Goal: Check status: Check status

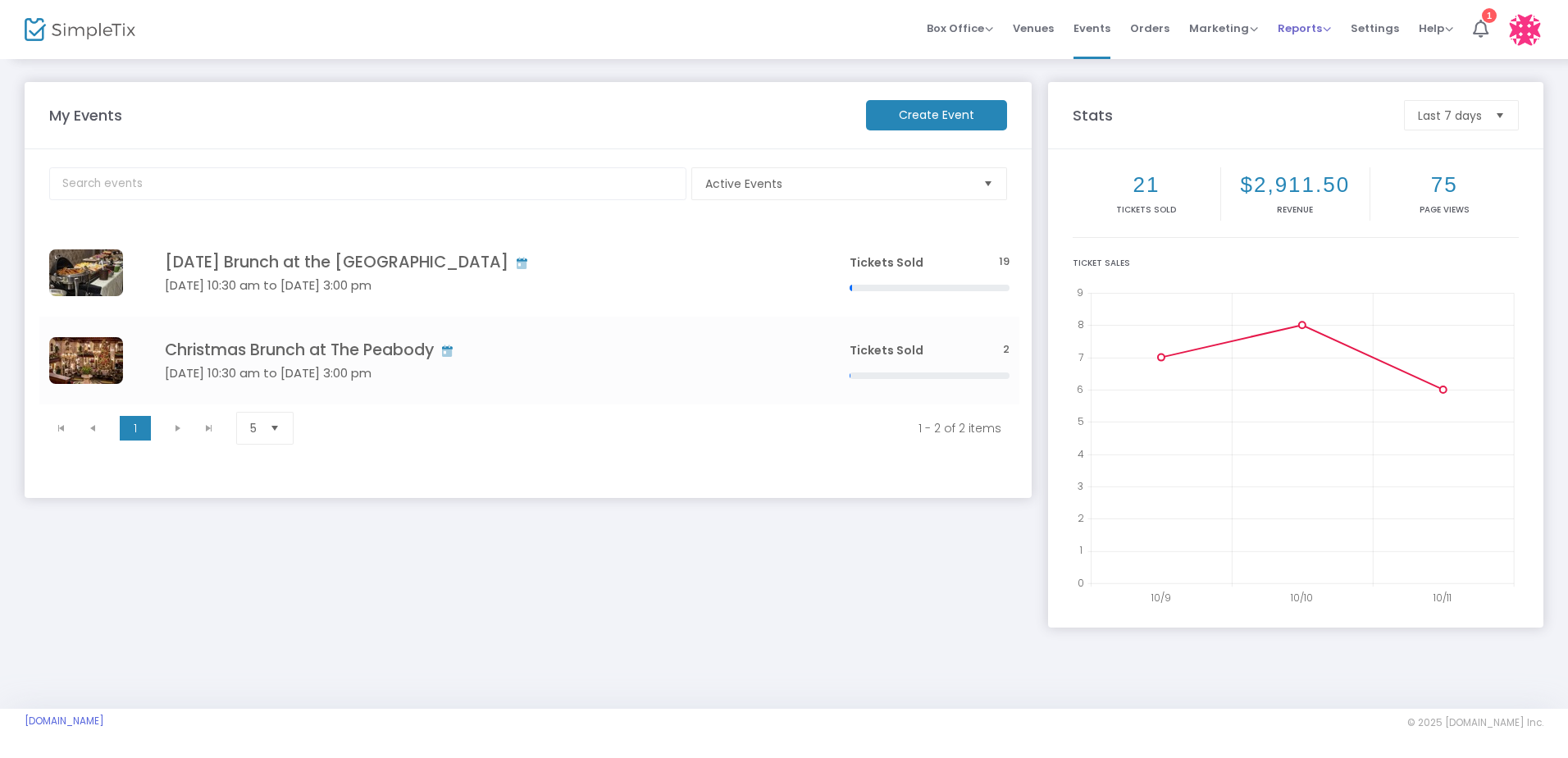
click at [1307, 27] on span "Reports" at bounding box center [1304, 28] width 54 height 16
click at [1343, 88] on li "Sales Reports" at bounding box center [1331, 87] width 106 height 32
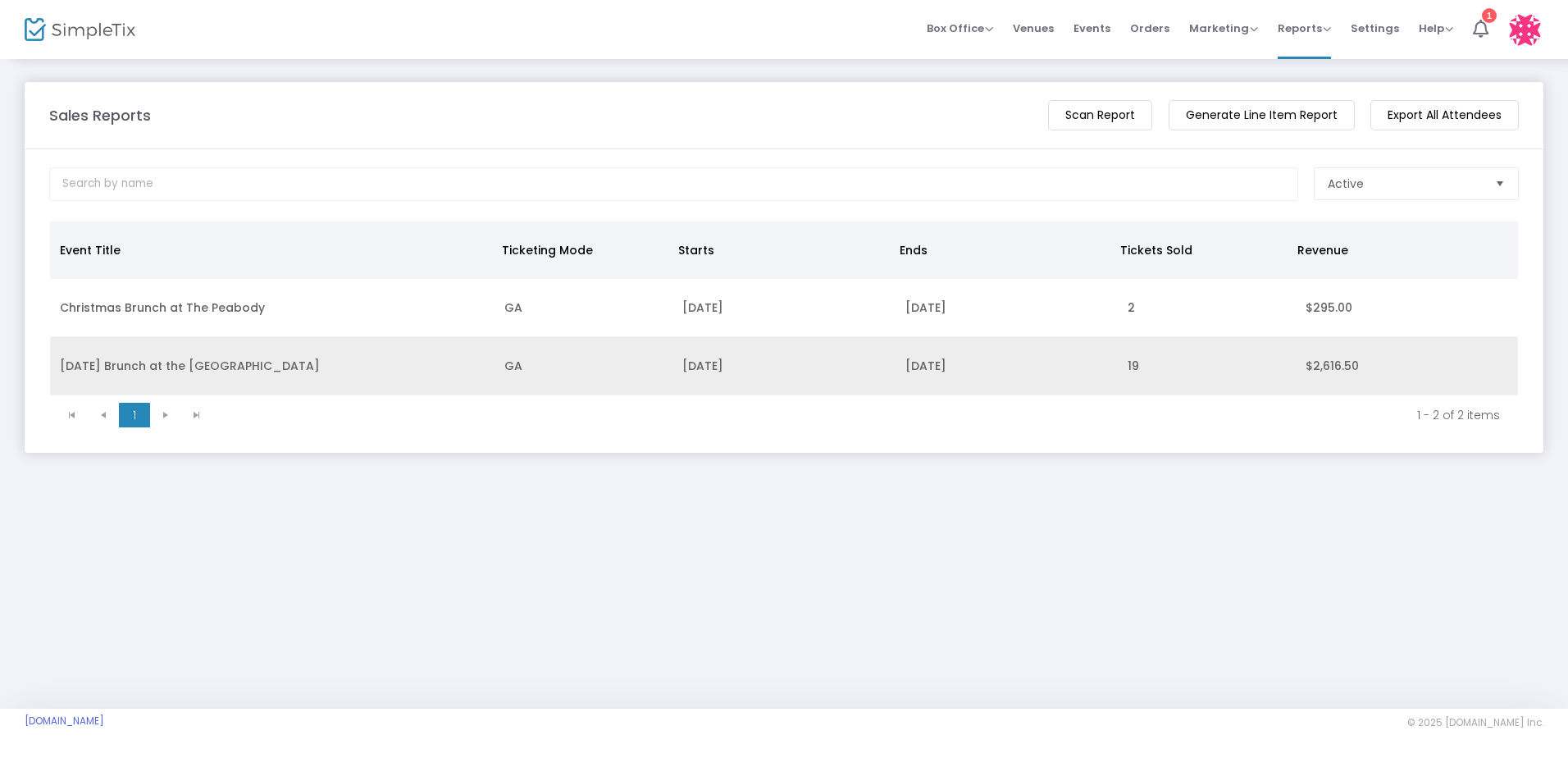
click at [530, 366] on td "GA" at bounding box center [584, 366] width 178 height 59
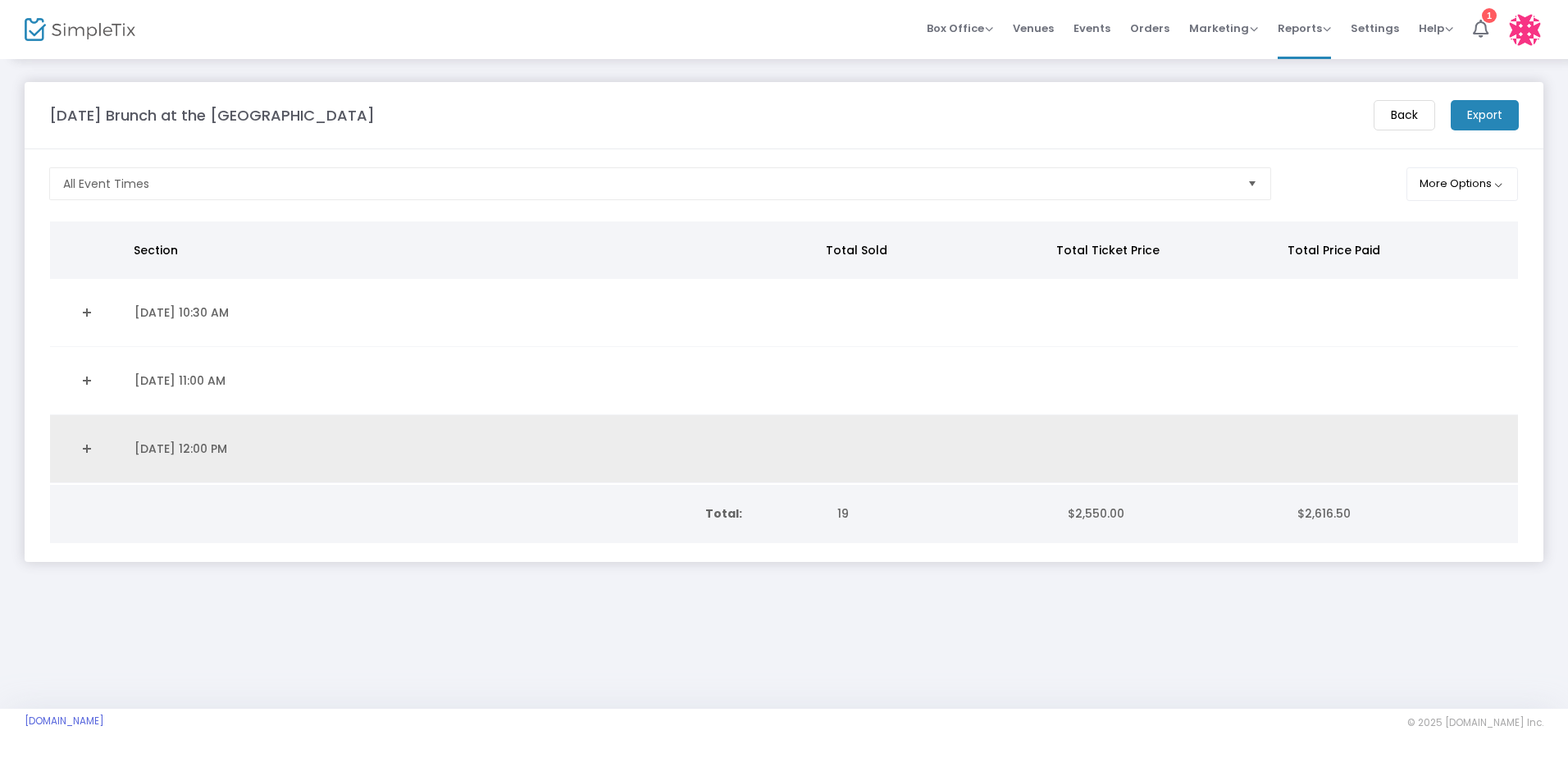
click at [218, 450] on td "[DATE] 12:00 PM" at bounding box center [473, 449] width 697 height 68
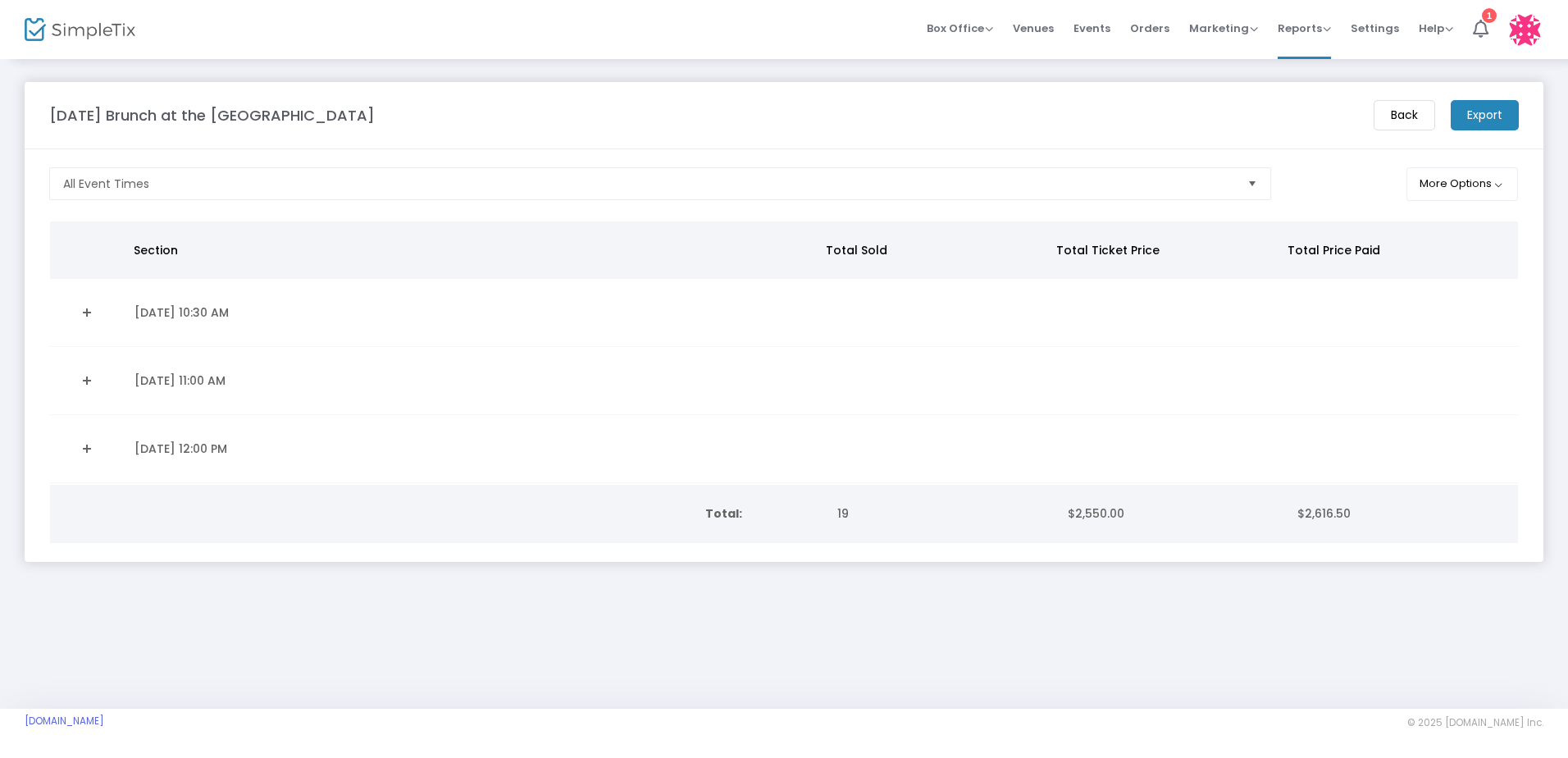
click at [87, 450] on link "Expand Details" at bounding box center [87, 449] width 55 height 26
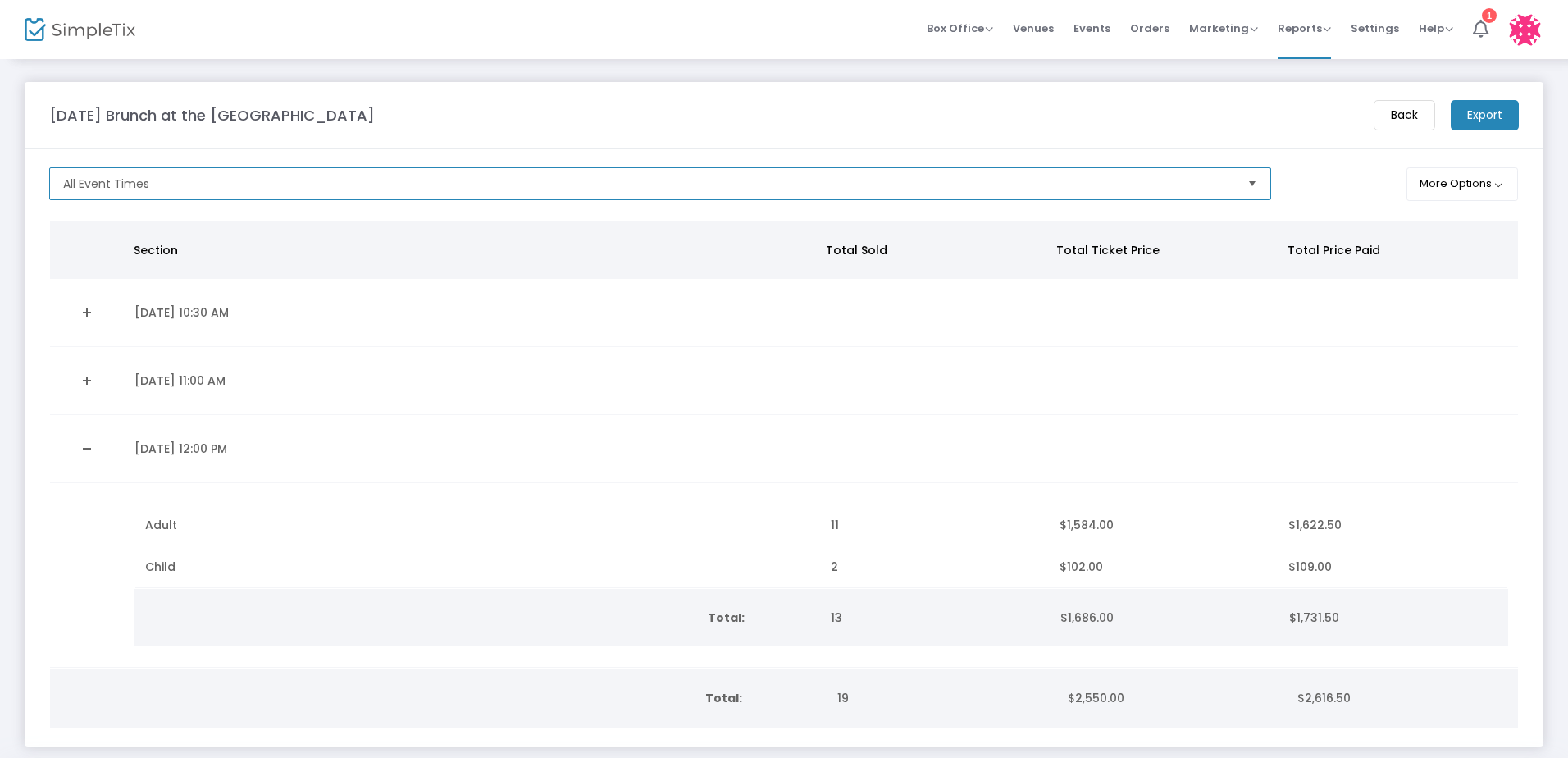
click at [340, 172] on span "All Event Times" at bounding box center [649, 184] width 1185 height 31
click at [1012, 97] on m-panel-header "[DATE] Brunch at the Peabody Back Export" at bounding box center [784, 115] width 1519 height 68
click at [1395, 109] on m-button "Back" at bounding box center [1404, 115] width 62 height 31
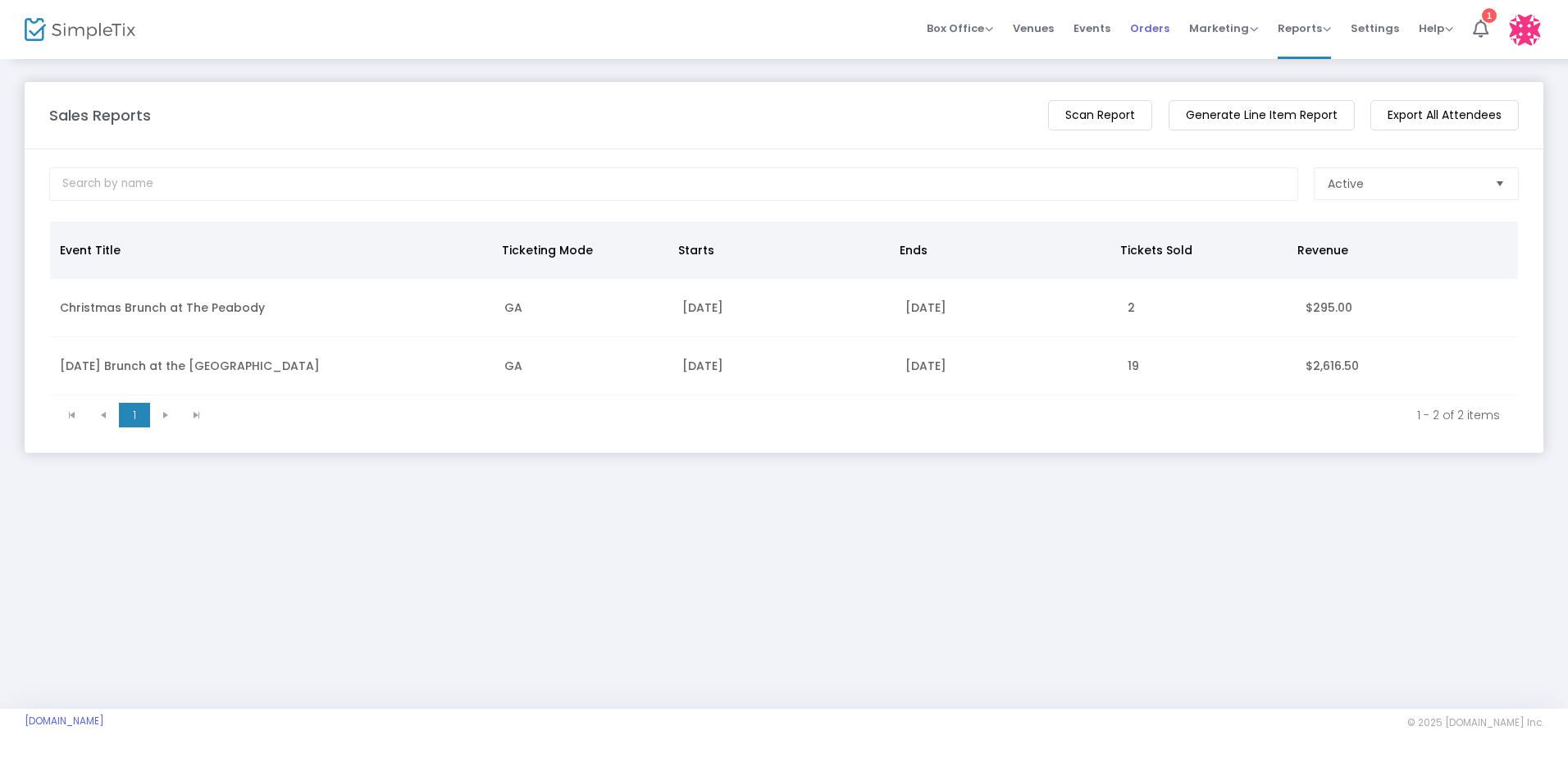
click at [1158, 26] on span "Orders" at bounding box center [1150, 28] width 40 height 42
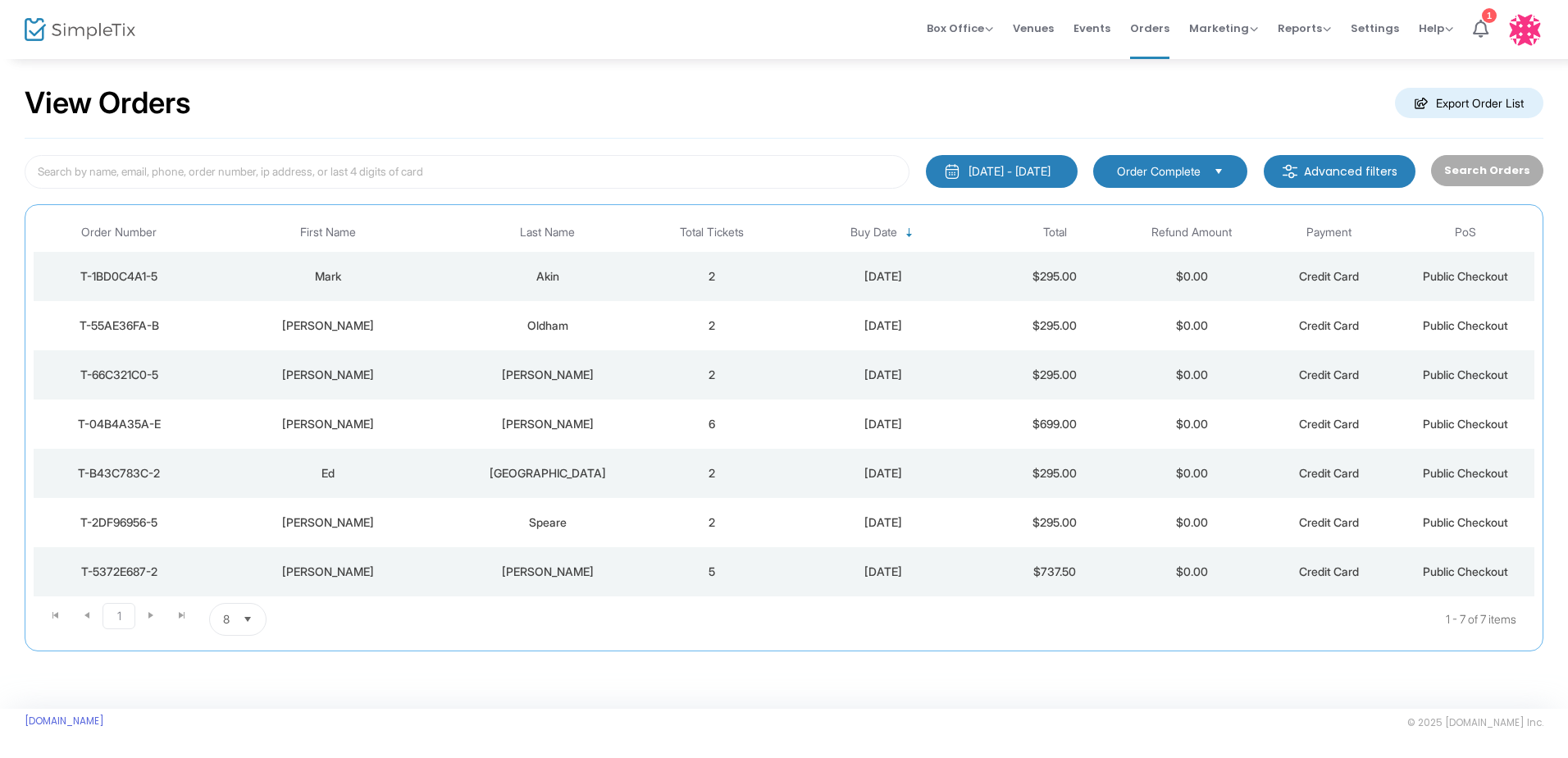
scroll to position [19, 0]
click at [974, 163] on div "[DATE] - [DATE]" at bounding box center [1009, 172] width 82 height 16
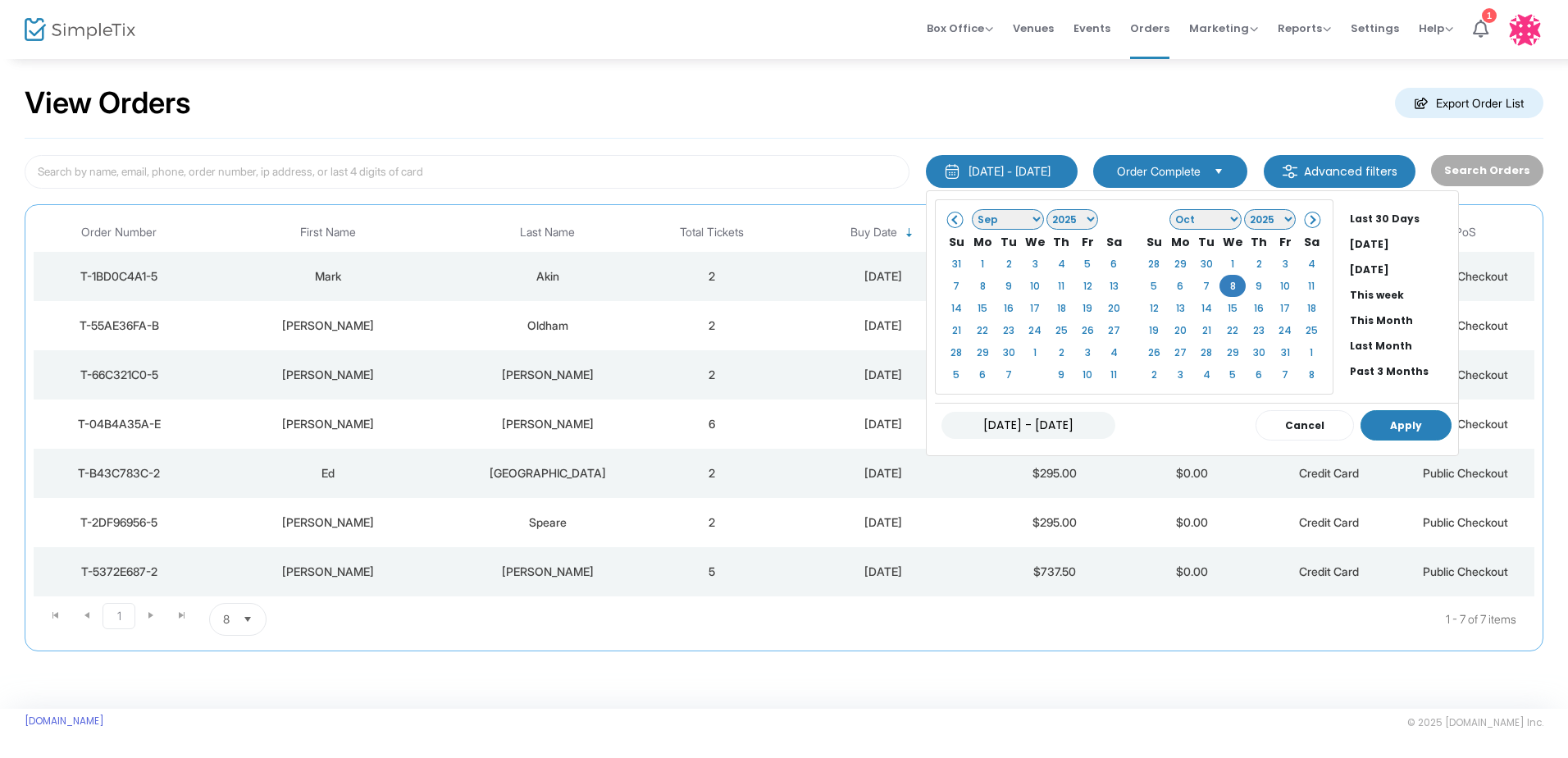
click at [1371, 423] on button "Apply" at bounding box center [1406, 425] width 91 height 31
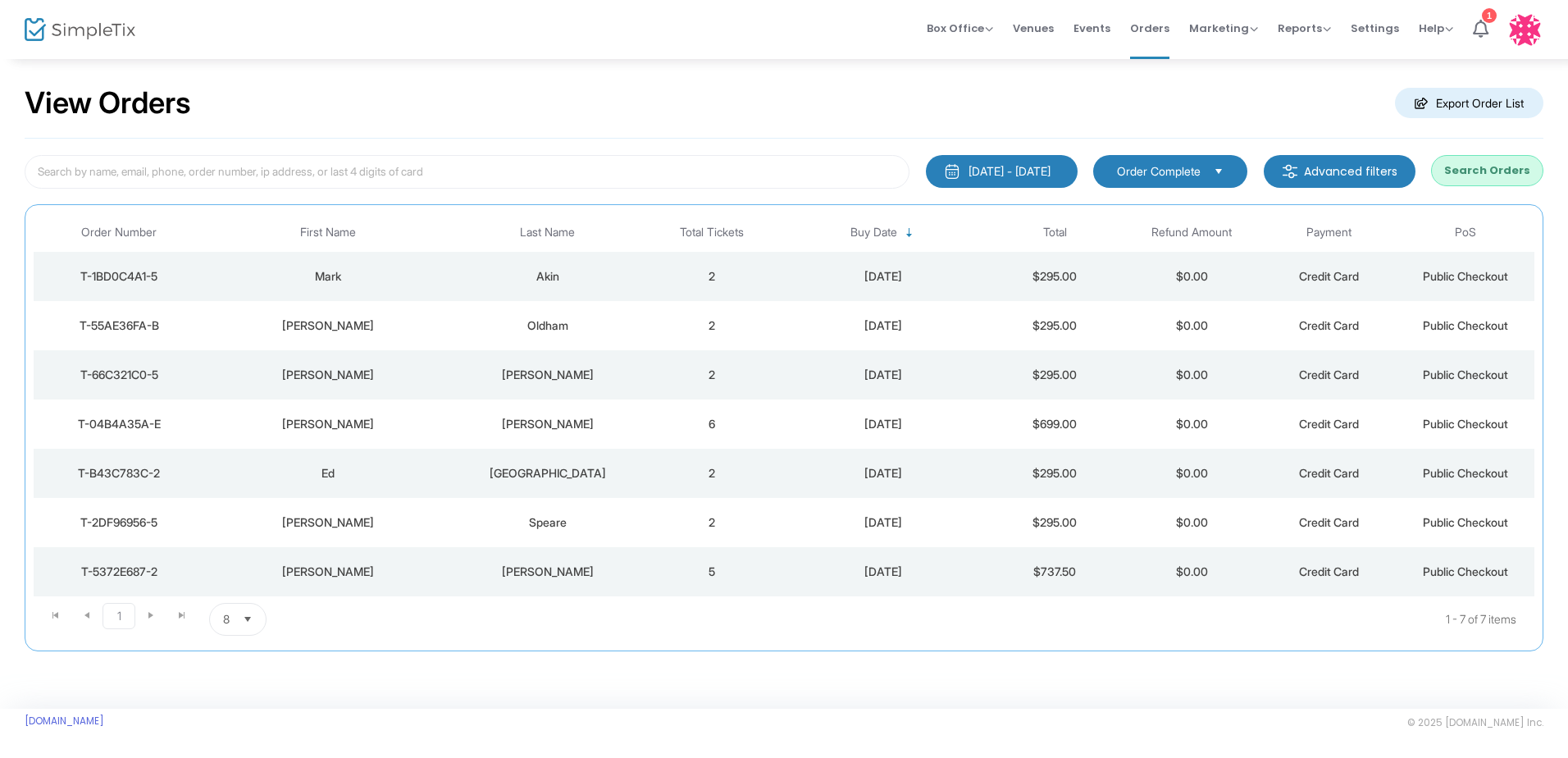
click at [1474, 165] on button "Search Orders" at bounding box center [1487, 171] width 112 height 31
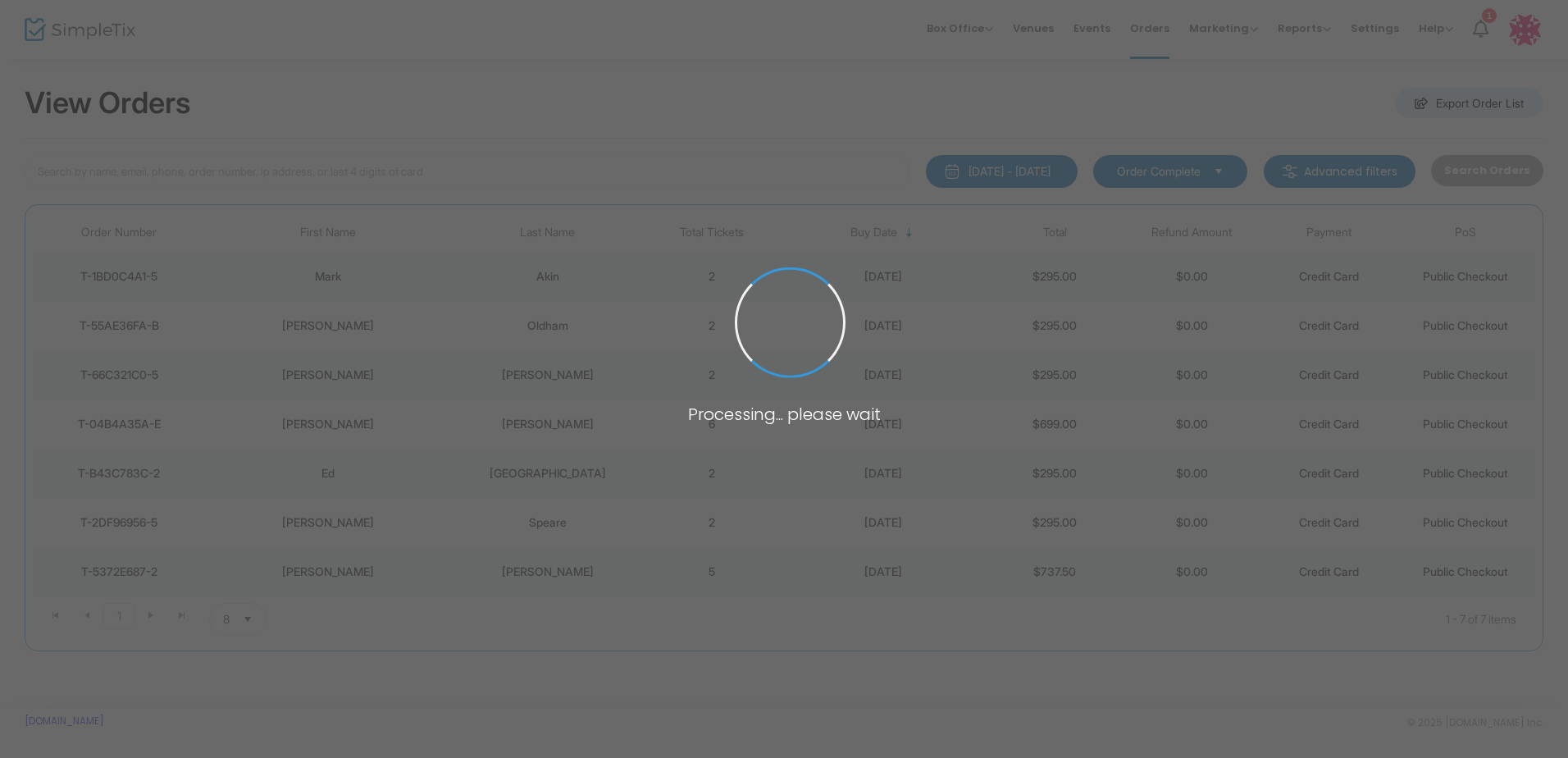
scroll to position [0, 0]
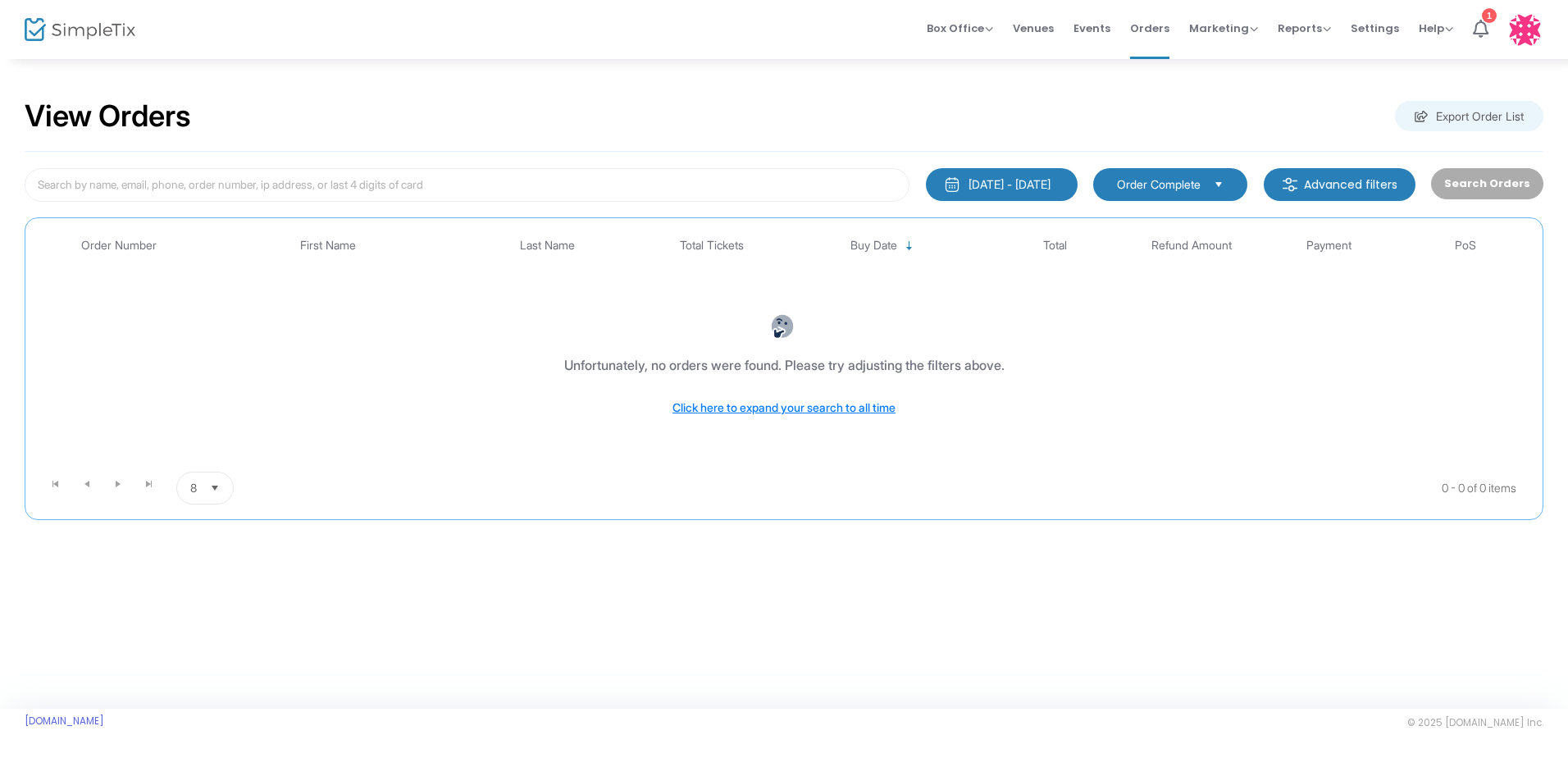
click at [1017, 180] on div "[DATE] - [DATE]" at bounding box center [1009, 185] width 82 height 16
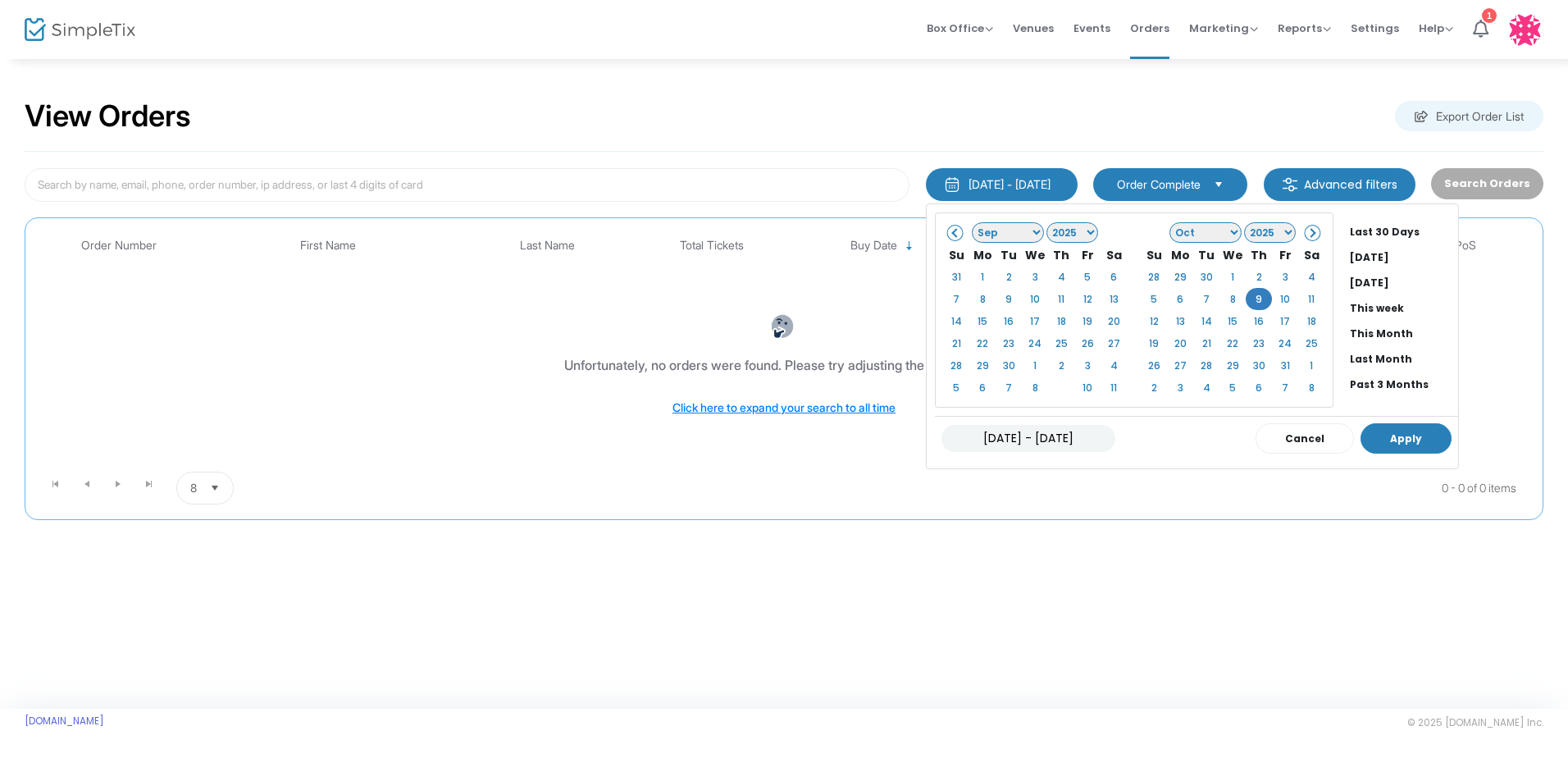
click at [1372, 429] on button "Apply" at bounding box center [1406, 438] width 91 height 31
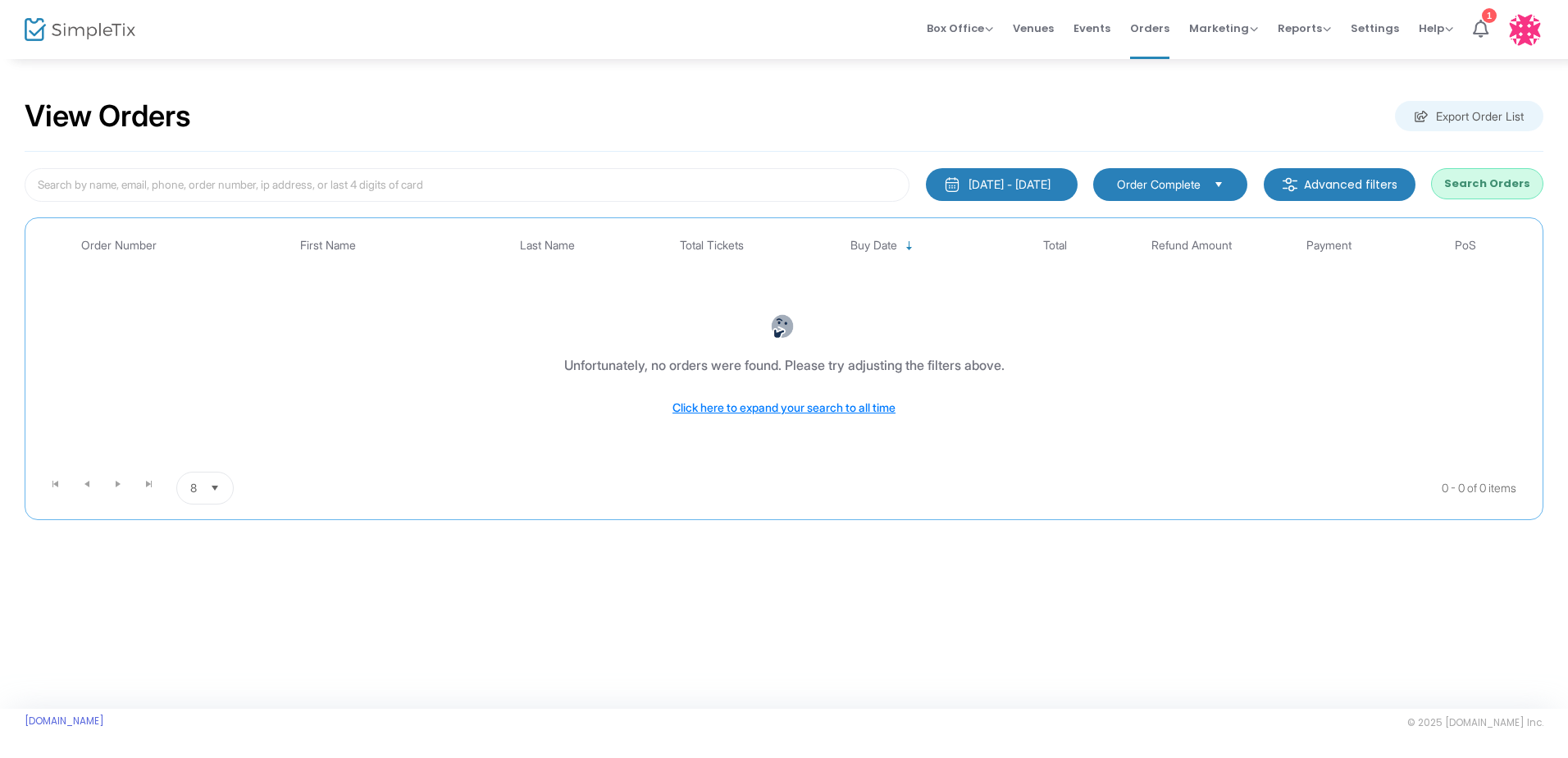
click at [1017, 186] on div "[DATE] - [DATE]" at bounding box center [1009, 185] width 82 height 16
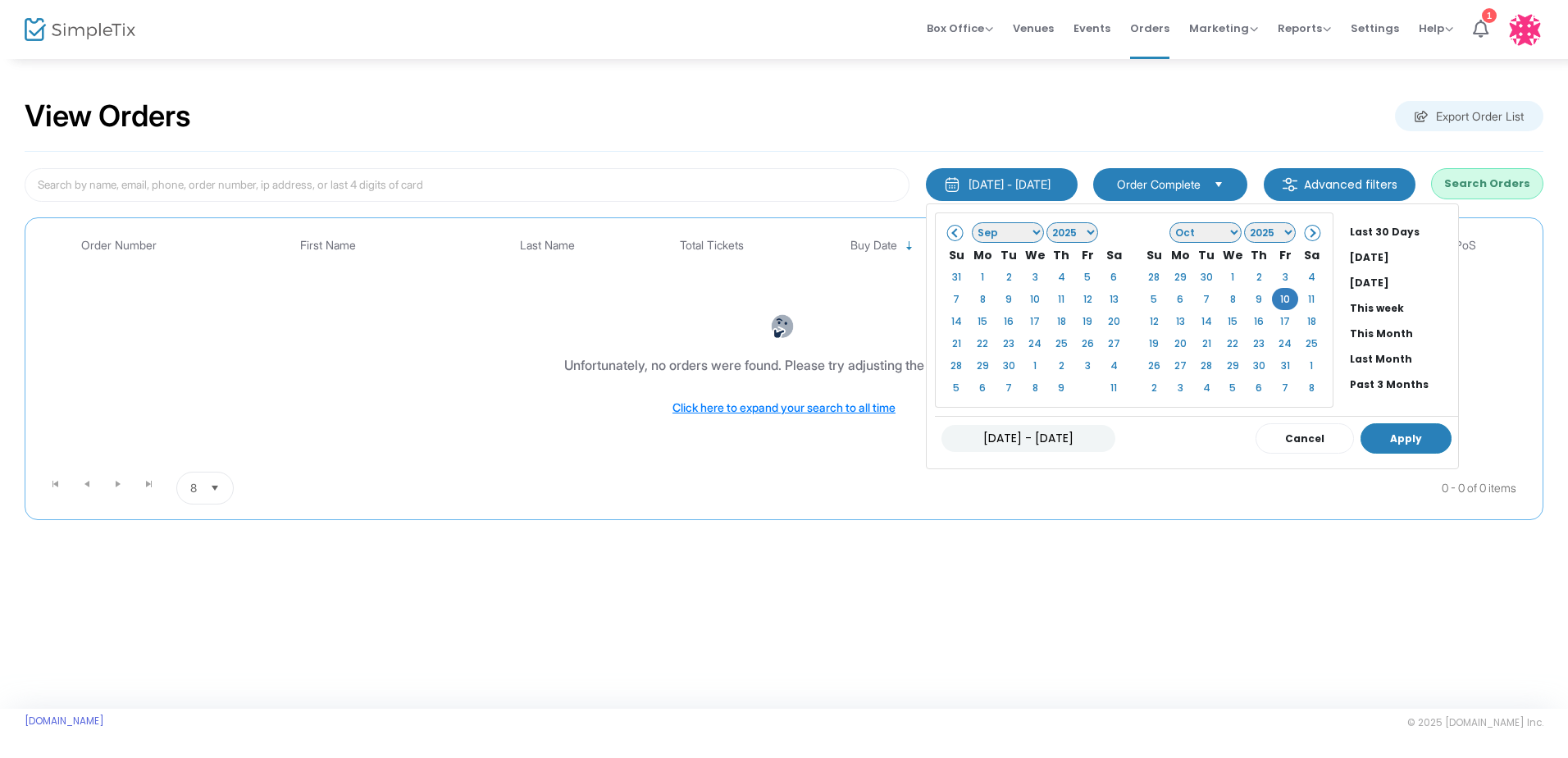
click at [1367, 439] on button "Apply" at bounding box center [1406, 438] width 91 height 31
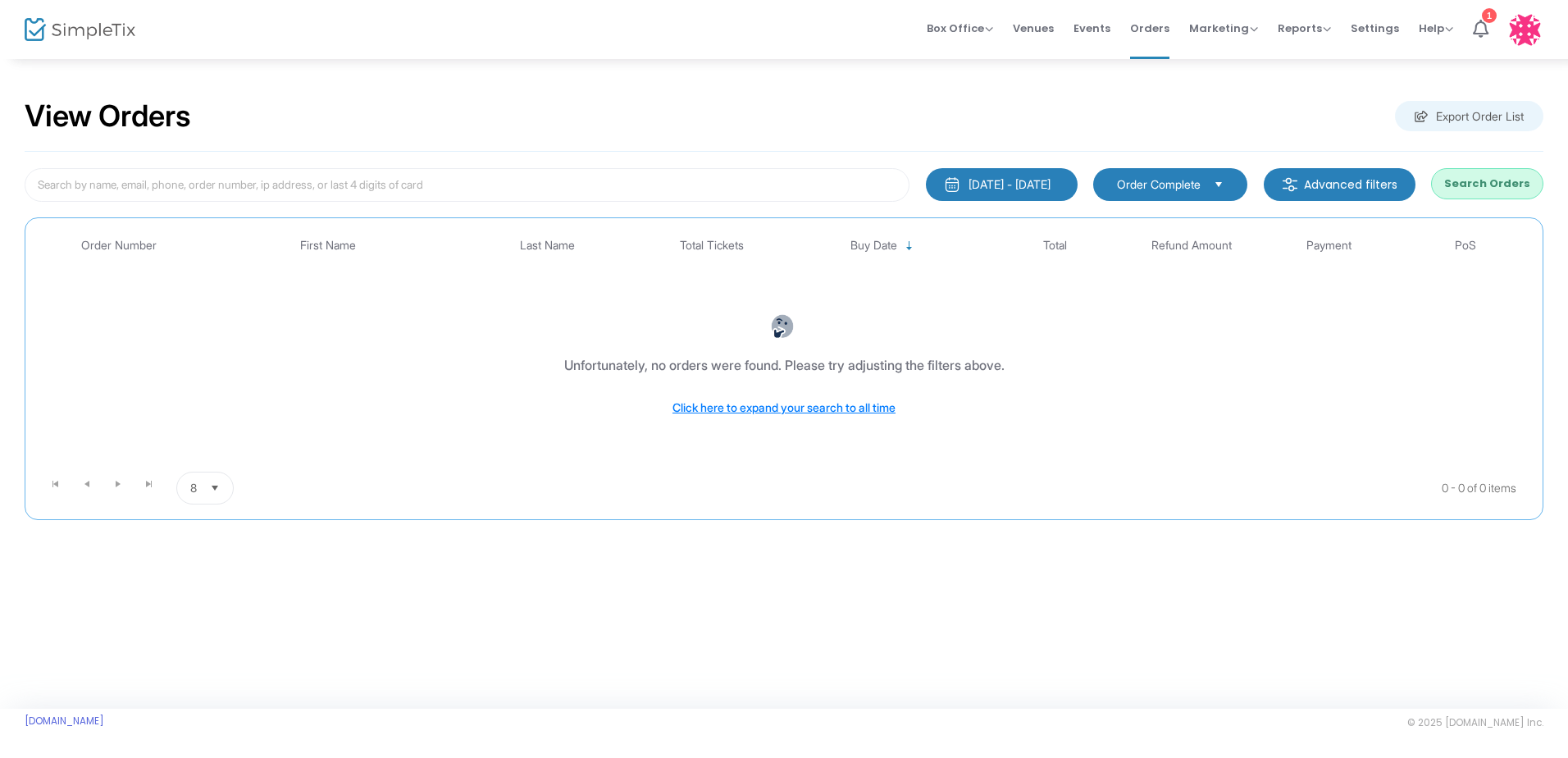
click at [1003, 181] on div "[DATE] - [DATE]" at bounding box center [1009, 185] width 82 height 16
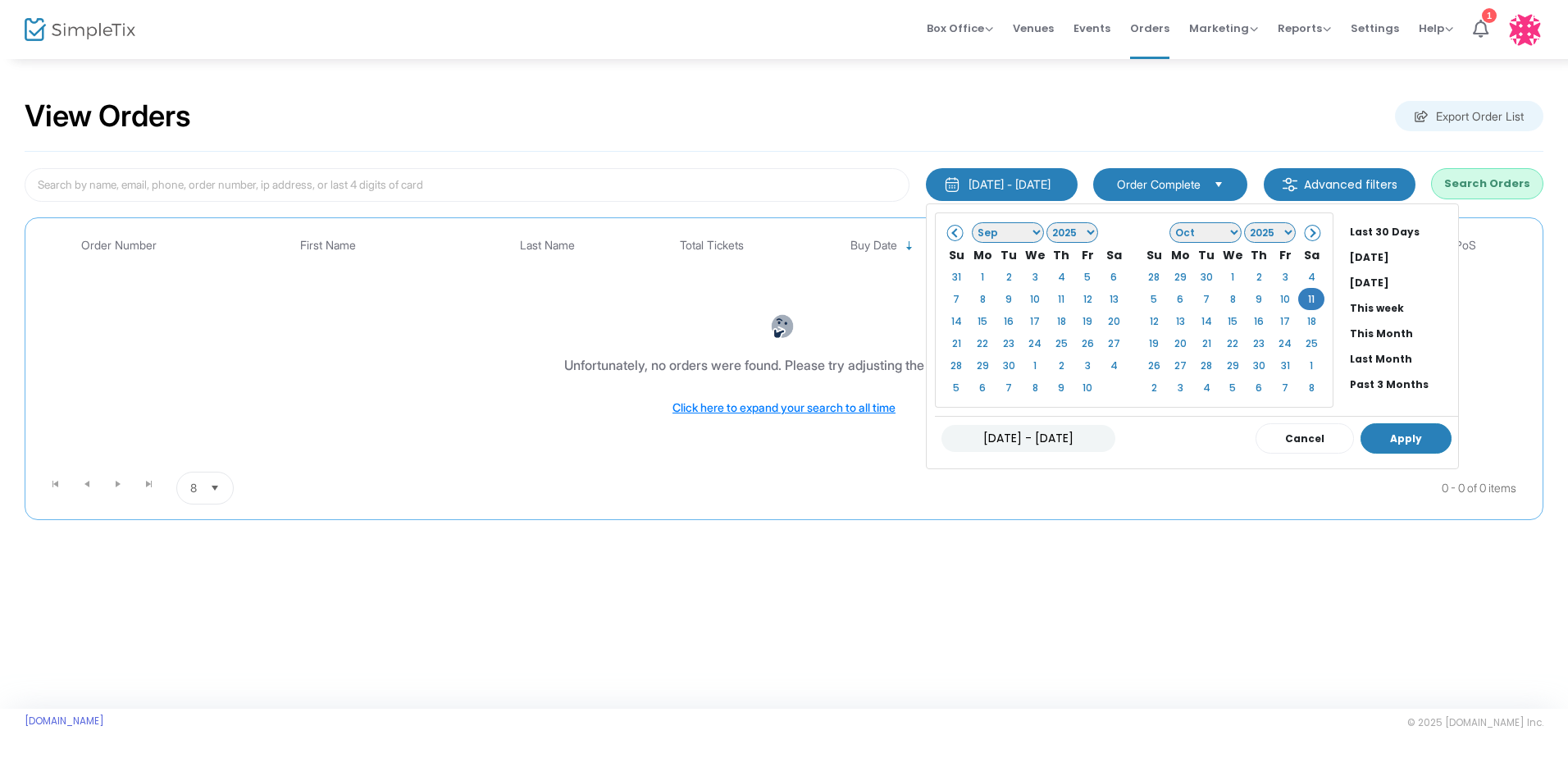
click at [1361, 442] on button "Apply" at bounding box center [1406, 438] width 91 height 31
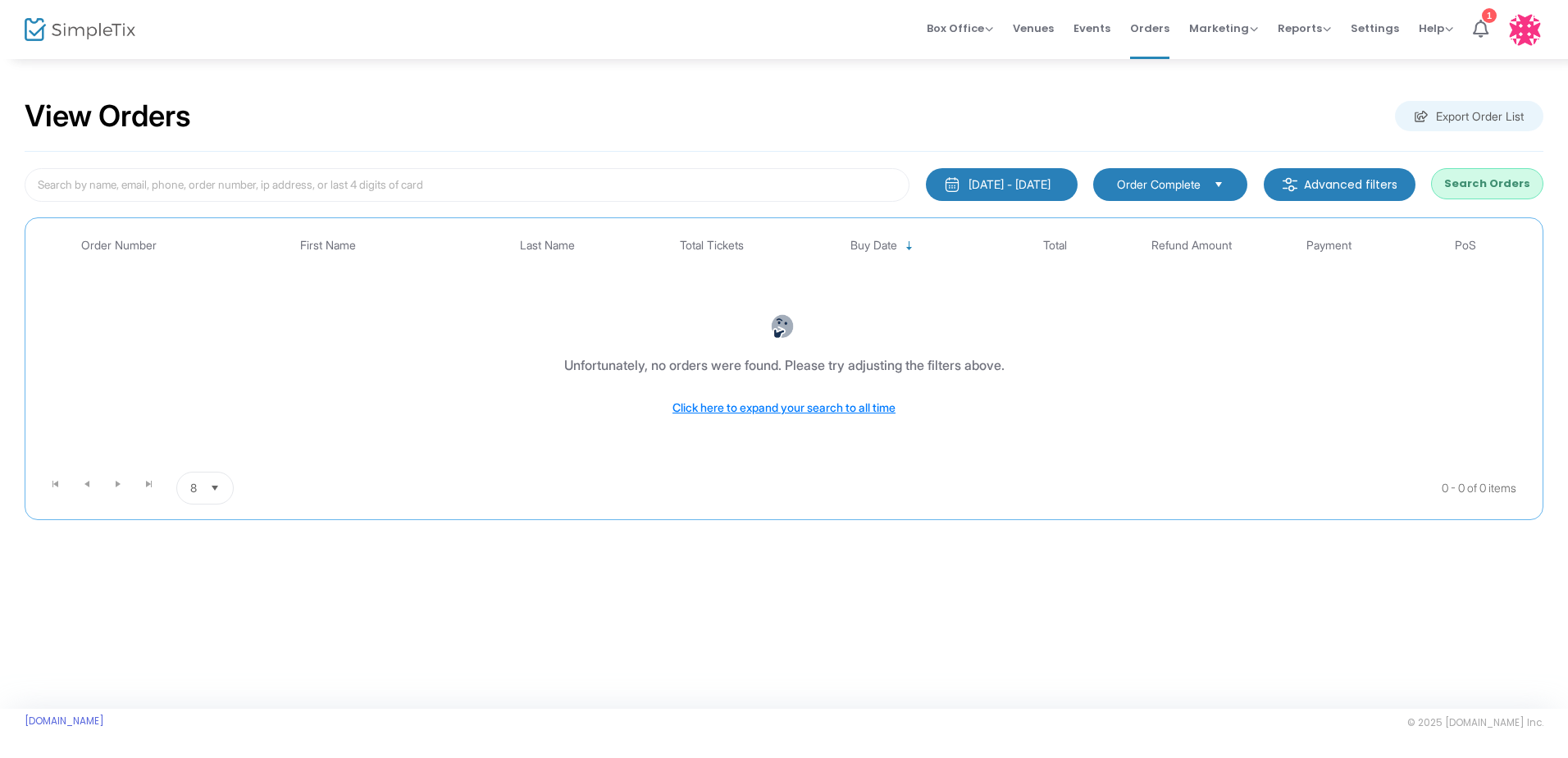
click at [1030, 184] on div "[DATE] - [DATE]" at bounding box center [1009, 185] width 82 height 16
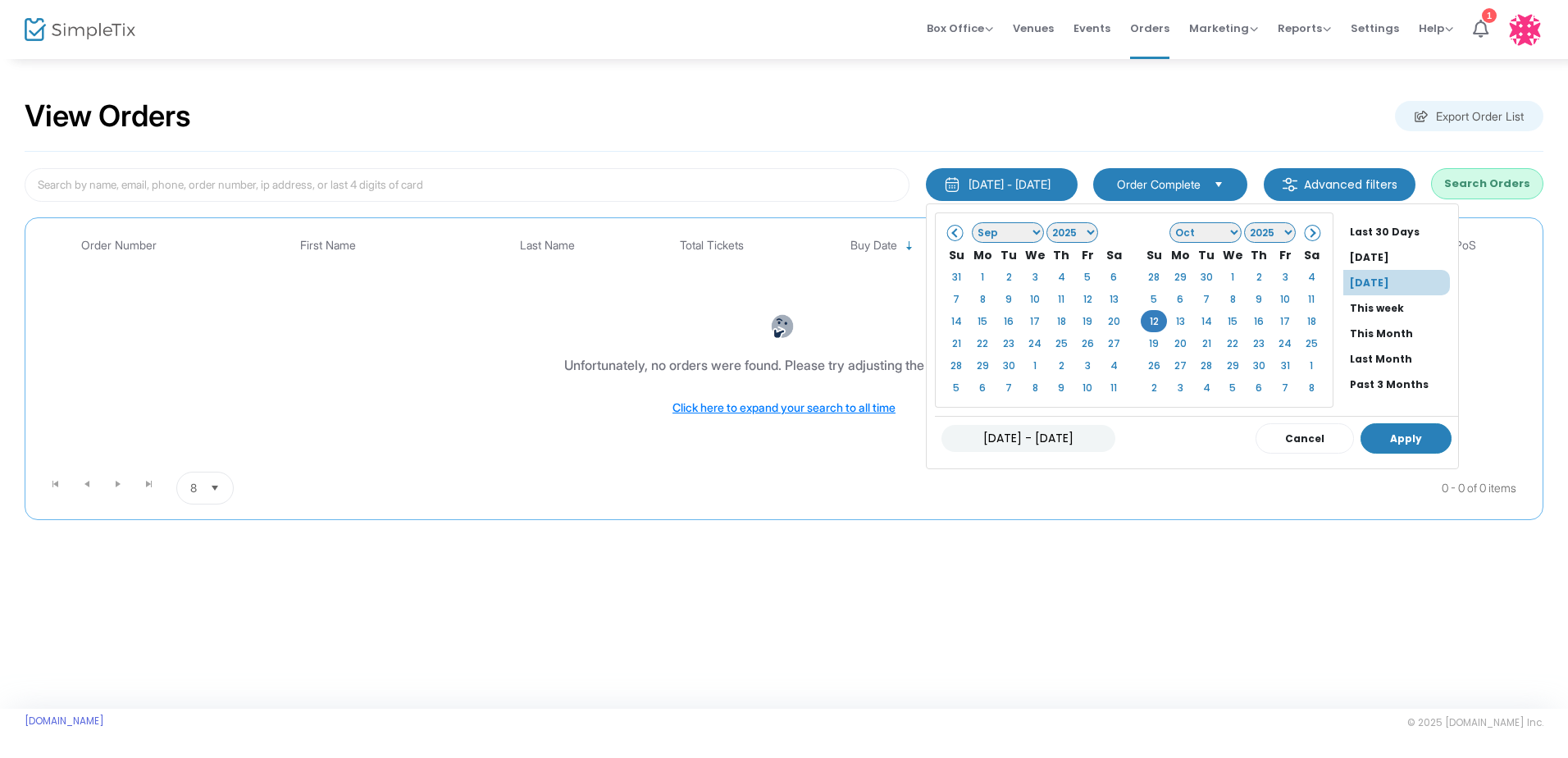
click at [1373, 438] on button "Apply" at bounding box center [1406, 438] width 91 height 31
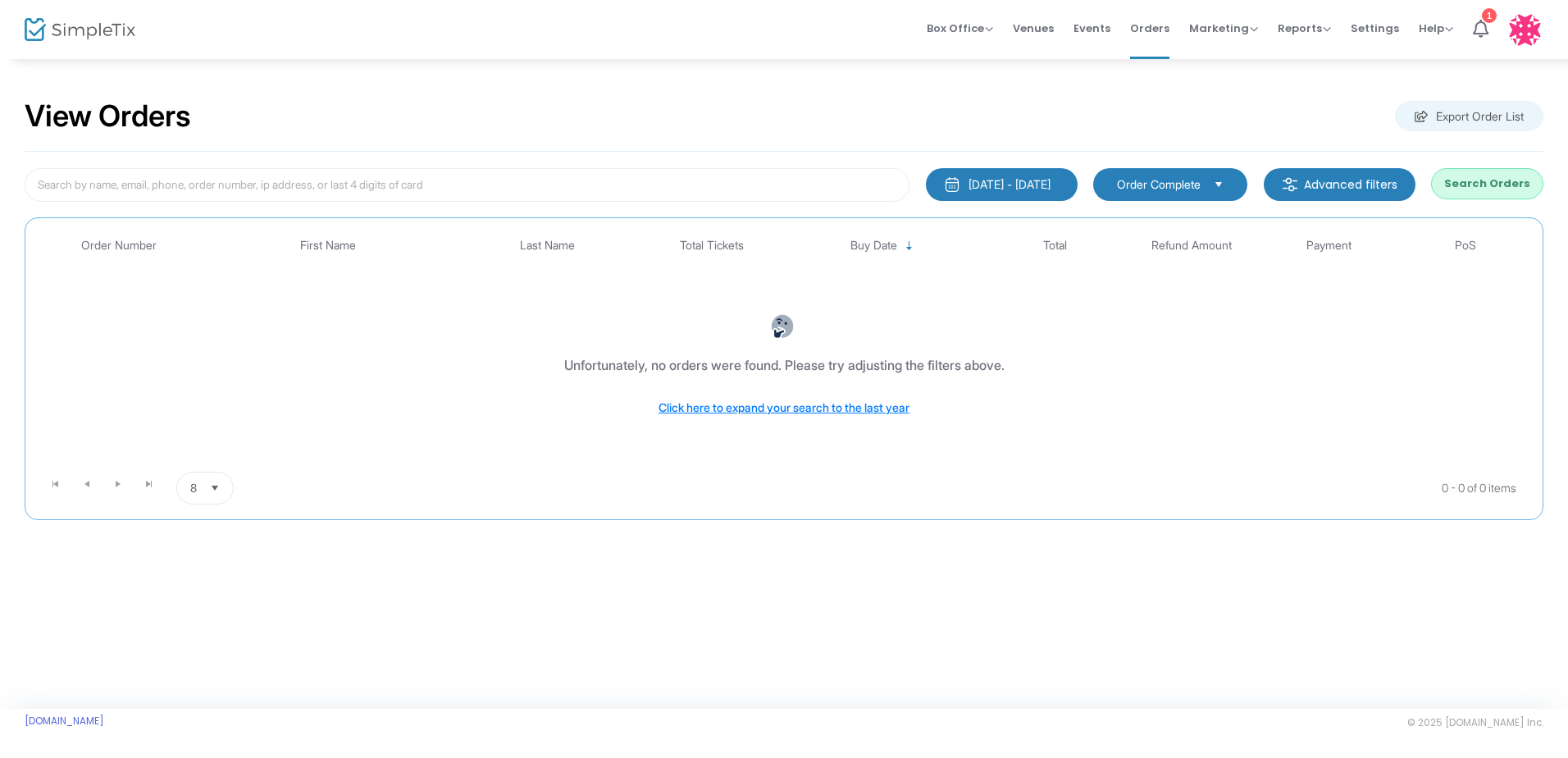
click at [996, 187] on div "[DATE] - [DATE]" at bounding box center [1009, 185] width 82 height 16
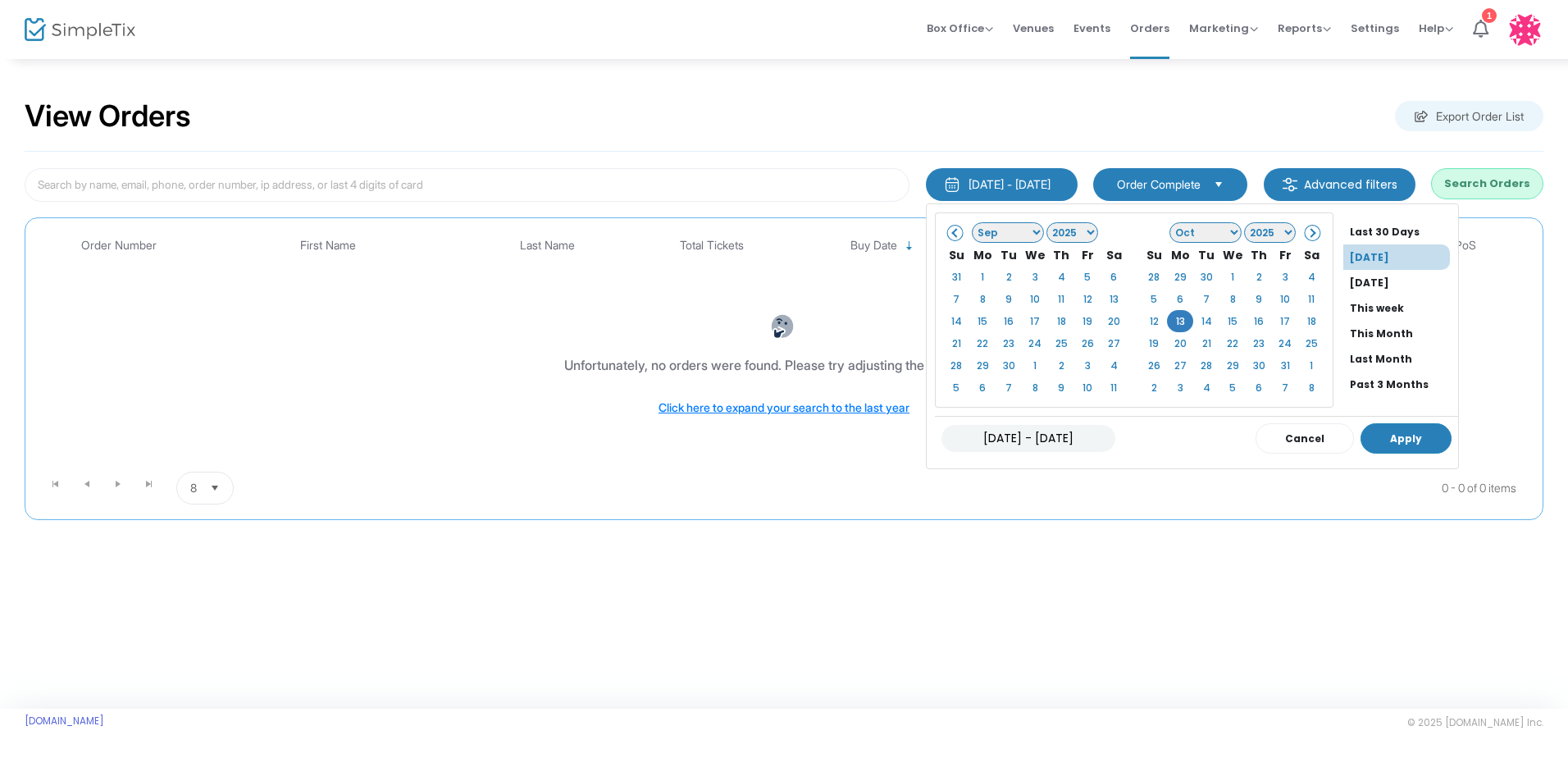
click at [1361, 439] on button "Apply" at bounding box center [1406, 438] width 91 height 31
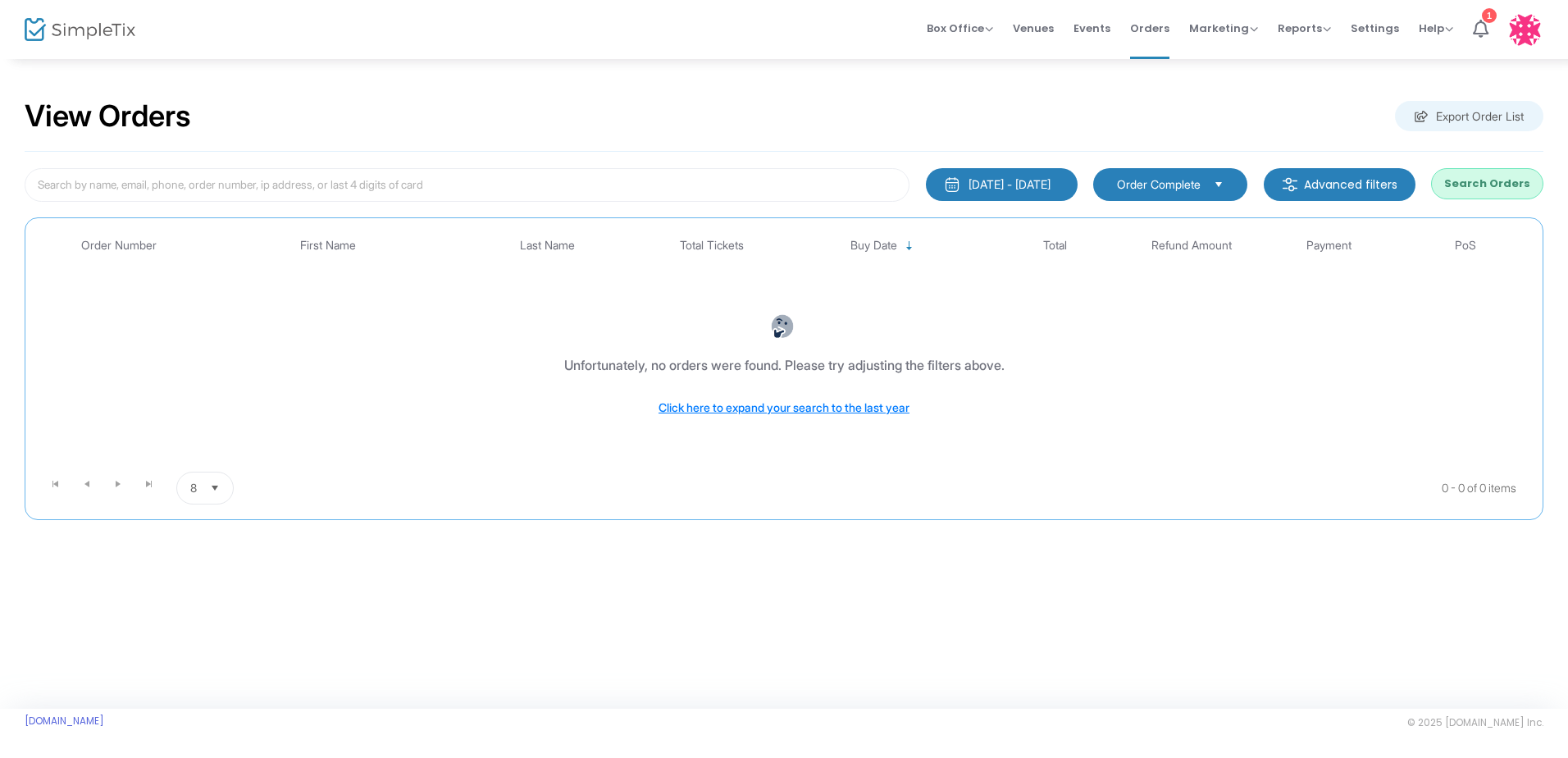
click at [1027, 183] on div "[DATE] - [DATE]" at bounding box center [1009, 185] width 82 height 16
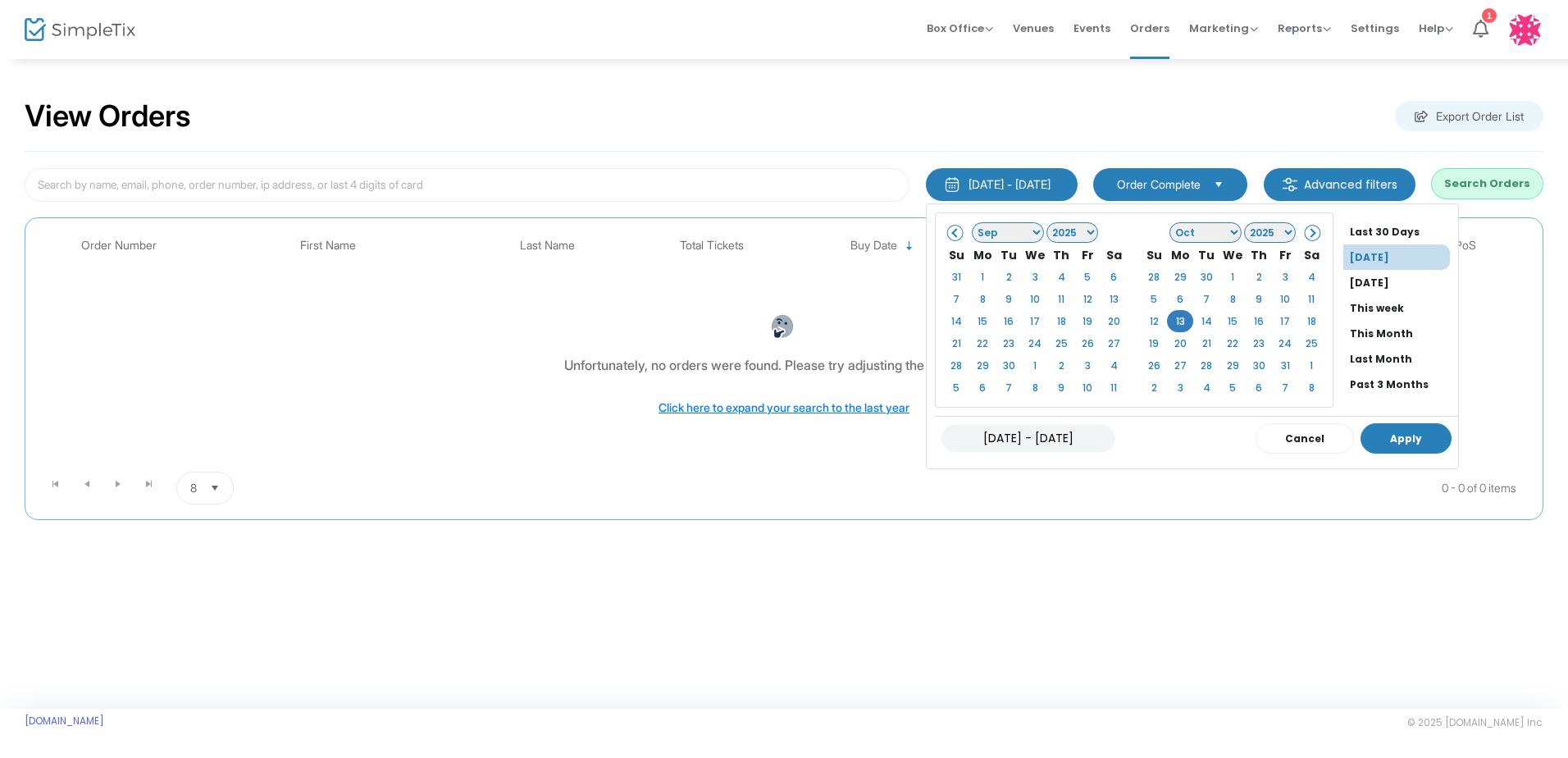
click at [1361, 428] on button "Apply" at bounding box center [1406, 438] width 91 height 31
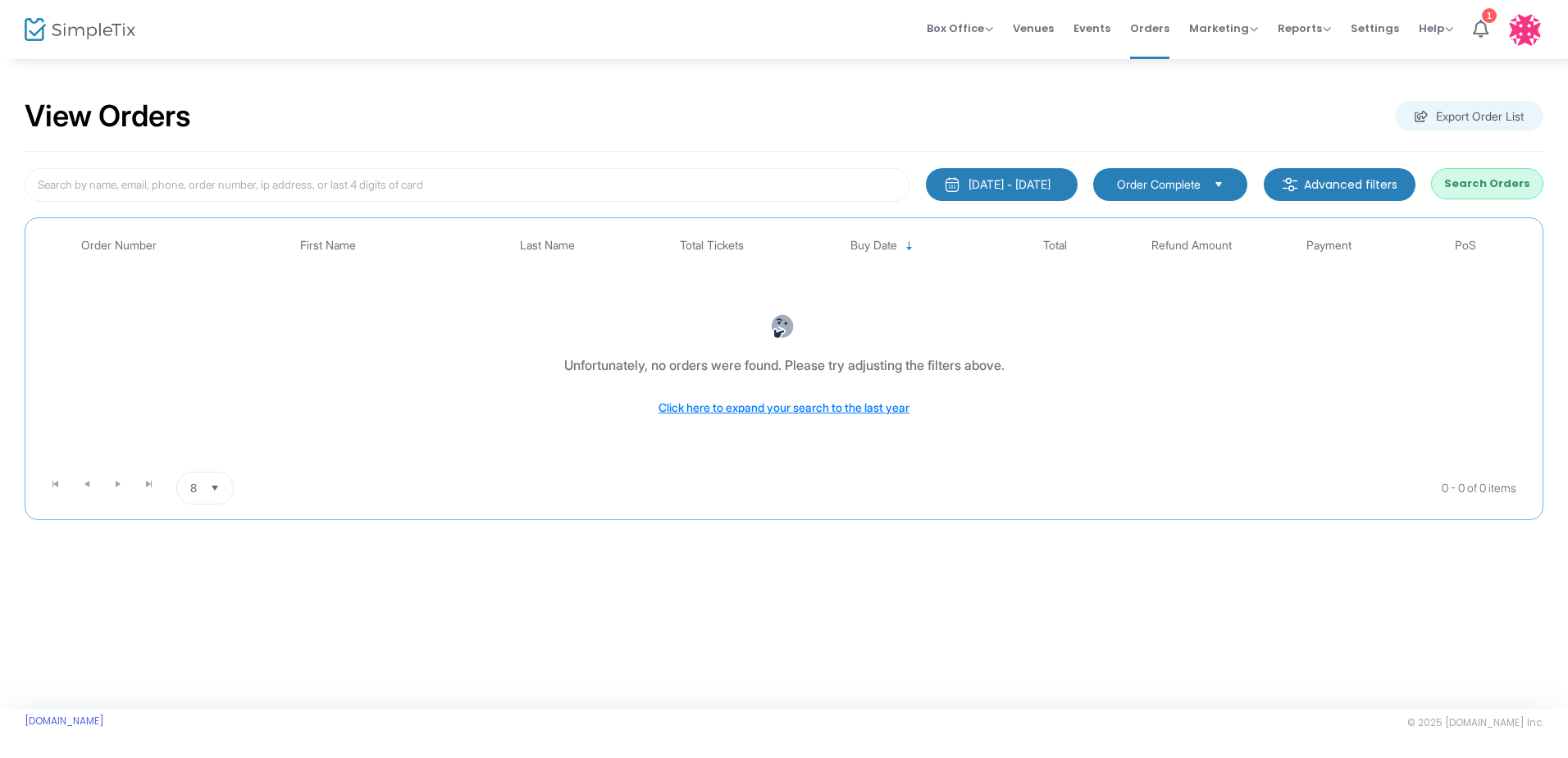
click at [1148, 163] on div "[DATE] - [DATE] Last 30 Days [DATE] [DATE] This week This Month Last Month Past…" at bounding box center [784, 336] width 1519 height 369
click at [1158, 182] on span "Order Complete" at bounding box center [1158, 185] width 83 height 16
click at [1192, 129] on div "View Orders Export Order List" at bounding box center [784, 116] width 1519 height 70
click at [1000, 180] on div "[DATE] - [DATE]" at bounding box center [1009, 185] width 82 height 16
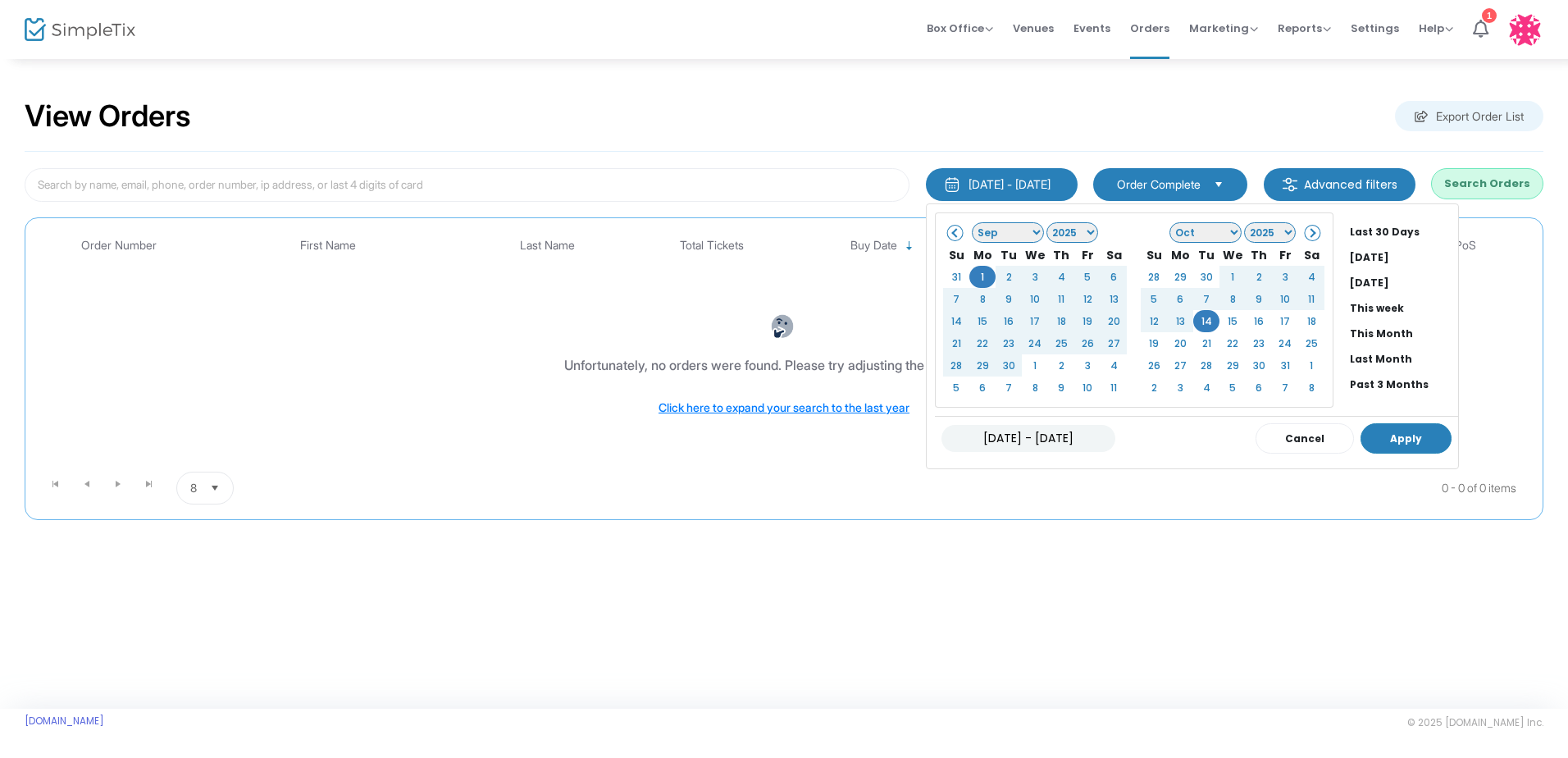
click at [1368, 440] on button "Apply" at bounding box center [1406, 438] width 91 height 31
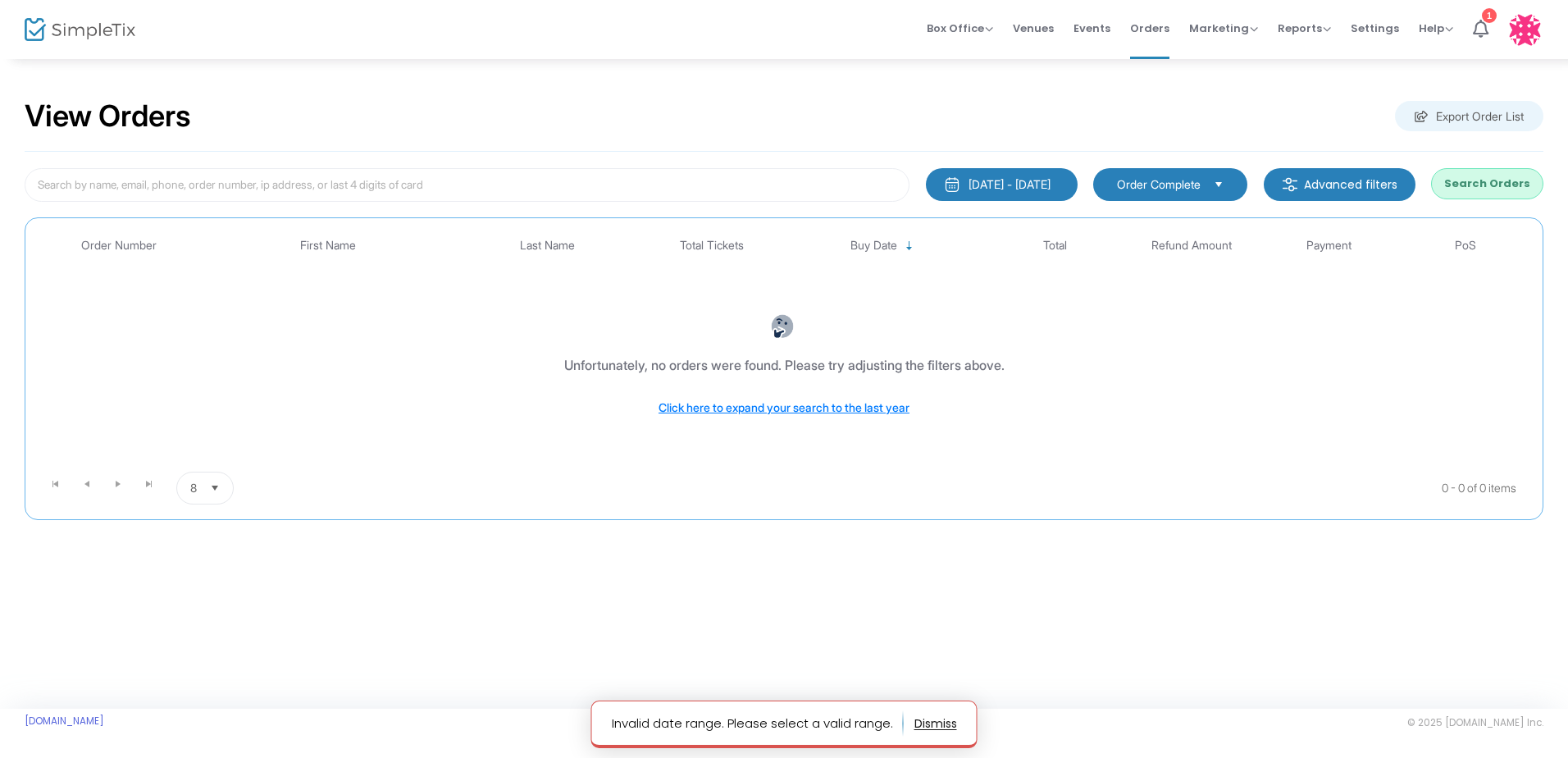
click at [1024, 180] on div "[DATE] - [DATE]" at bounding box center [1009, 185] width 82 height 16
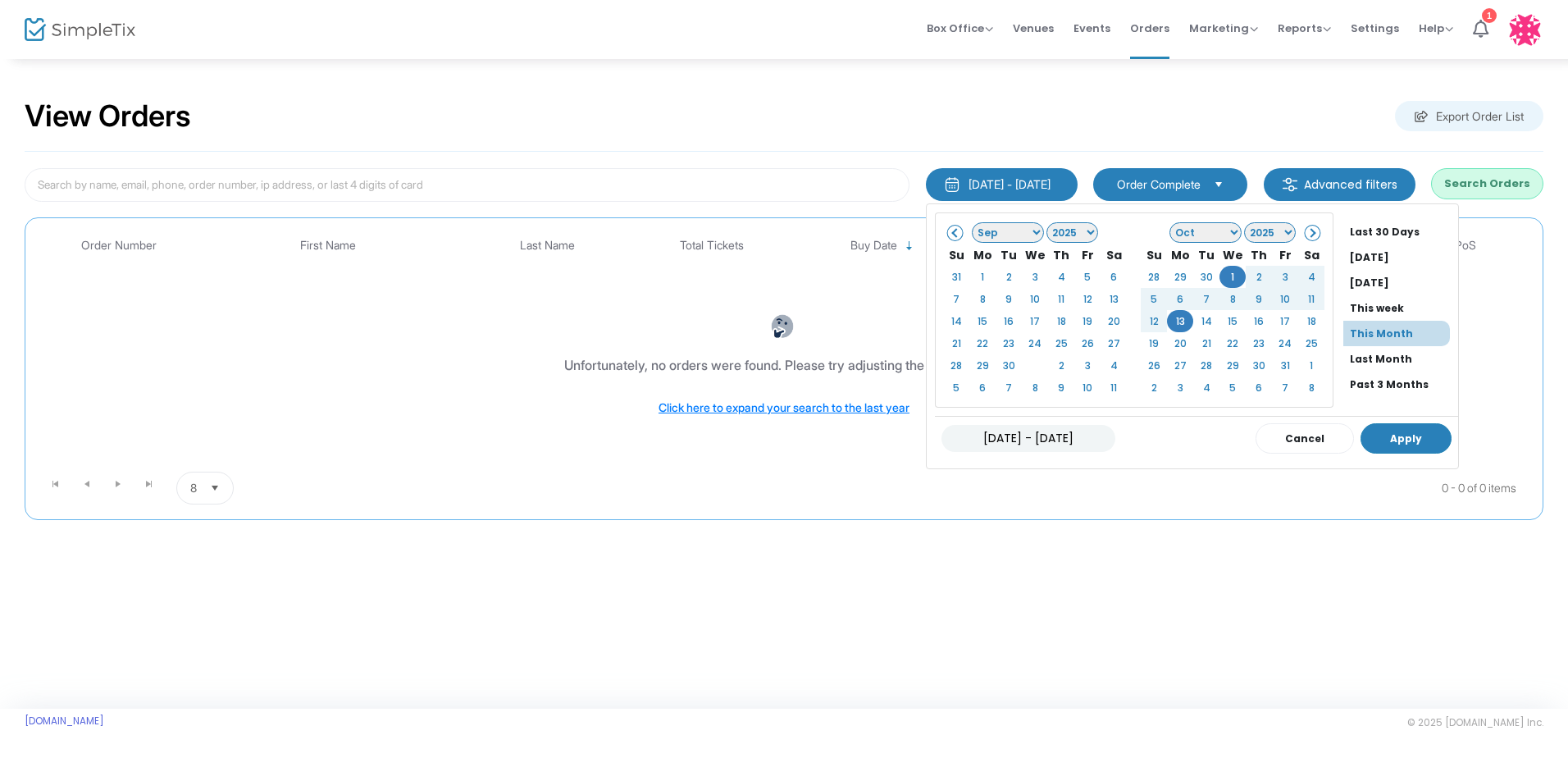
click at [1386, 441] on button "Apply" at bounding box center [1406, 438] width 91 height 31
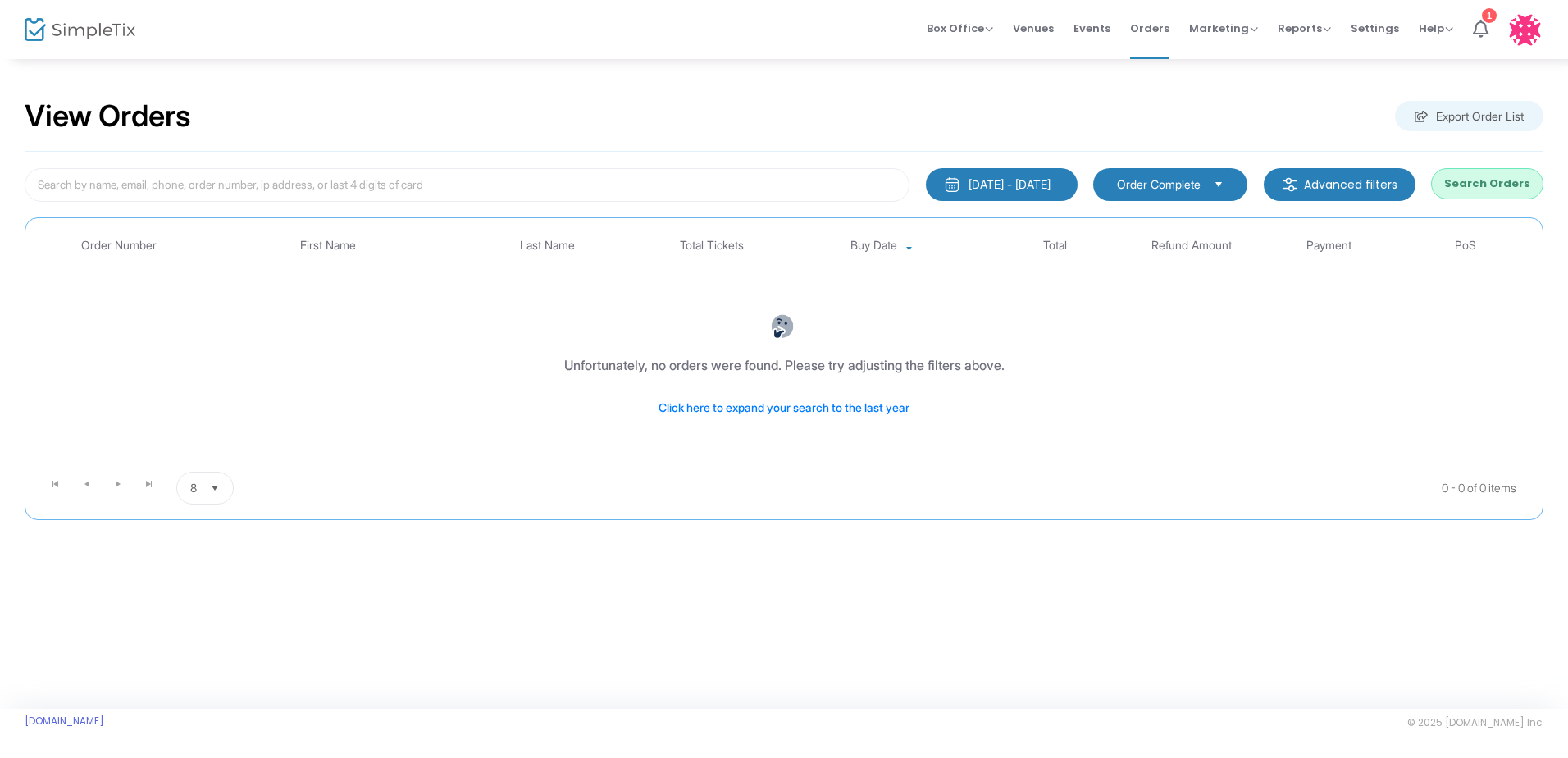
click at [1467, 182] on button "Search Orders" at bounding box center [1487, 184] width 112 height 31
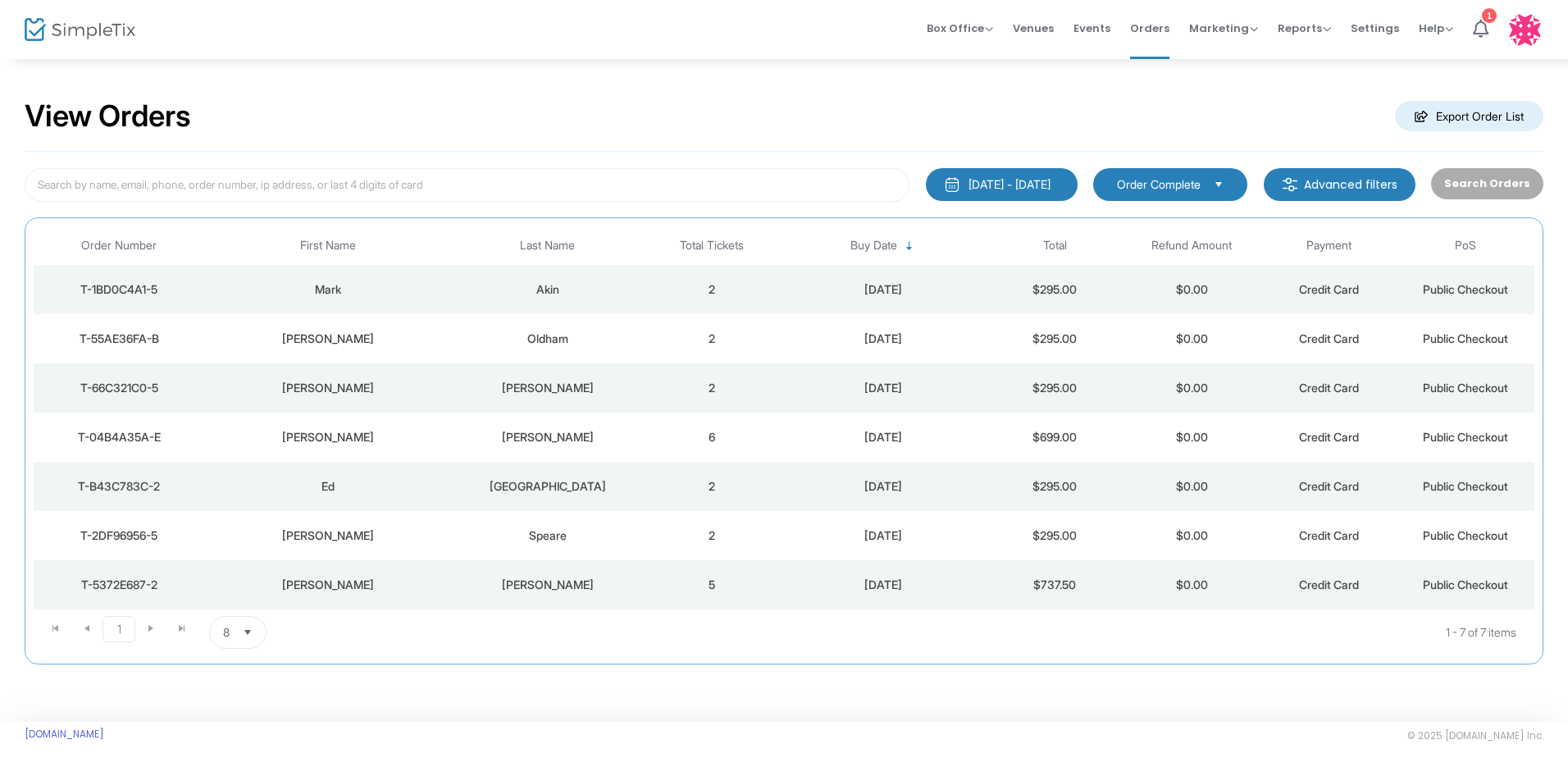
click at [980, 177] on div "[DATE] - [DATE]" at bounding box center [1009, 185] width 82 height 16
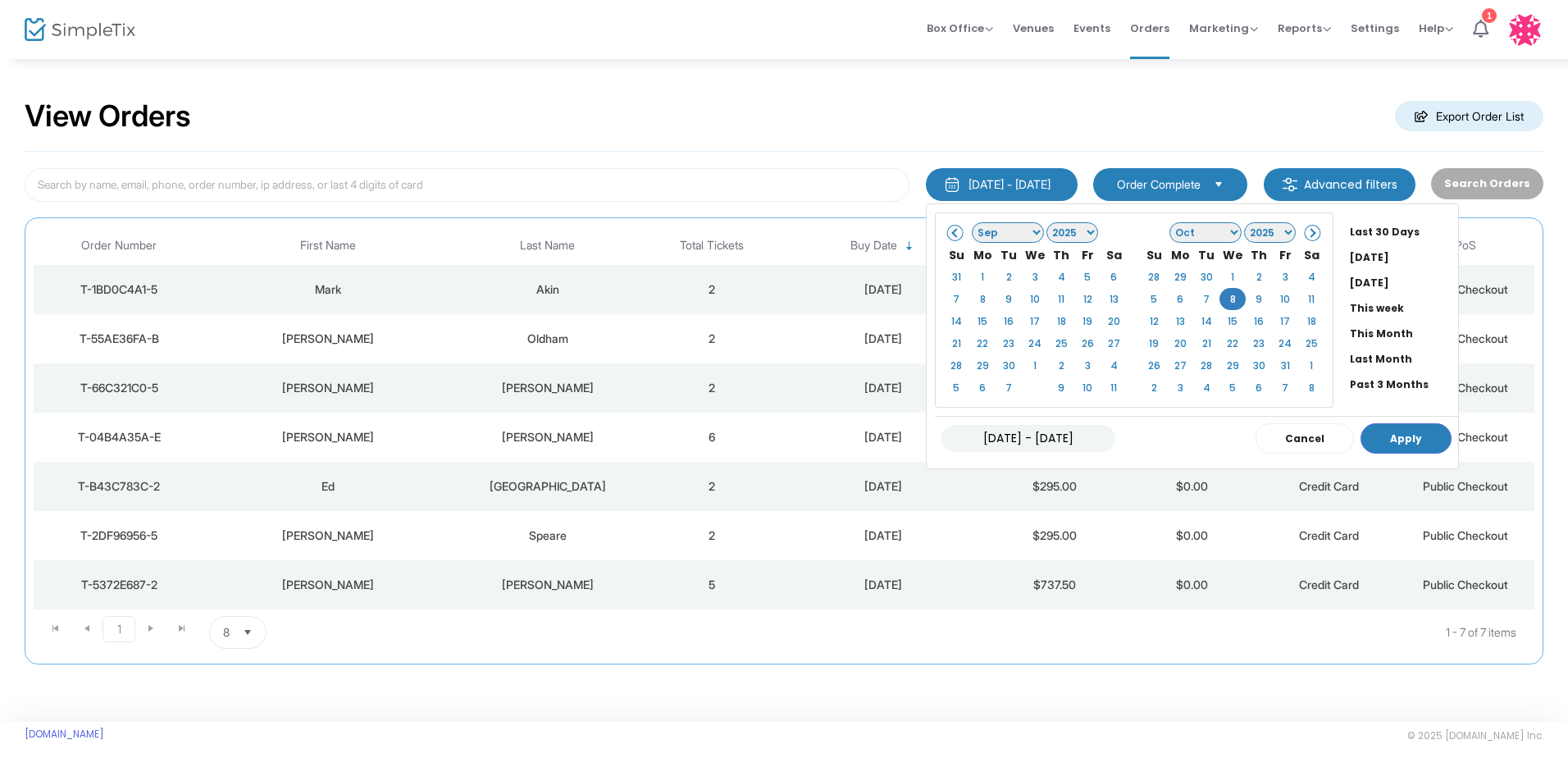
click at [1382, 436] on button "Apply" at bounding box center [1406, 438] width 91 height 31
type input "[DATE] - [DATE]"
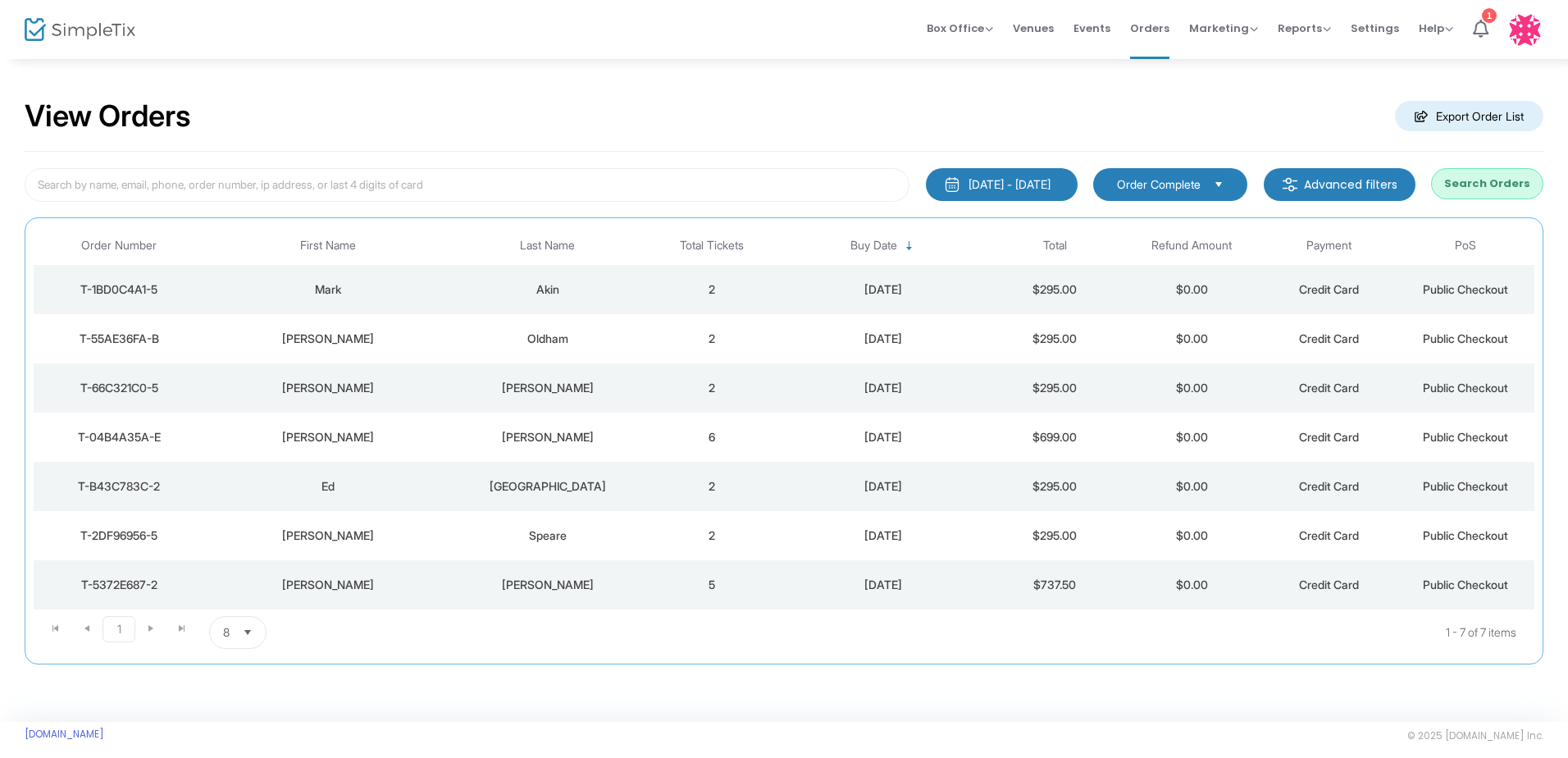
click at [1491, 185] on button "Search Orders" at bounding box center [1487, 184] width 112 height 31
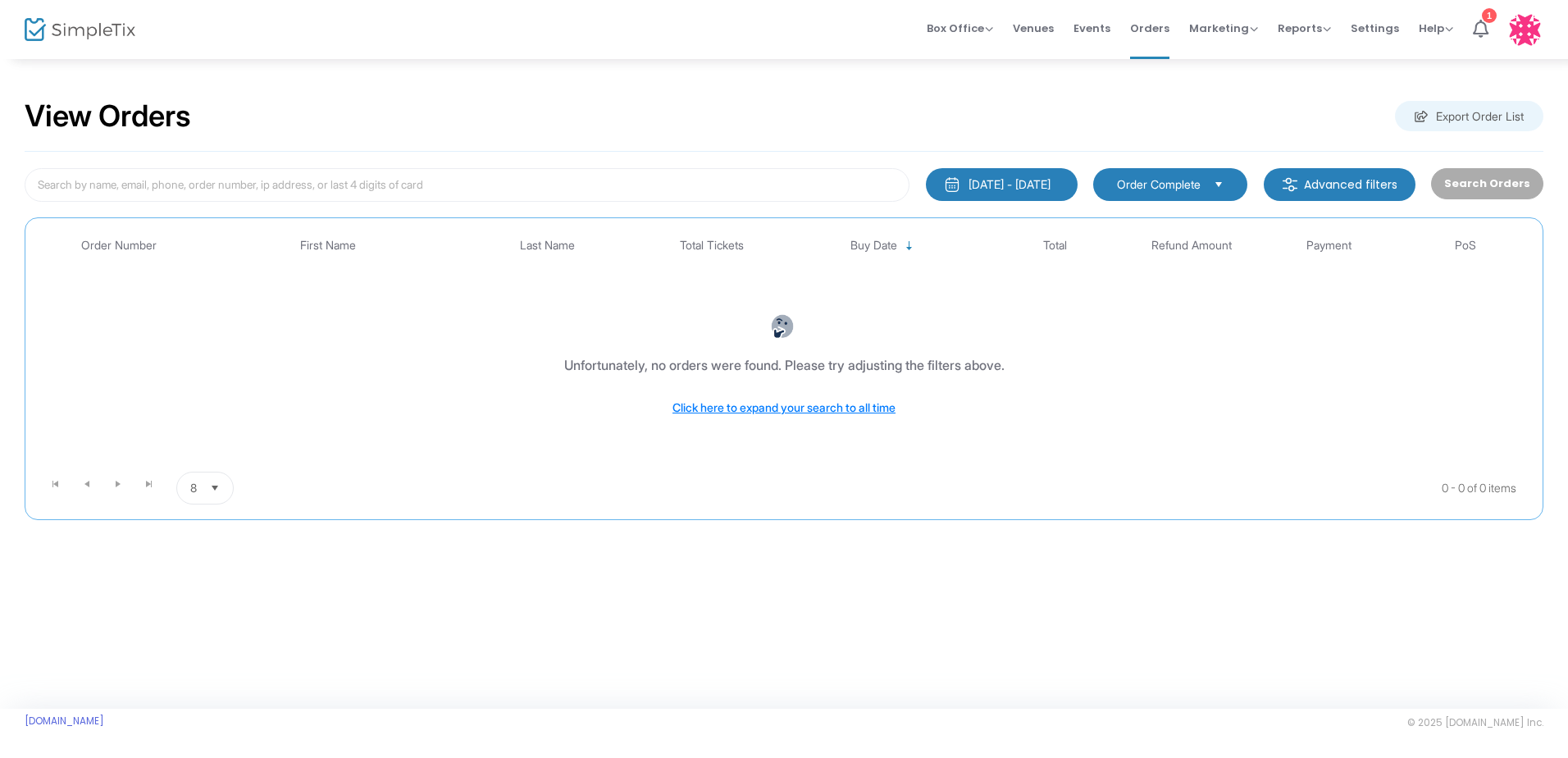
click at [969, 177] on div "[DATE] - [DATE]" at bounding box center [1009, 185] width 82 height 16
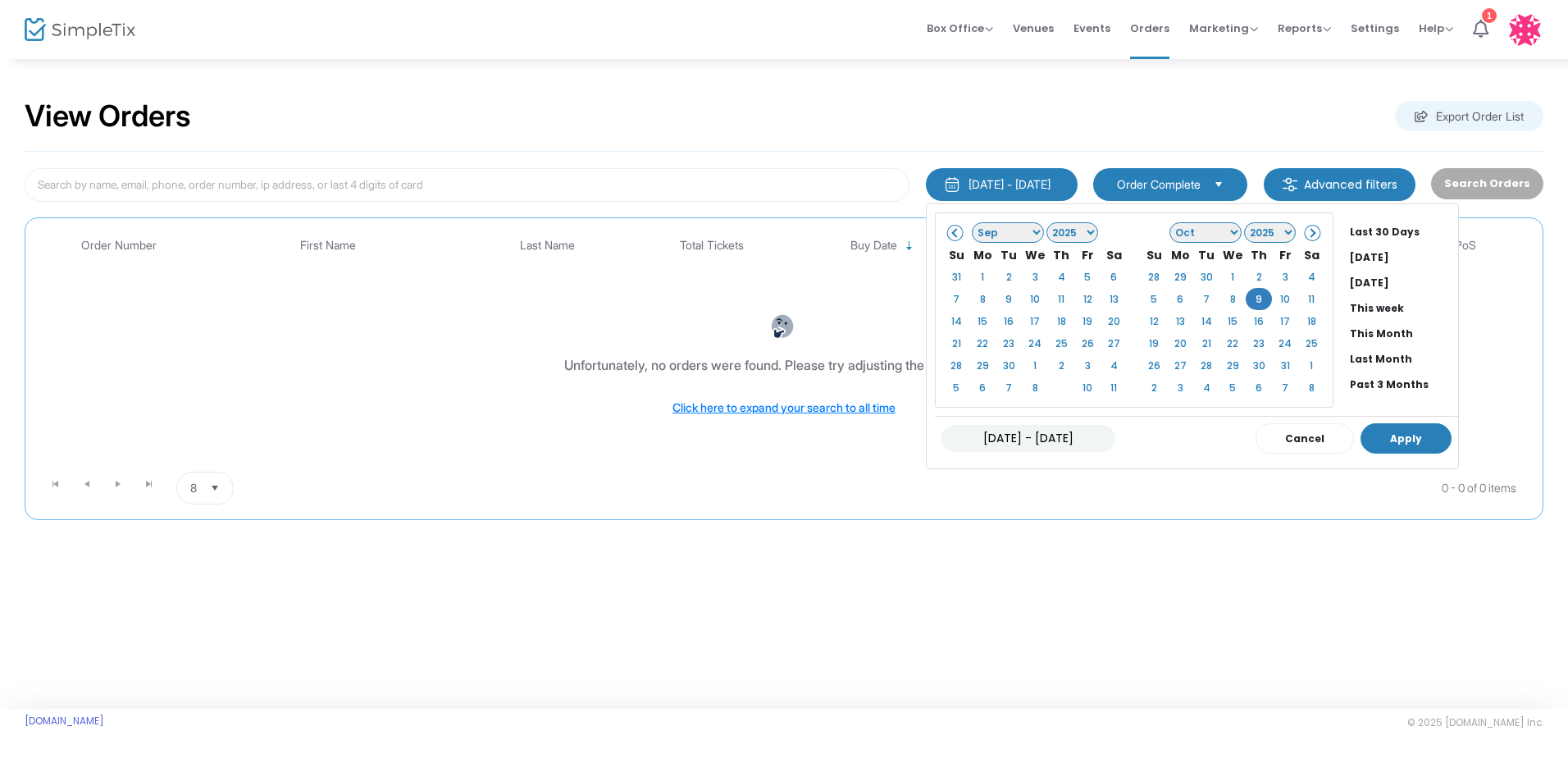
click at [1384, 442] on button "Apply" at bounding box center [1406, 438] width 91 height 31
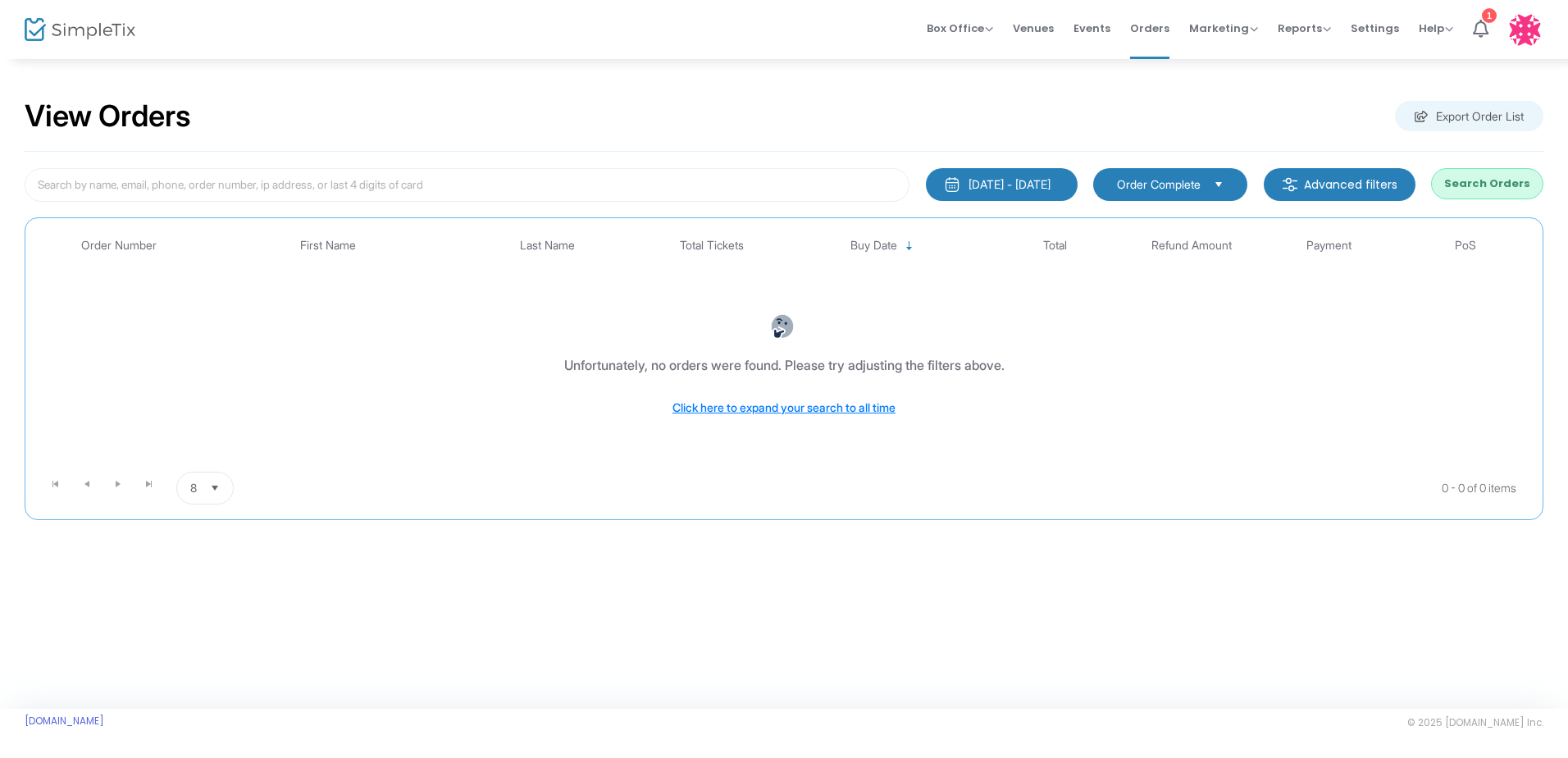
click at [1493, 192] on button "Search Orders" at bounding box center [1487, 184] width 112 height 31
click at [993, 183] on div "[DATE] - [DATE]" at bounding box center [1009, 185] width 82 height 16
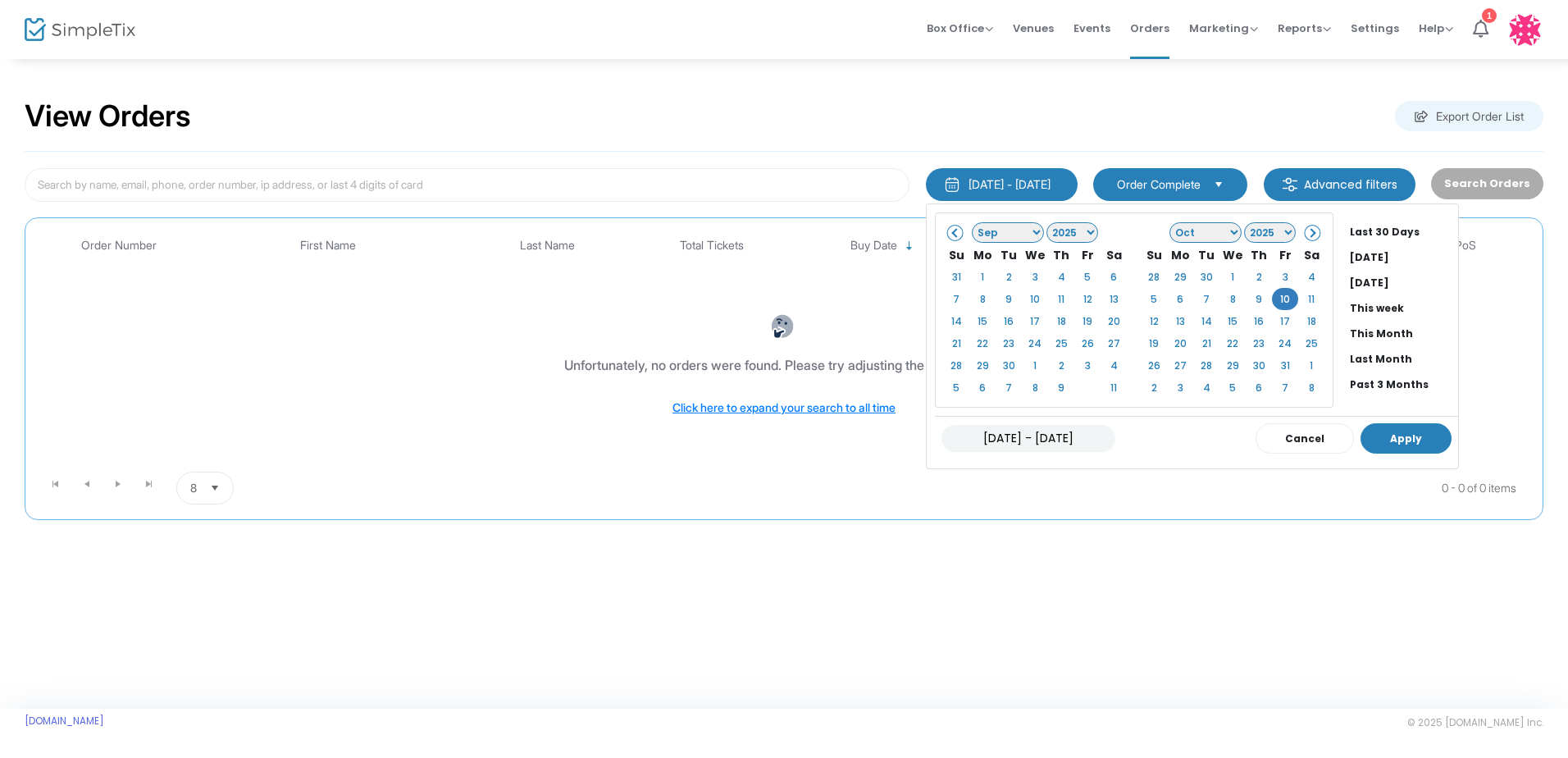
click at [1369, 442] on button "Apply" at bounding box center [1406, 438] width 91 height 31
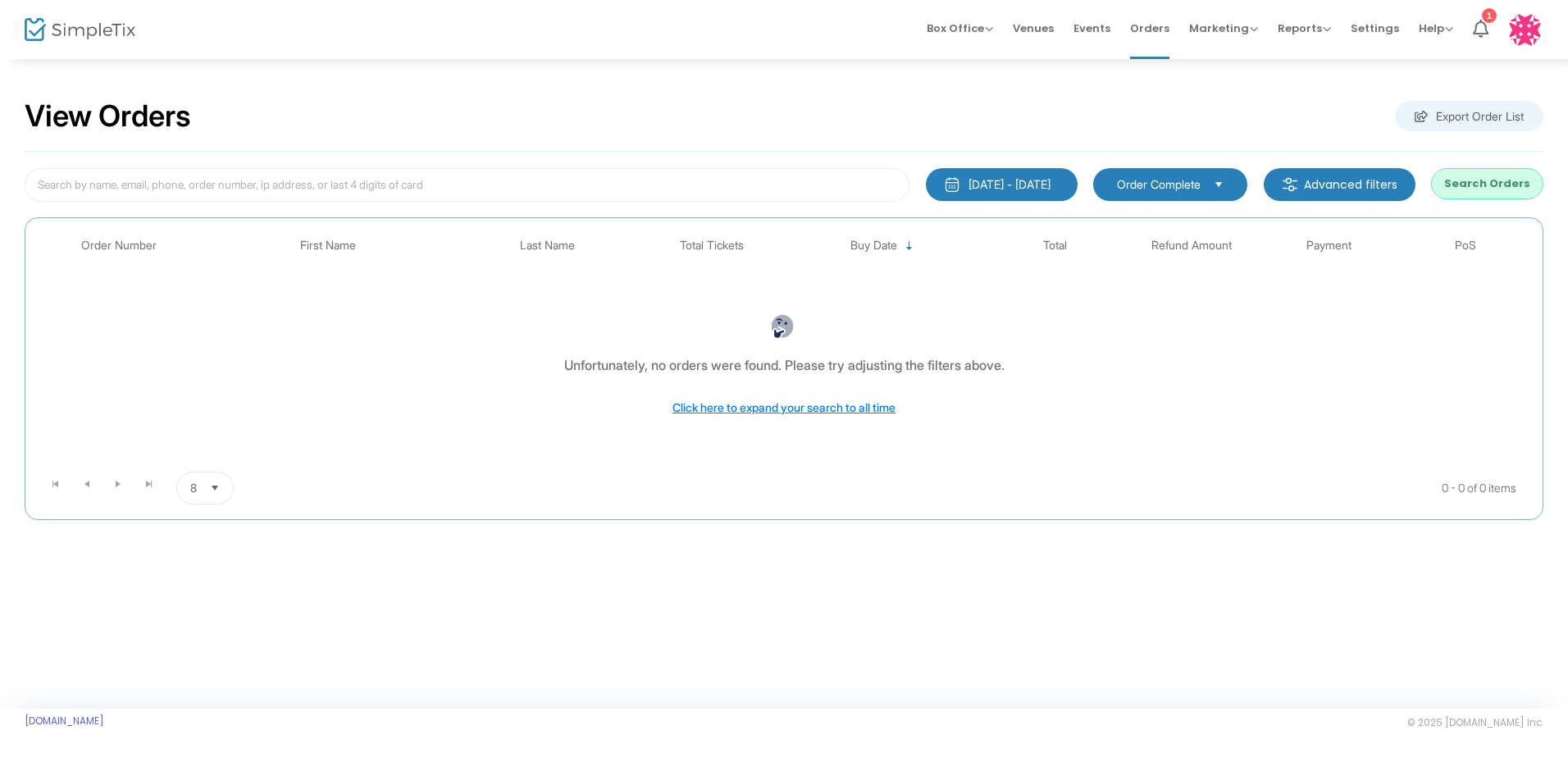
click at [1476, 185] on button "Search Orders" at bounding box center [1487, 184] width 112 height 31
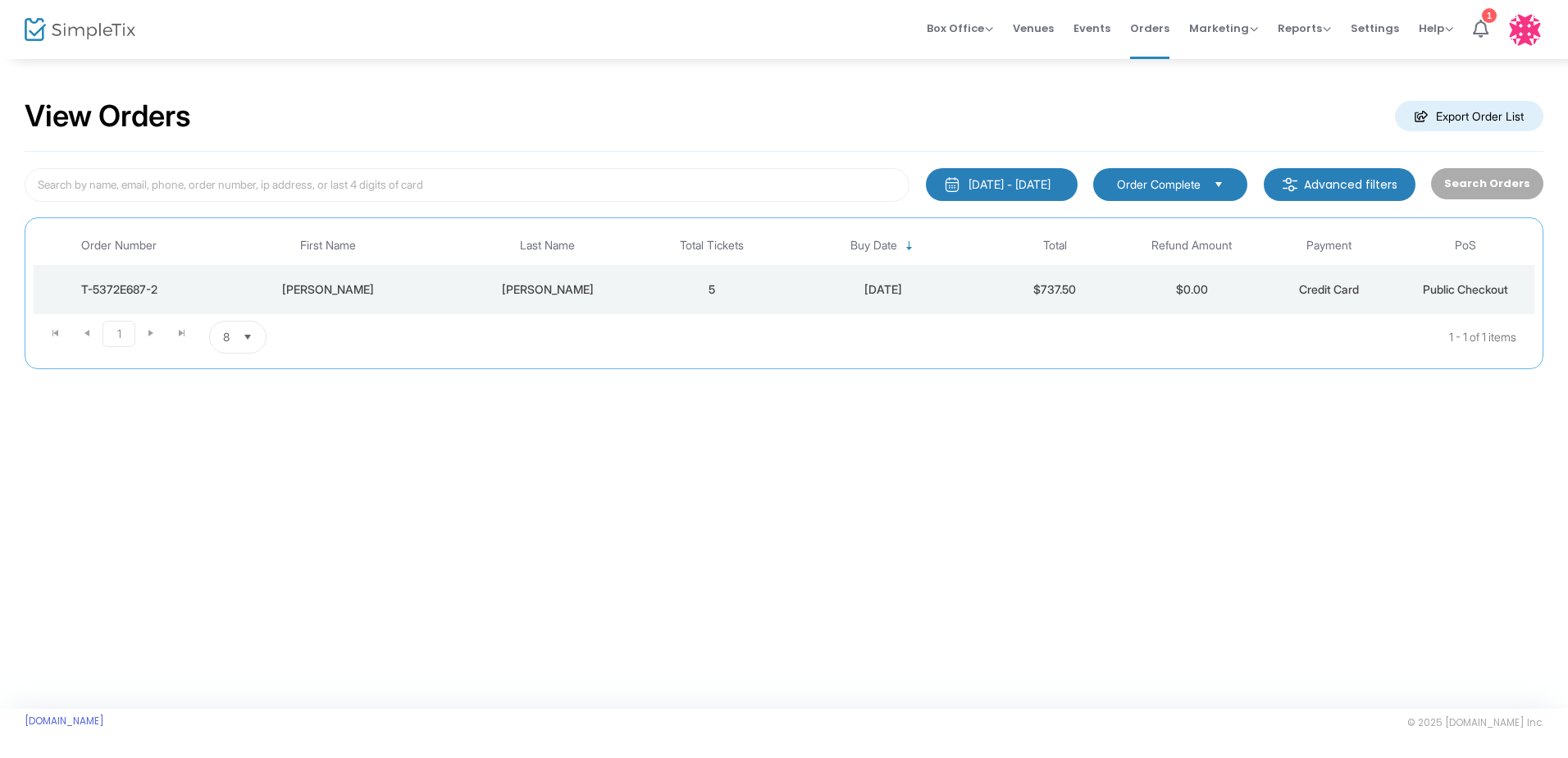
click at [551, 294] on div "[PERSON_NAME]" at bounding box center [547, 290] width 184 height 16
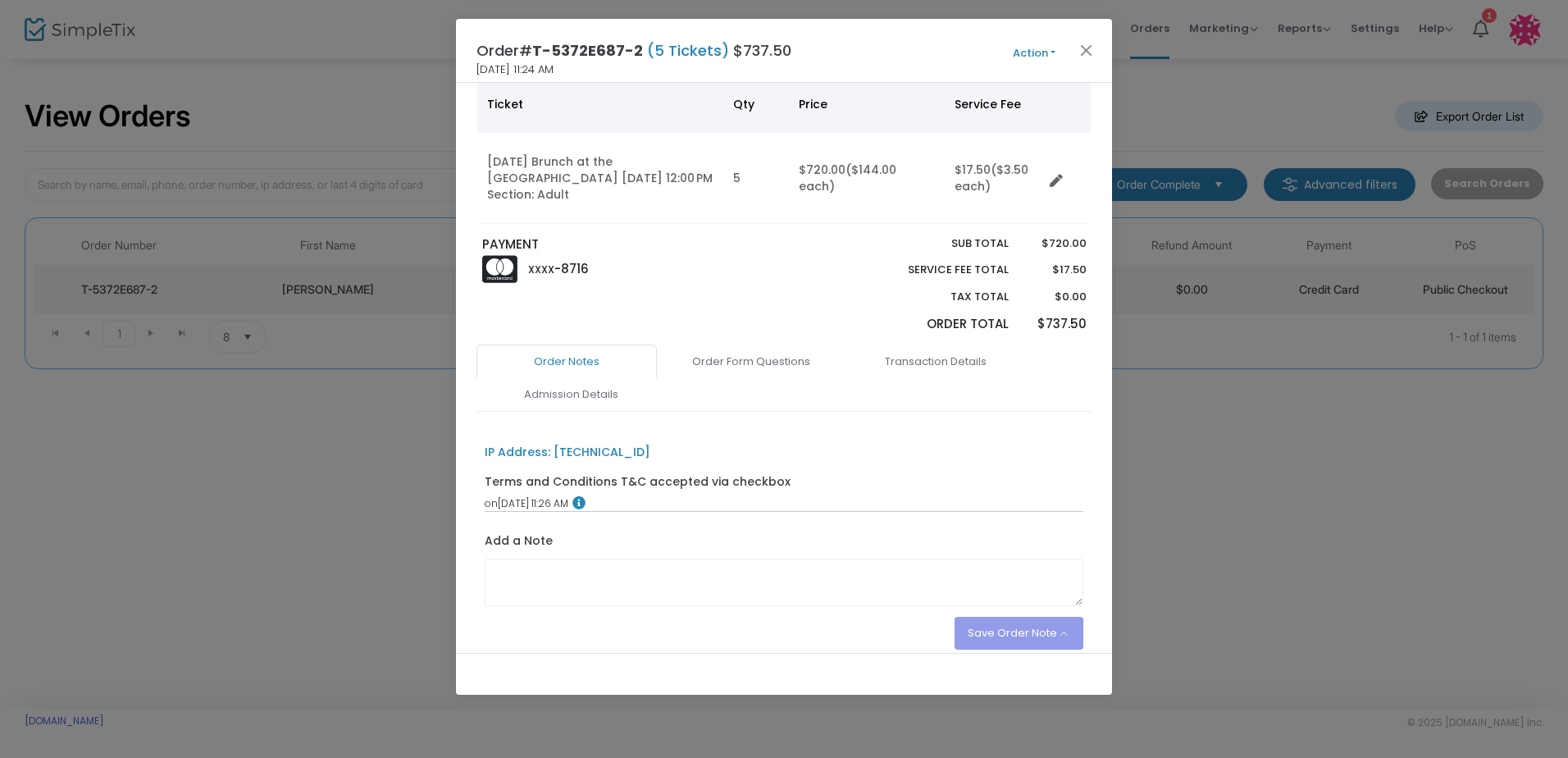
scroll to position [96, 0]
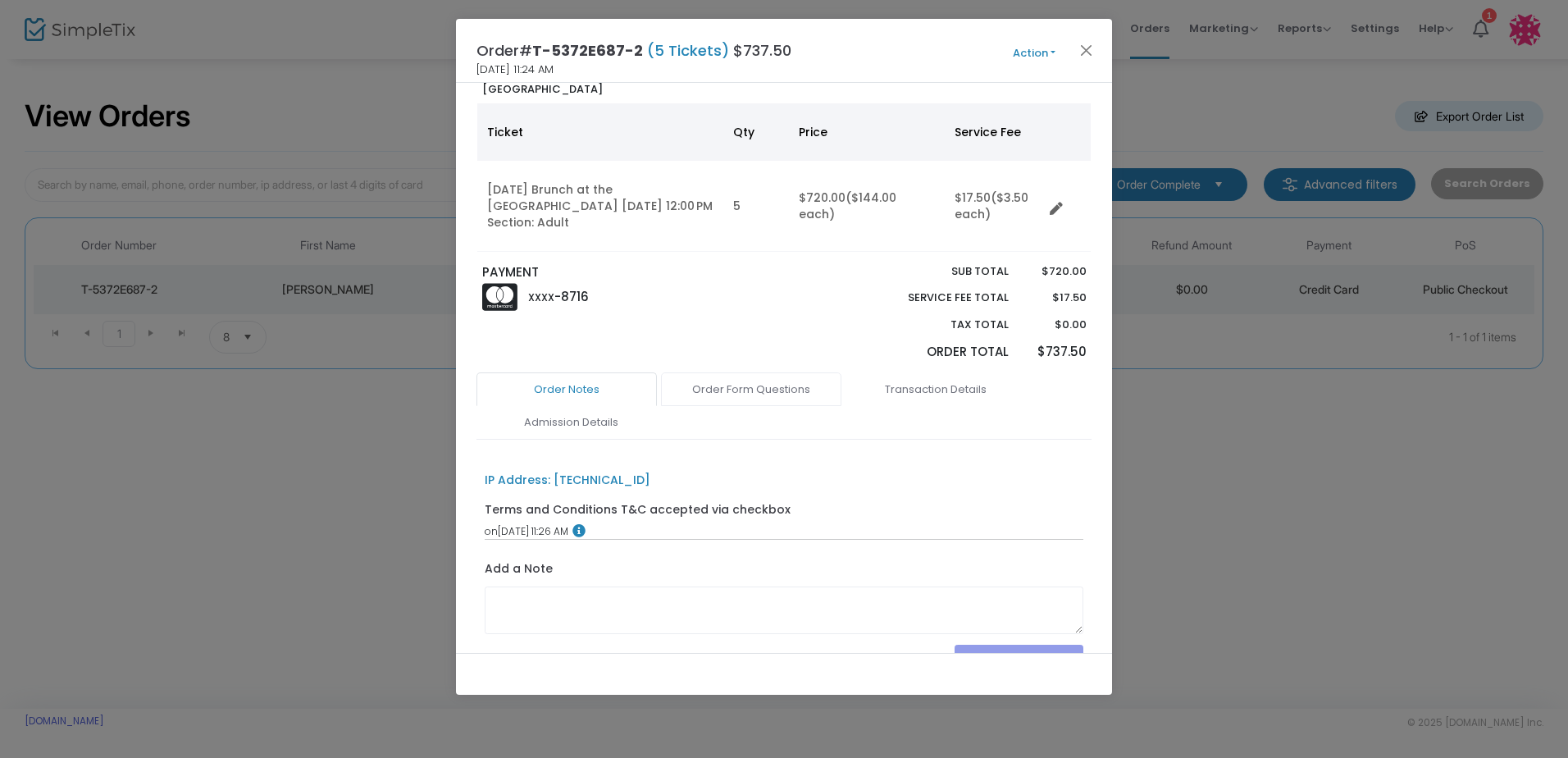
click at [763, 373] on link "Order Form Questions" at bounding box center [751, 390] width 181 height 35
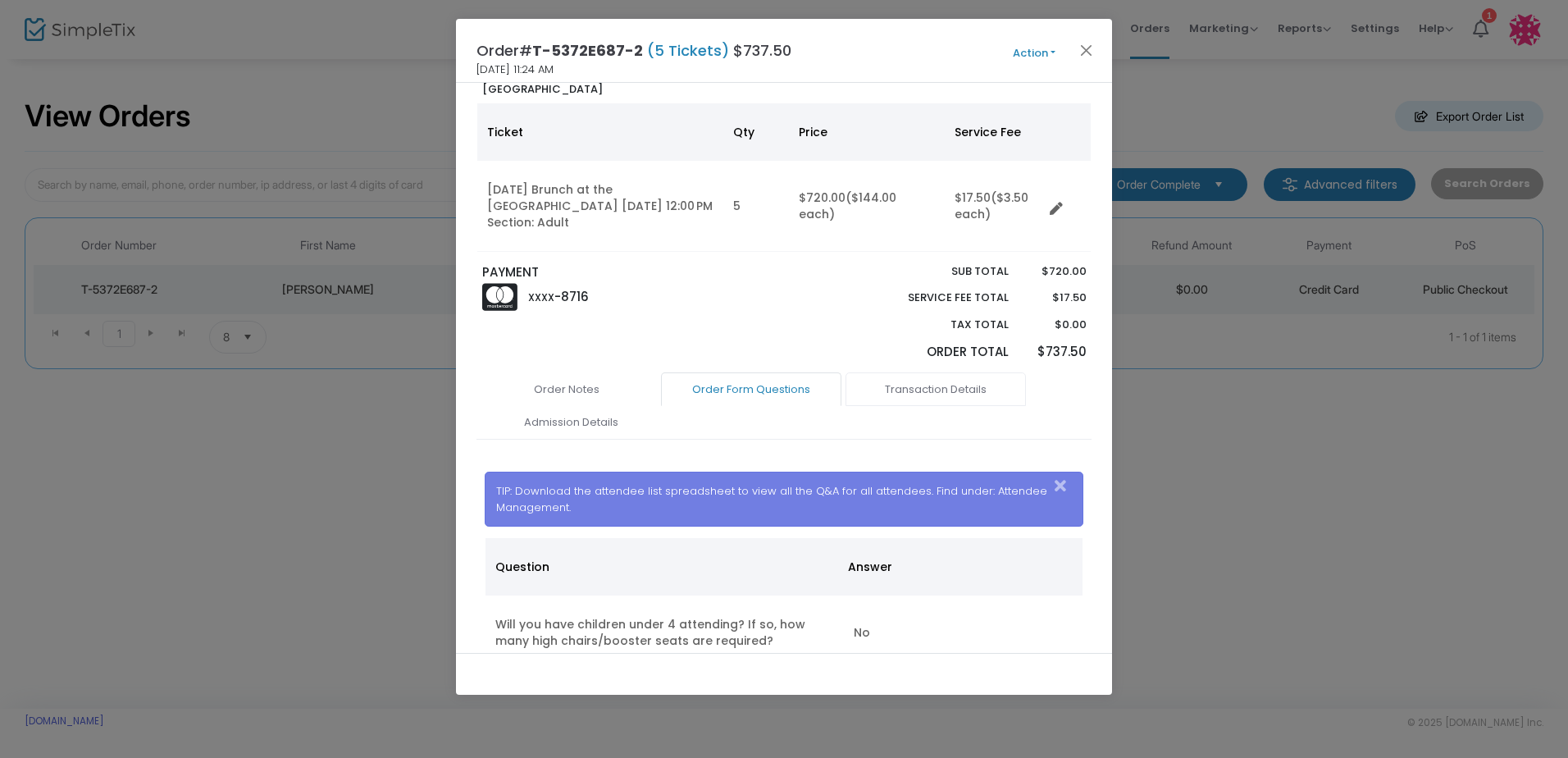
click at [922, 373] on link "Transaction Details" at bounding box center [936, 390] width 181 height 35
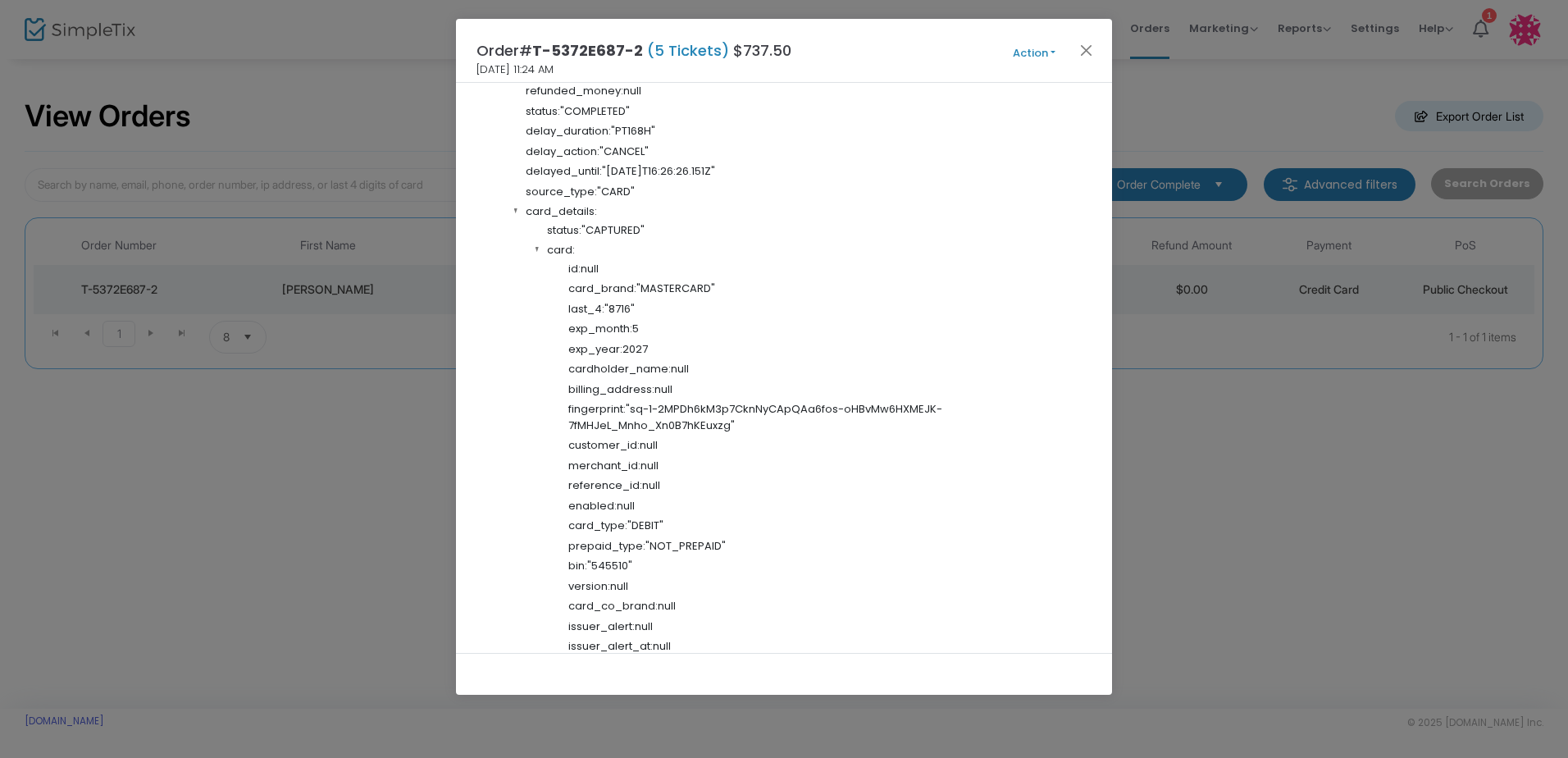
scroll to position [991, 0]
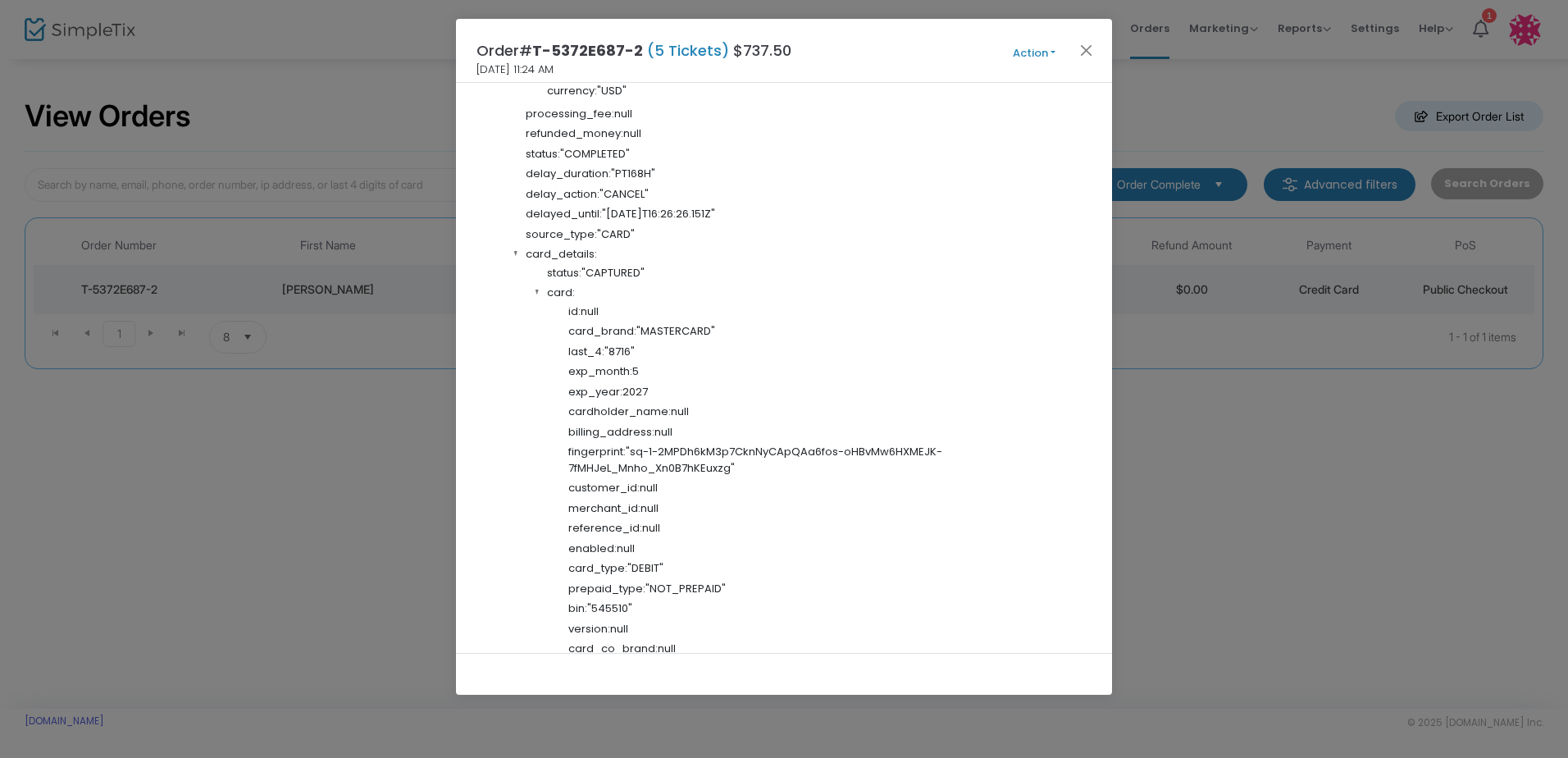
click at [1242, 410] on ngb-modal-window "Order# T-5372E687-2 (5 Tickets) $737.50 [DATE] 11:24 AM Action Mark Admitted Ed…" at bounding box center [784, 379] width 1568 height 758
click at [1081, 55] on button "Close" at bounding box center [1087, 50] width 21 height 21
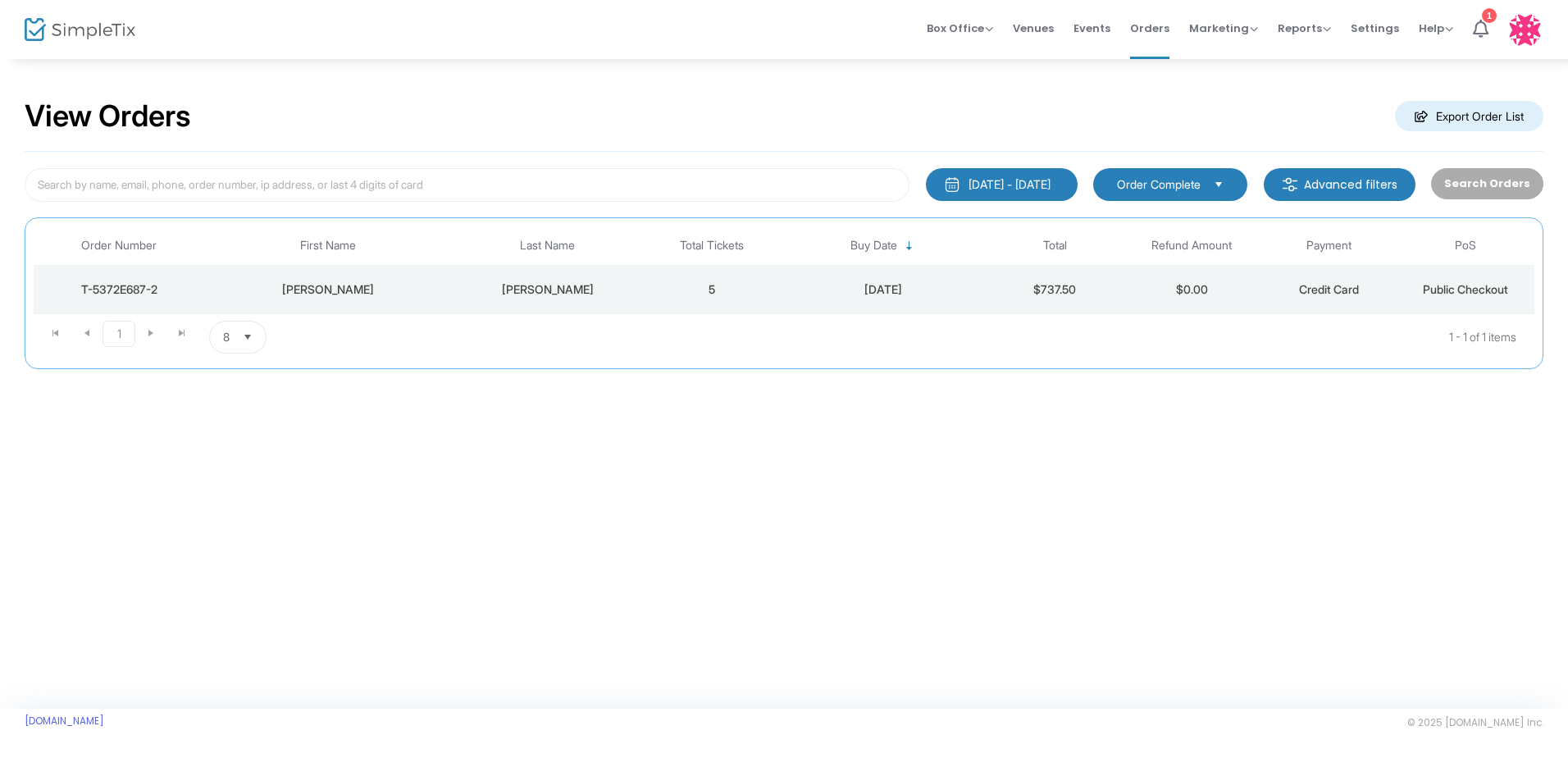
click at [983, 188] on div "[DATE] - [DATE]" at bounding box center [1009, 185] width 82 height 16
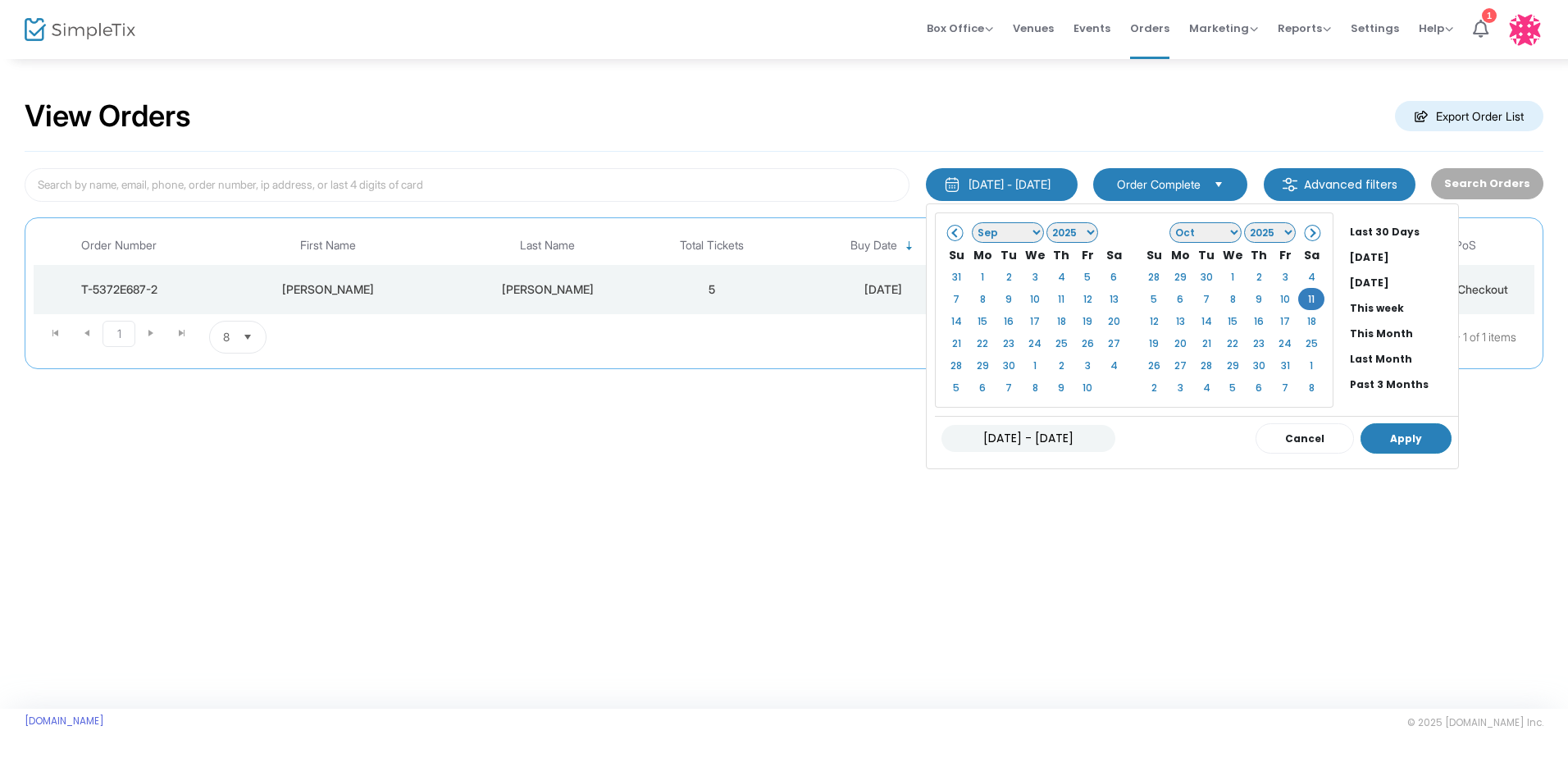
click at [1366, 429] on button "Apply" at bounding box center [1406, 438] width 91 height 31
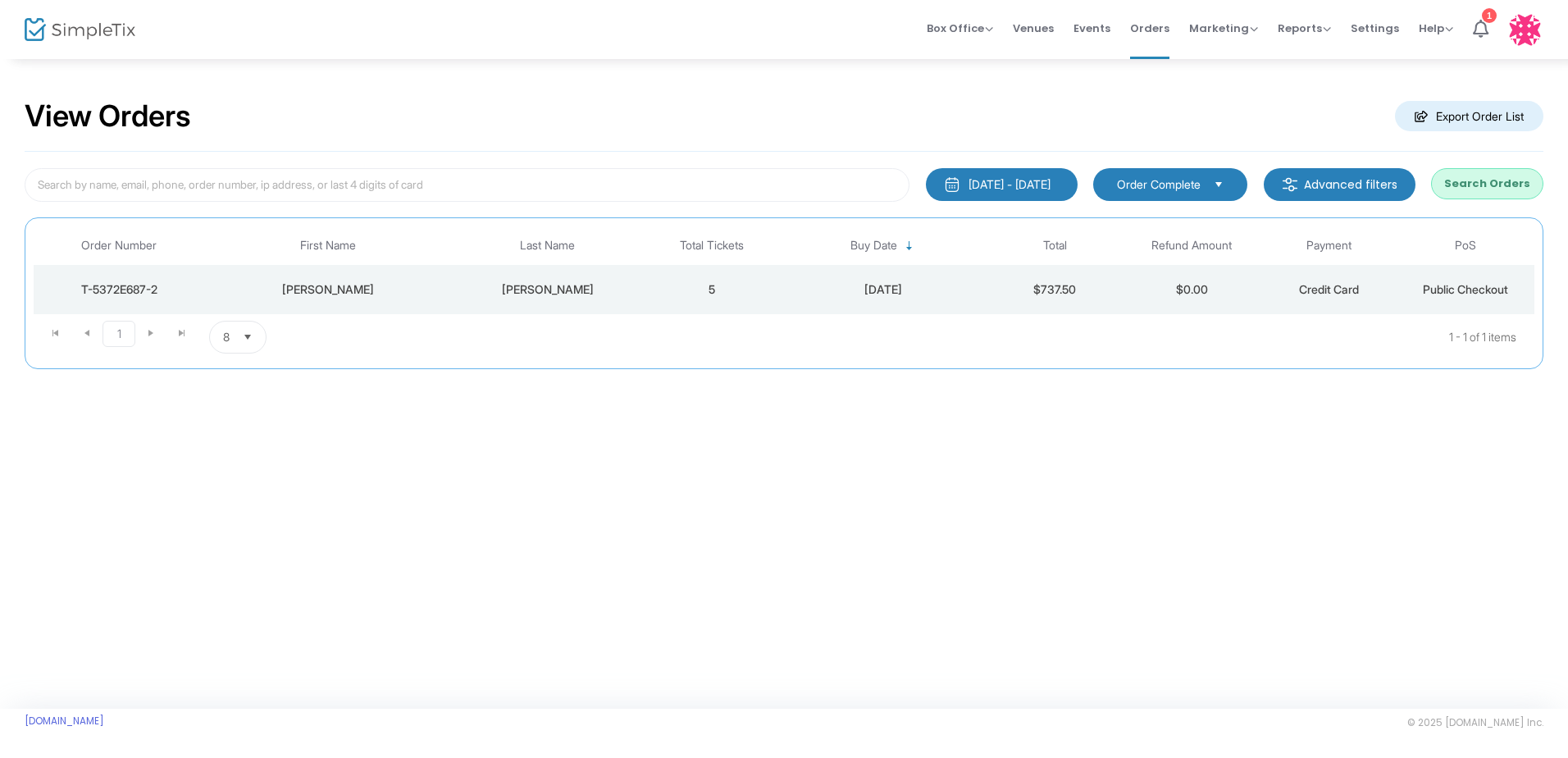
click at [1467, 181] on button "Search Orders" at bounding box center [1487, 184] width 112 height 31
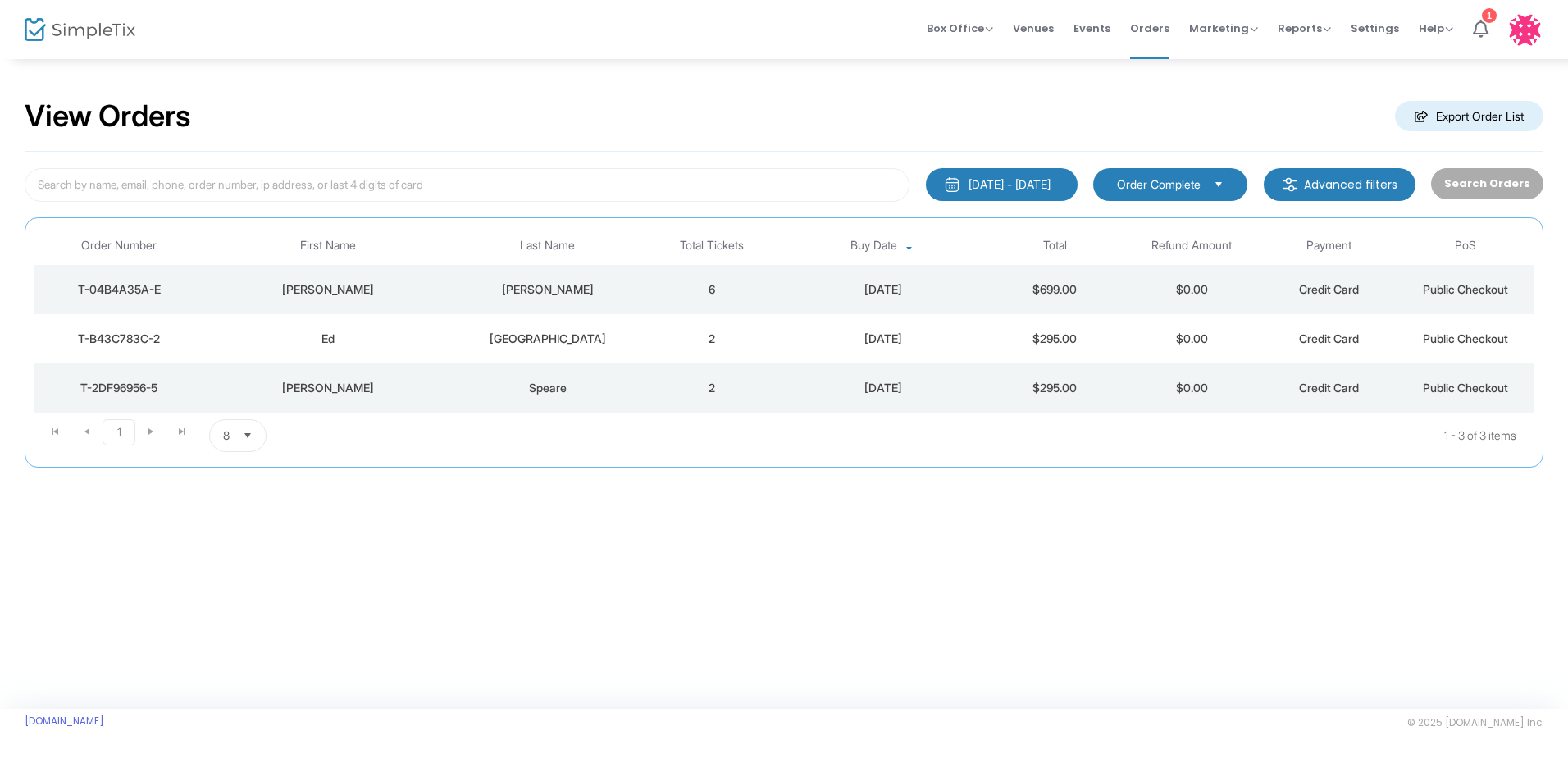
click at [390, 288] on div "[PERSON_NAME]" at bounding box center [329, 290] width 239 height 16
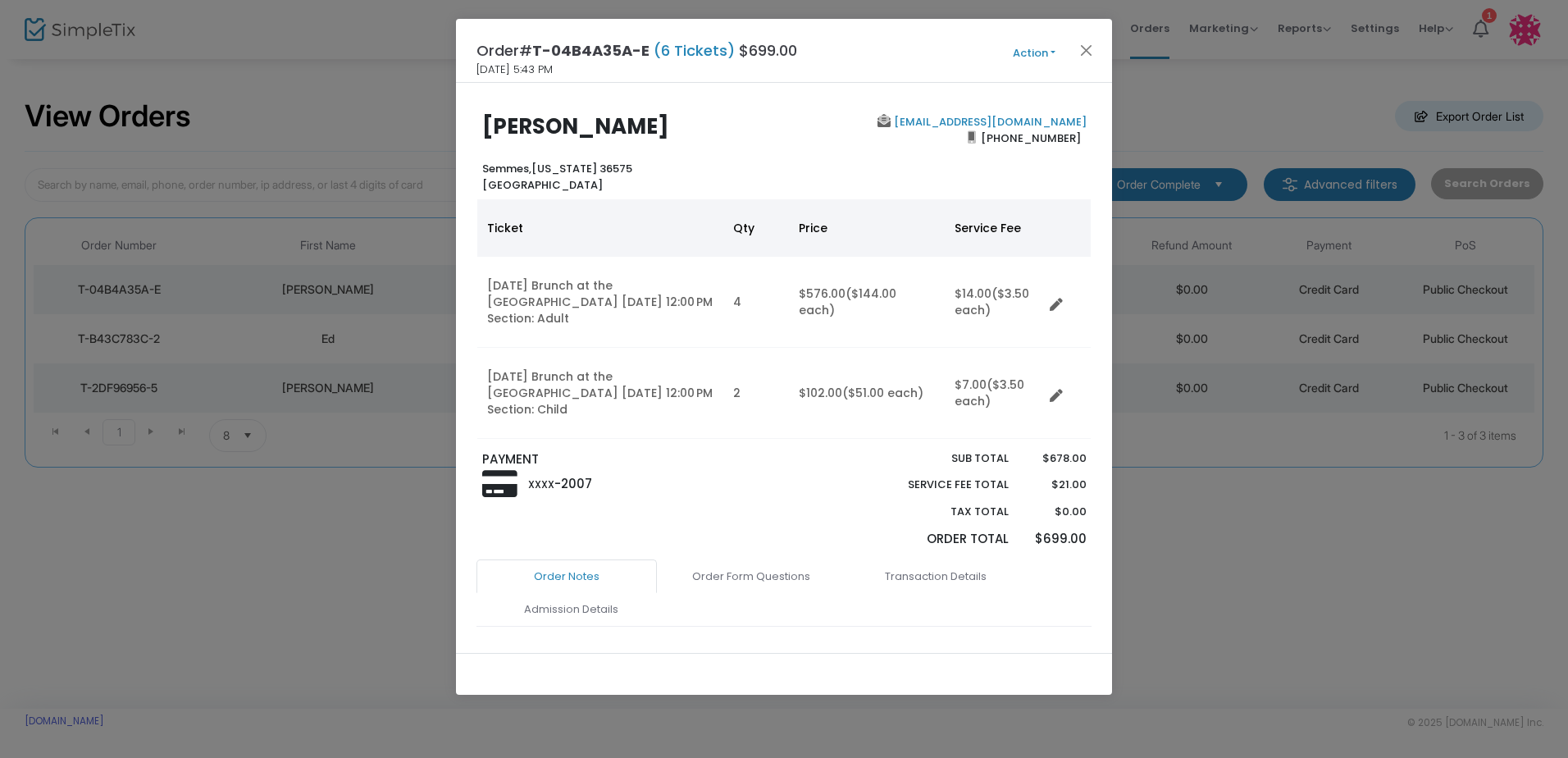
drag, startPoint x: 153, startPoint y: 575, endPoint x: 153, endPoint y: 530, distance: 45.0
click at [153, 570] on ngb-modal-window "Order# T-04B4A35A-E (6 Tickets) $699.00 [DATE] 5:43 PM Action Mark Admitted Edi…" at bounding box center [784, 379] width 1568 height 758
click at [1084, 49] on button "Close" at bounding box center [1087, 50] width 21 height 21
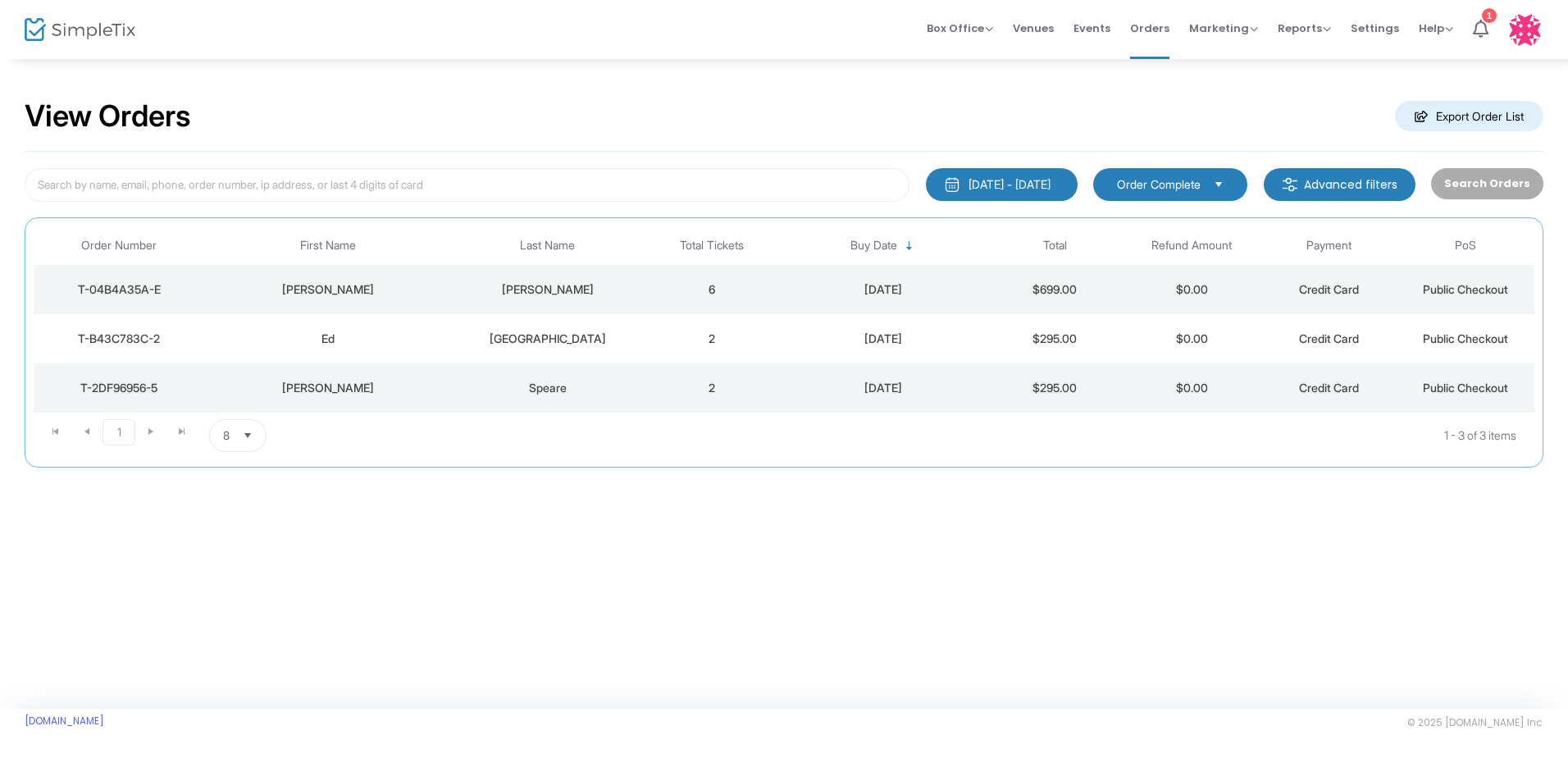
click at [201, 345] on td "T-B43C783C-2" at bounding box center [120, 339] width 171 height 49
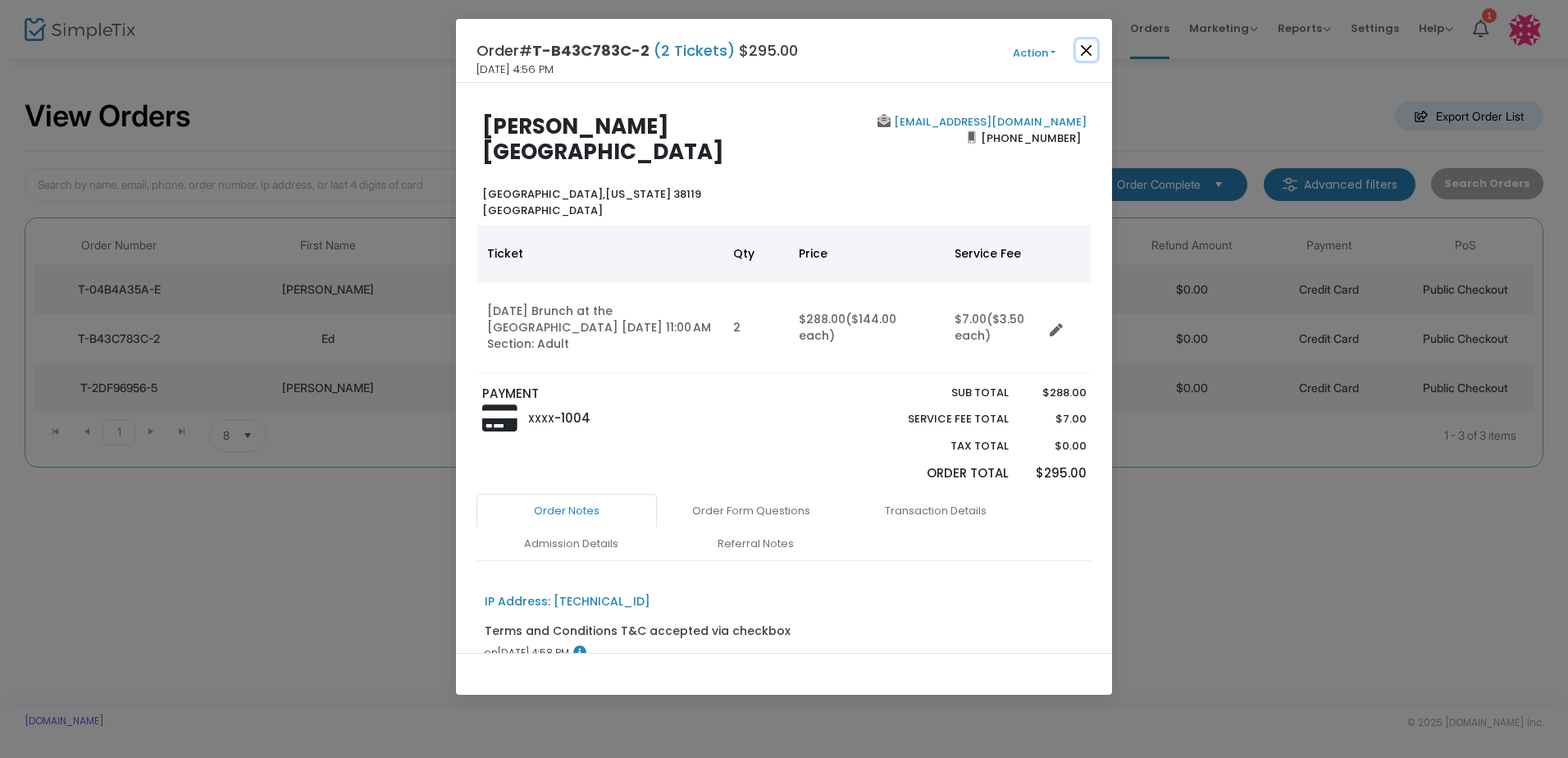
click at [1084, 47] on button "Close" at bounding box center [1087, 50] width 21 height 21
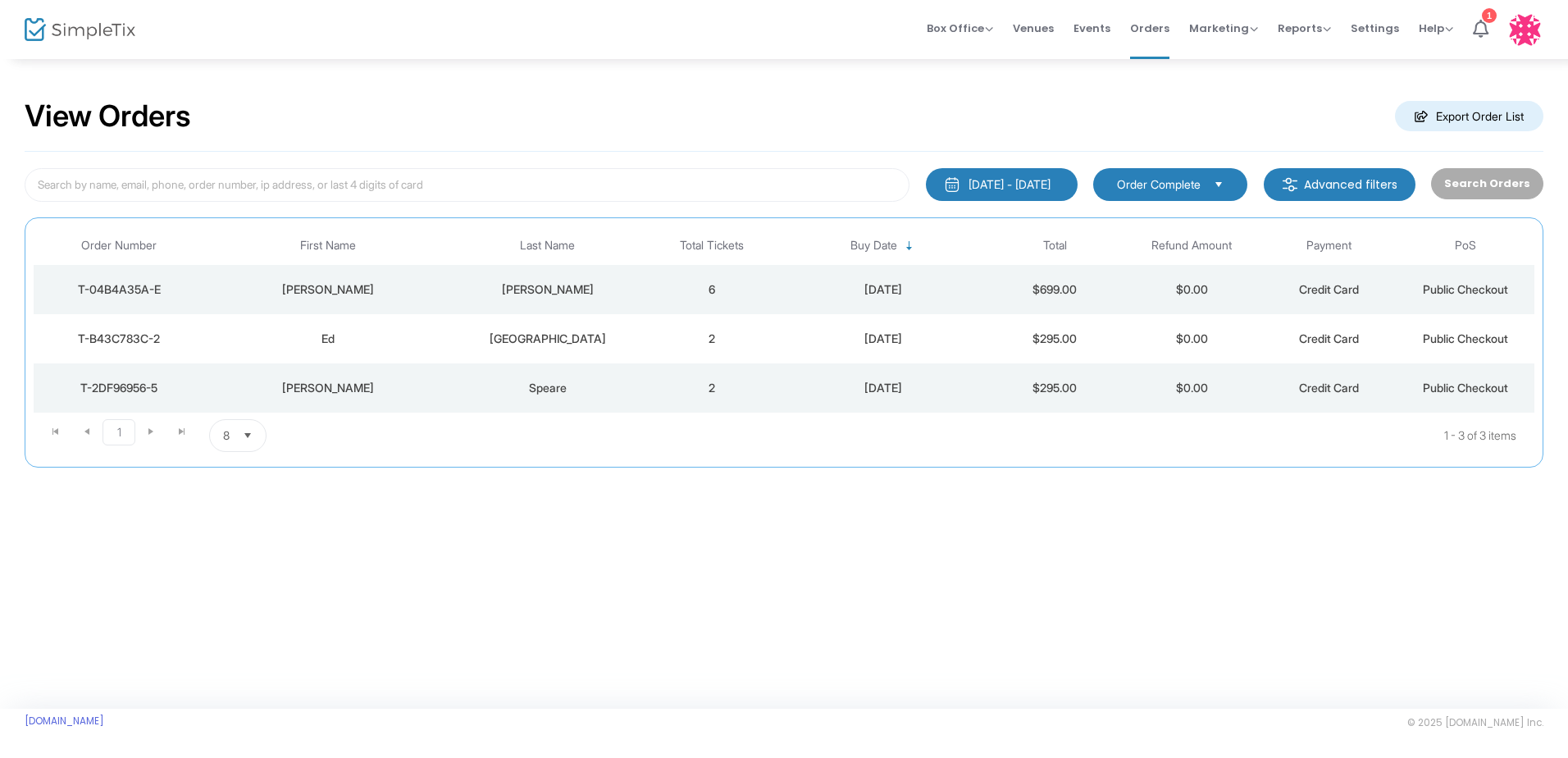
click at [389, 391] on div "[PERSON_NAME]" at bounding box center [329, 388] width 239 height 16
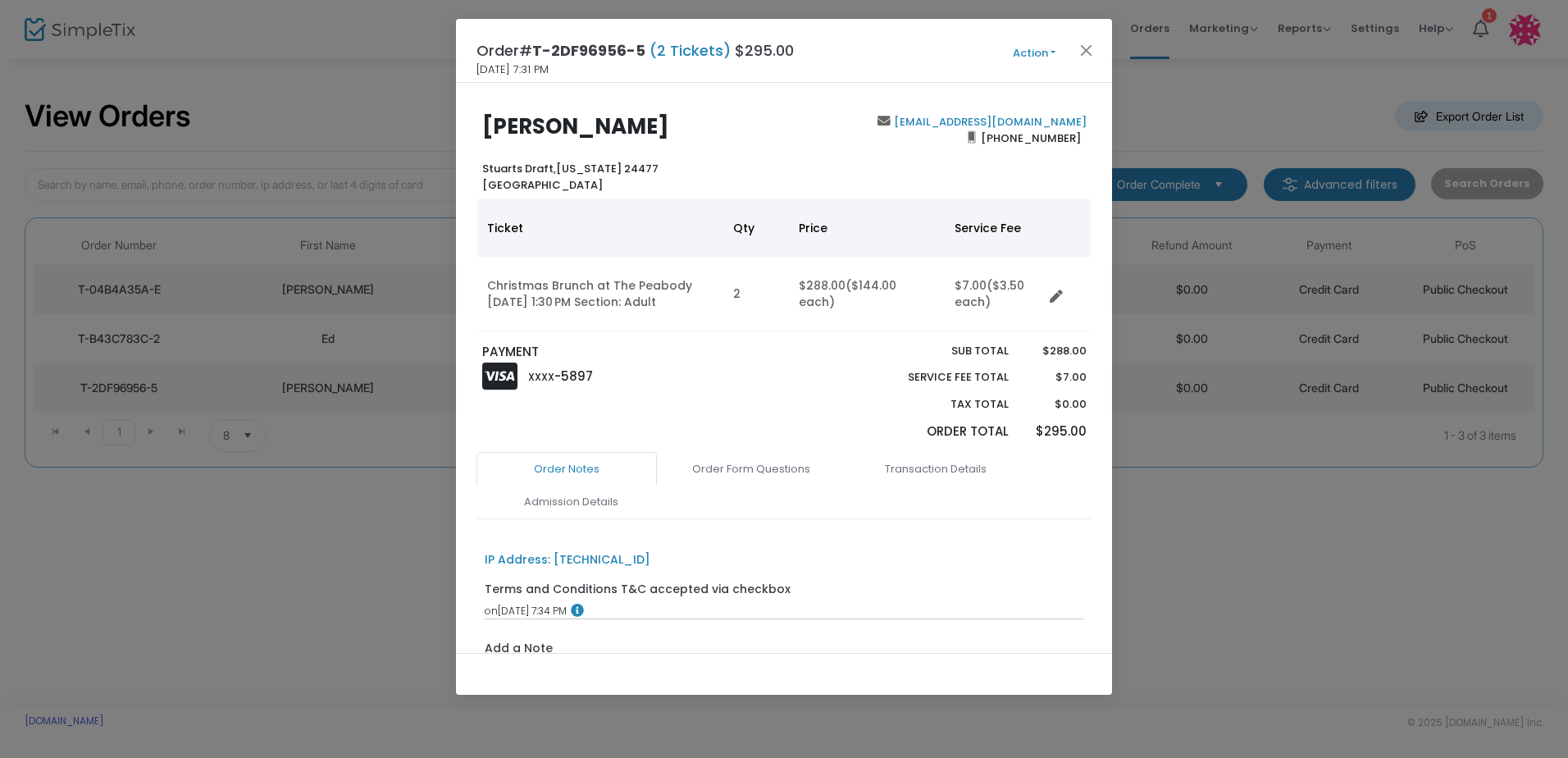
click at [252, 600] on ngb-modal-window "Order# T-2DF96956-5 (2 Tickets) $295.00 [DATE] 7:31 PM Action Mark Admitted Edi…" at bounding box center [784, 379] width 1568 height 758
click at [1092, 48] on button "Close" at bounding box center [1087, 50] width 21 height 21
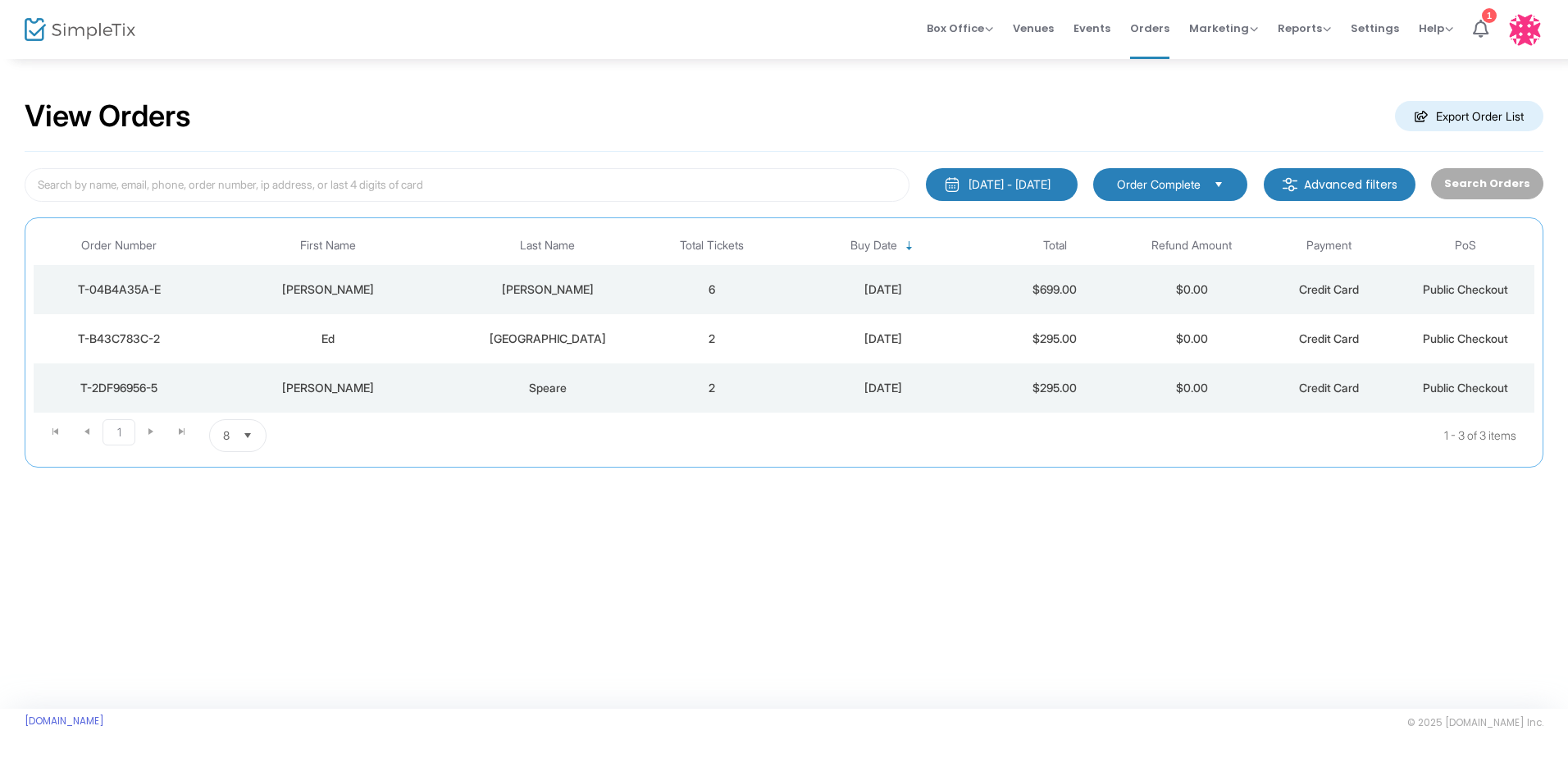
click at [428, 346] on div "Ed" at bounding box center [329, 339] width 239 height 16
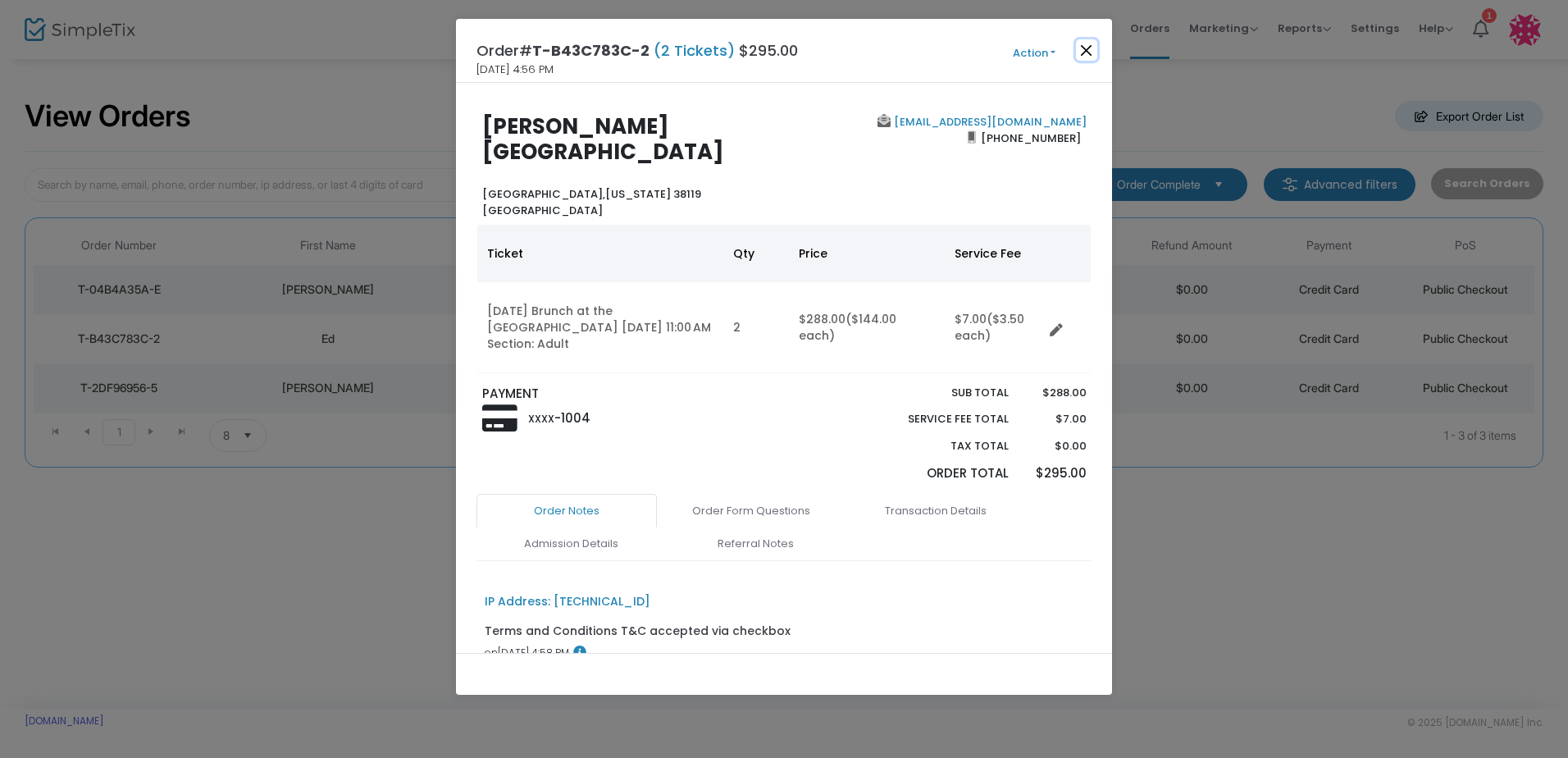
click at [1088, 50] on button "Close" at bounding box center [1087, 50] width 21 height 21
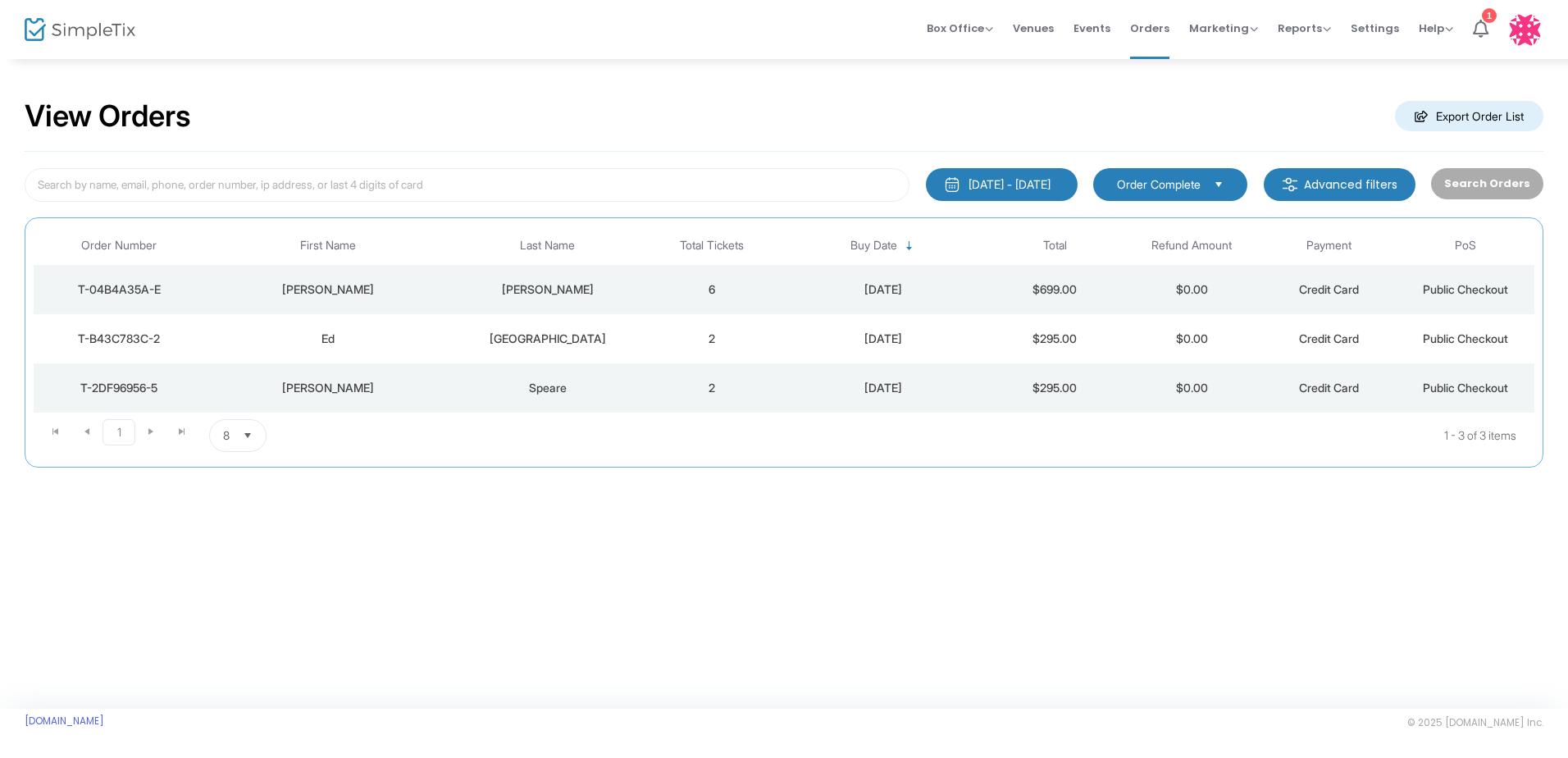
click at [701, 290] on td "6" at bounding box center [712, 290] width 137 height 49
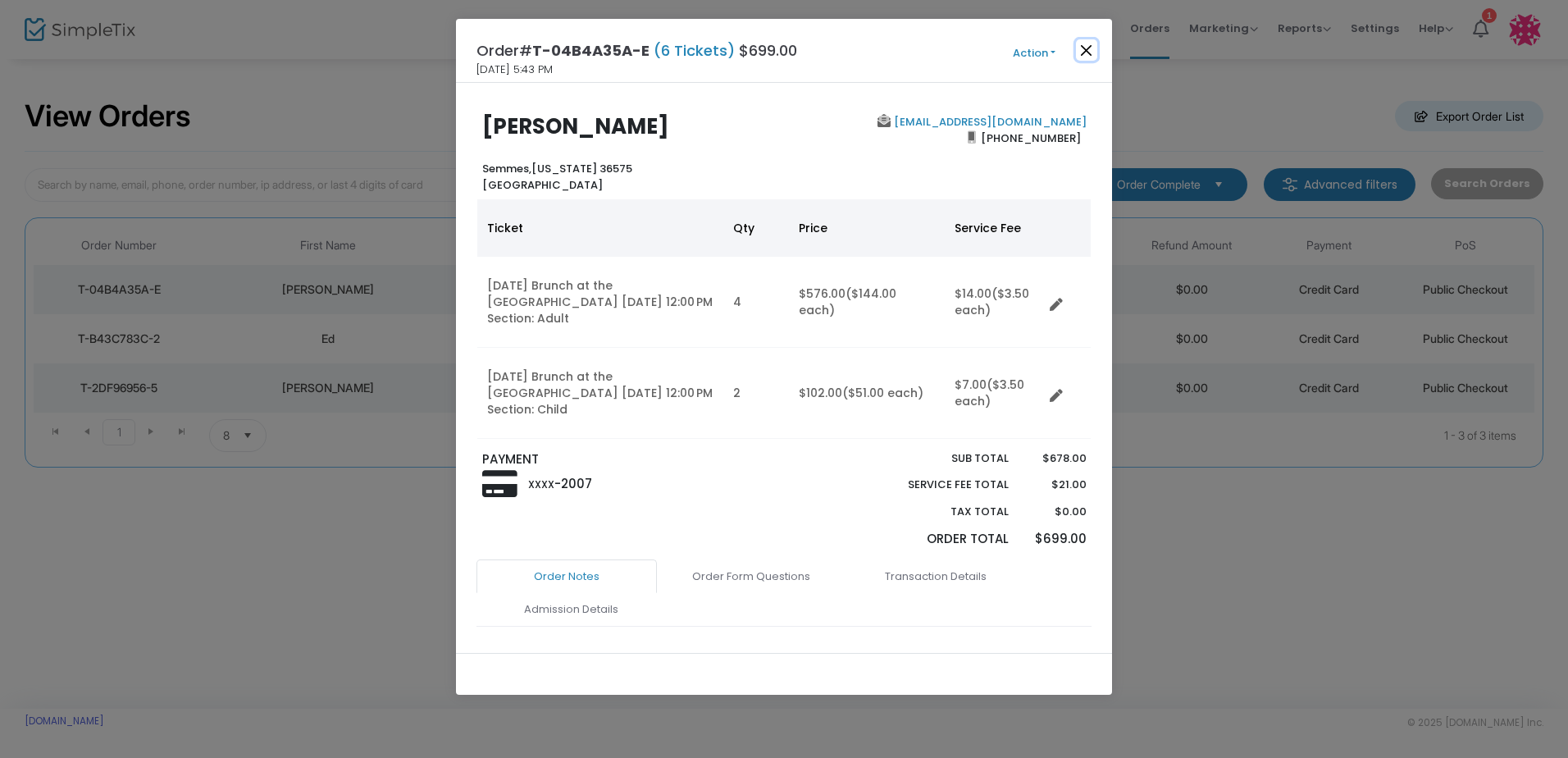
click at [1089, 47] on button "Close" at bounding box center [1087, 50] width 21 height 21
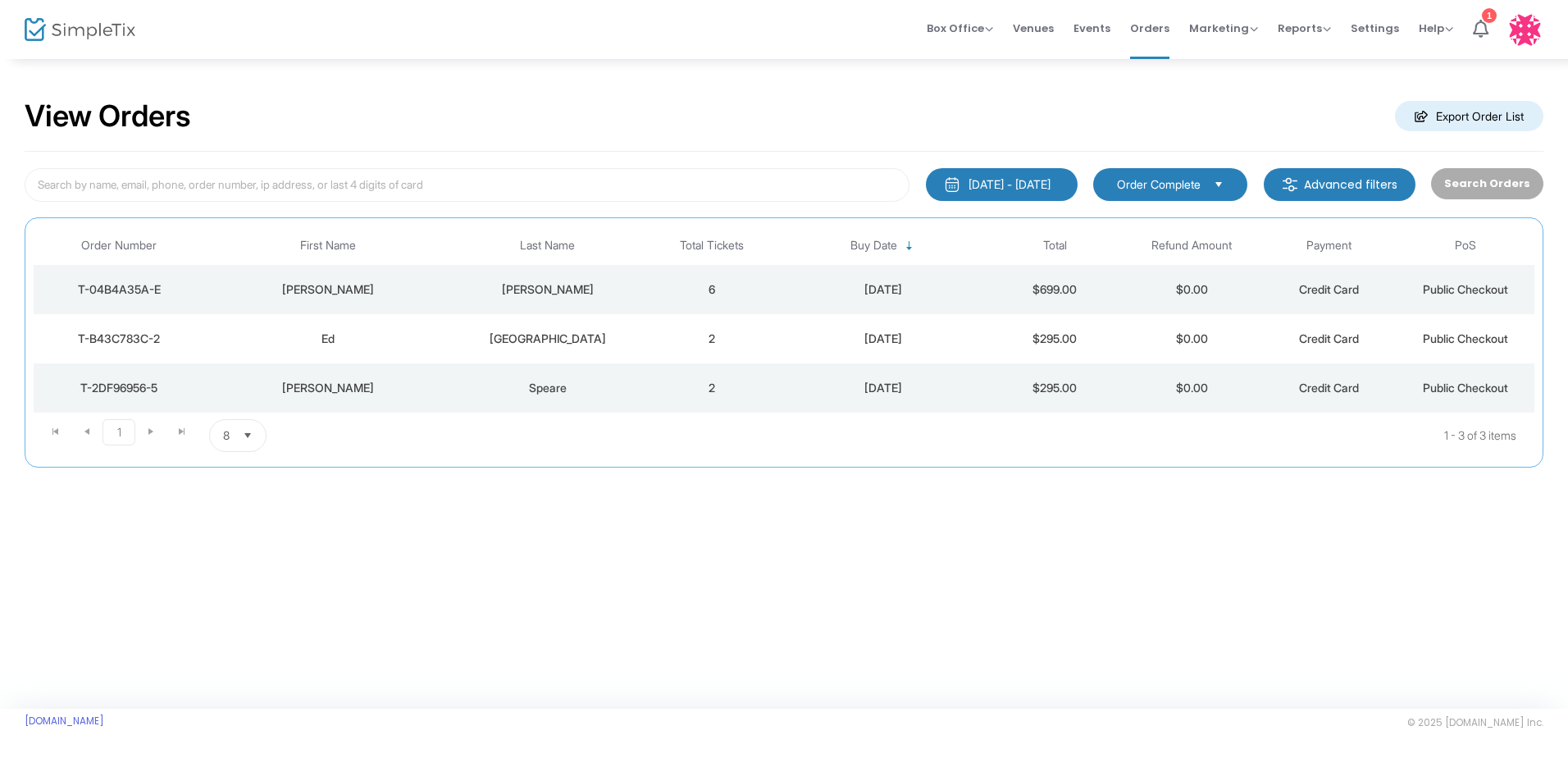
click at [781, 329] on td "[DATE]" at bounding box center [884, 339] width 206 height 49
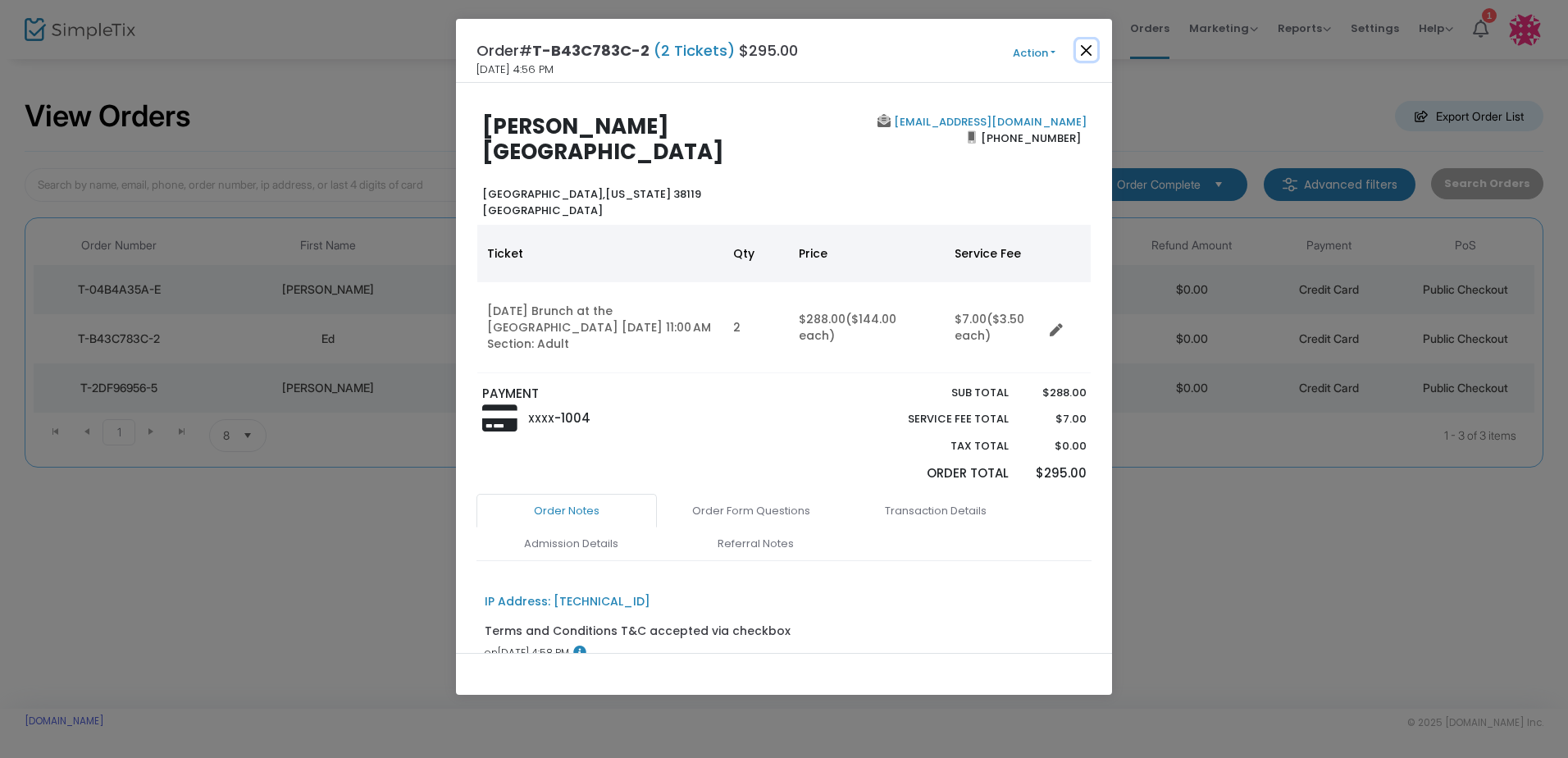
click at [1090, 42] on button "Close" at bounding box center [1087, 50] width 21 height 21
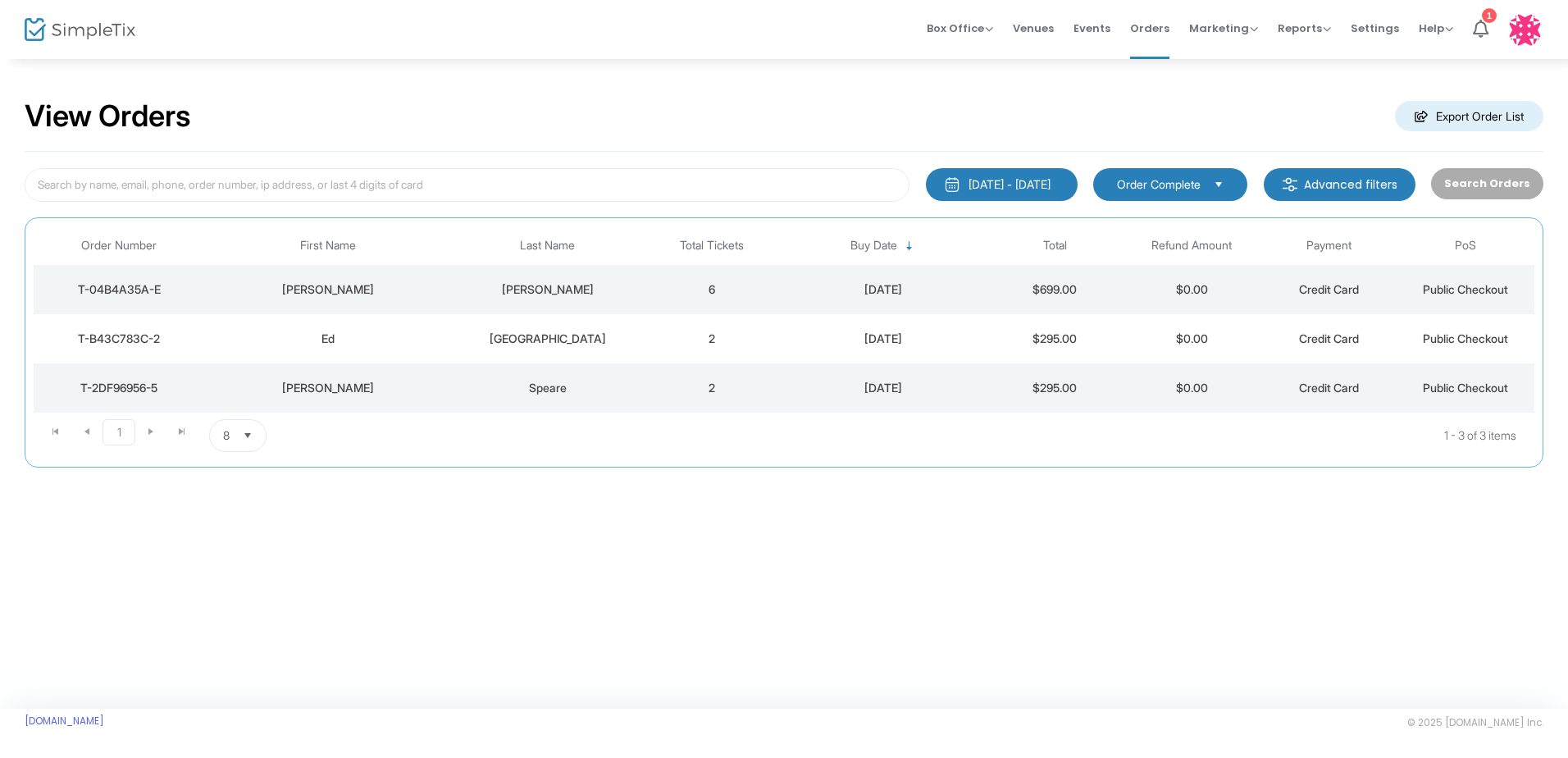
click at [766, 284] on td "6" at bounding box center [712, 290] width 137 height 49
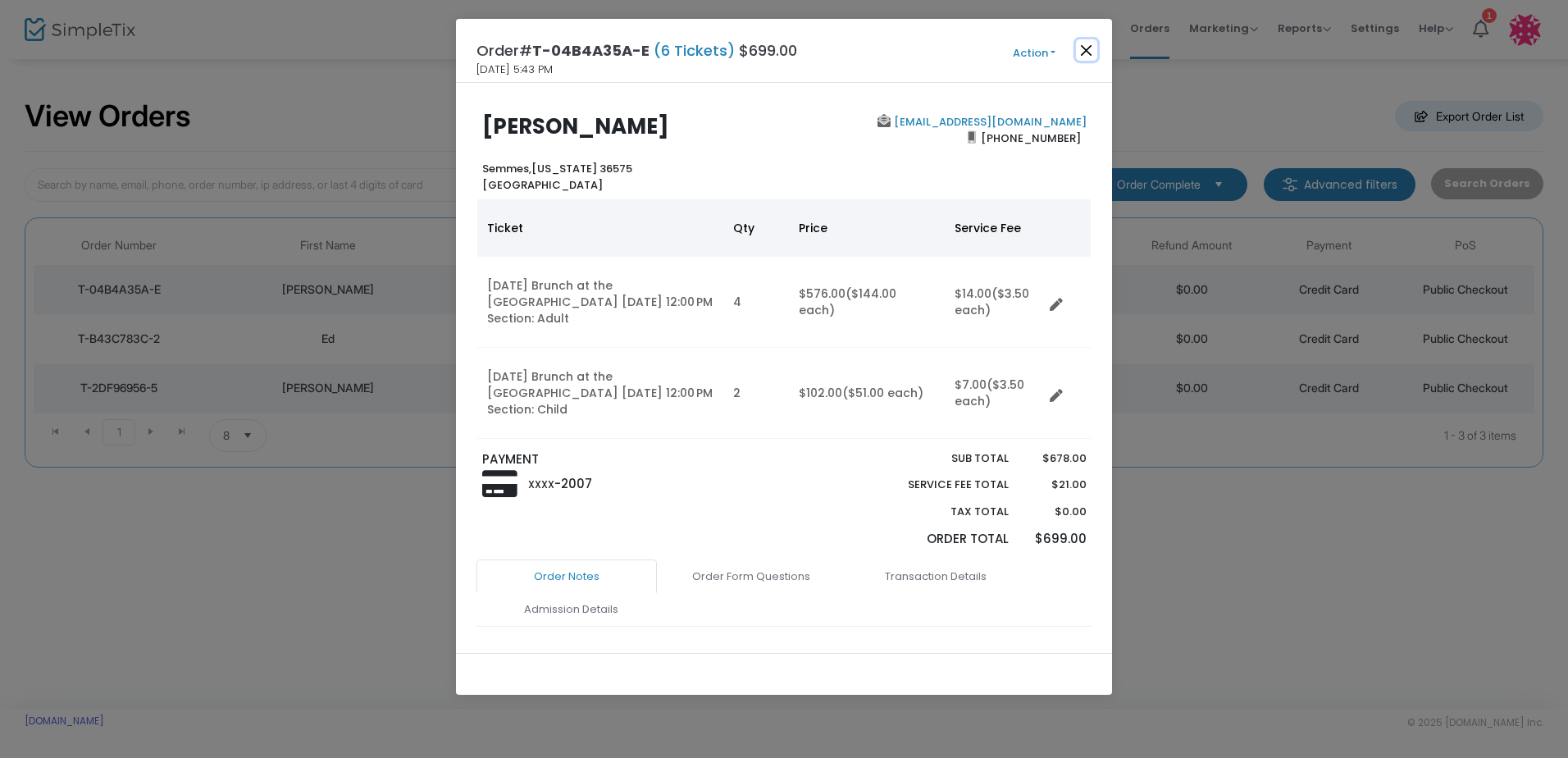
click at [1083, 47] on button "Close" at bounding box center [1087, 50] width 21 height 21
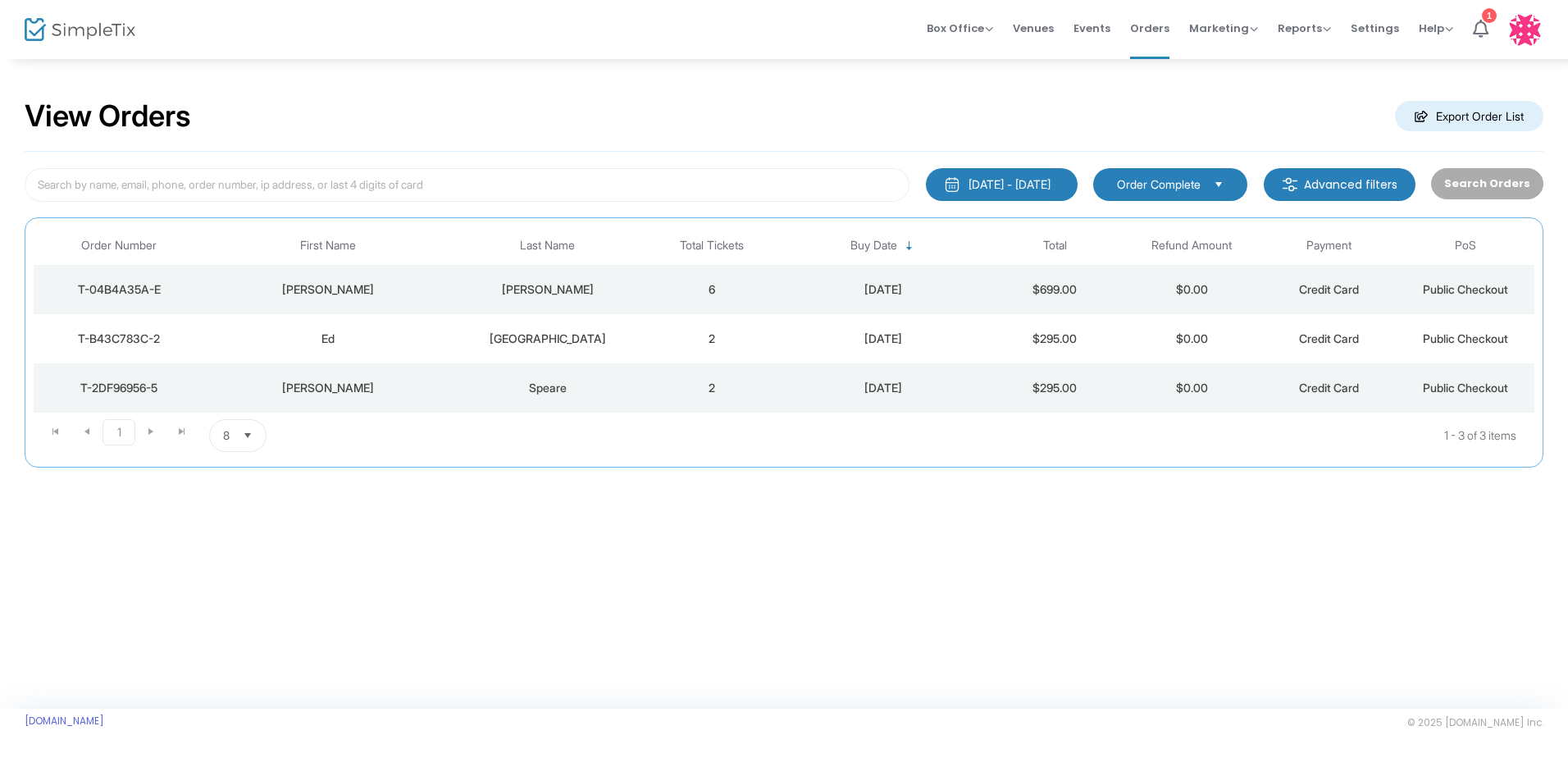
click at [347, 396] on div "[PERSON_NAME]" at bounding box center [329, 388] width 239 height 16
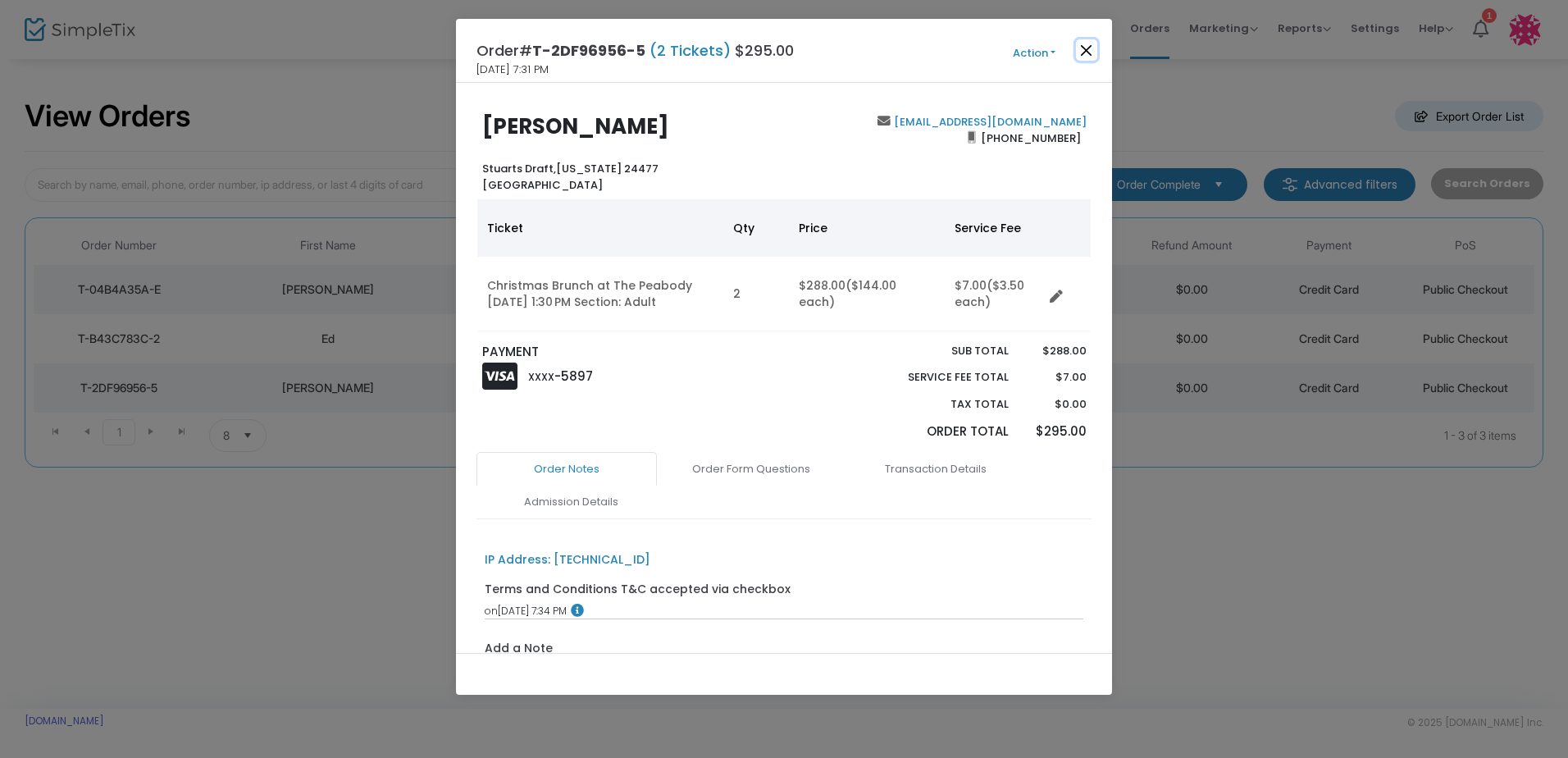
click at [1088, 50] on button "Close" at bounding box center [1087, 50] width 21 height 21
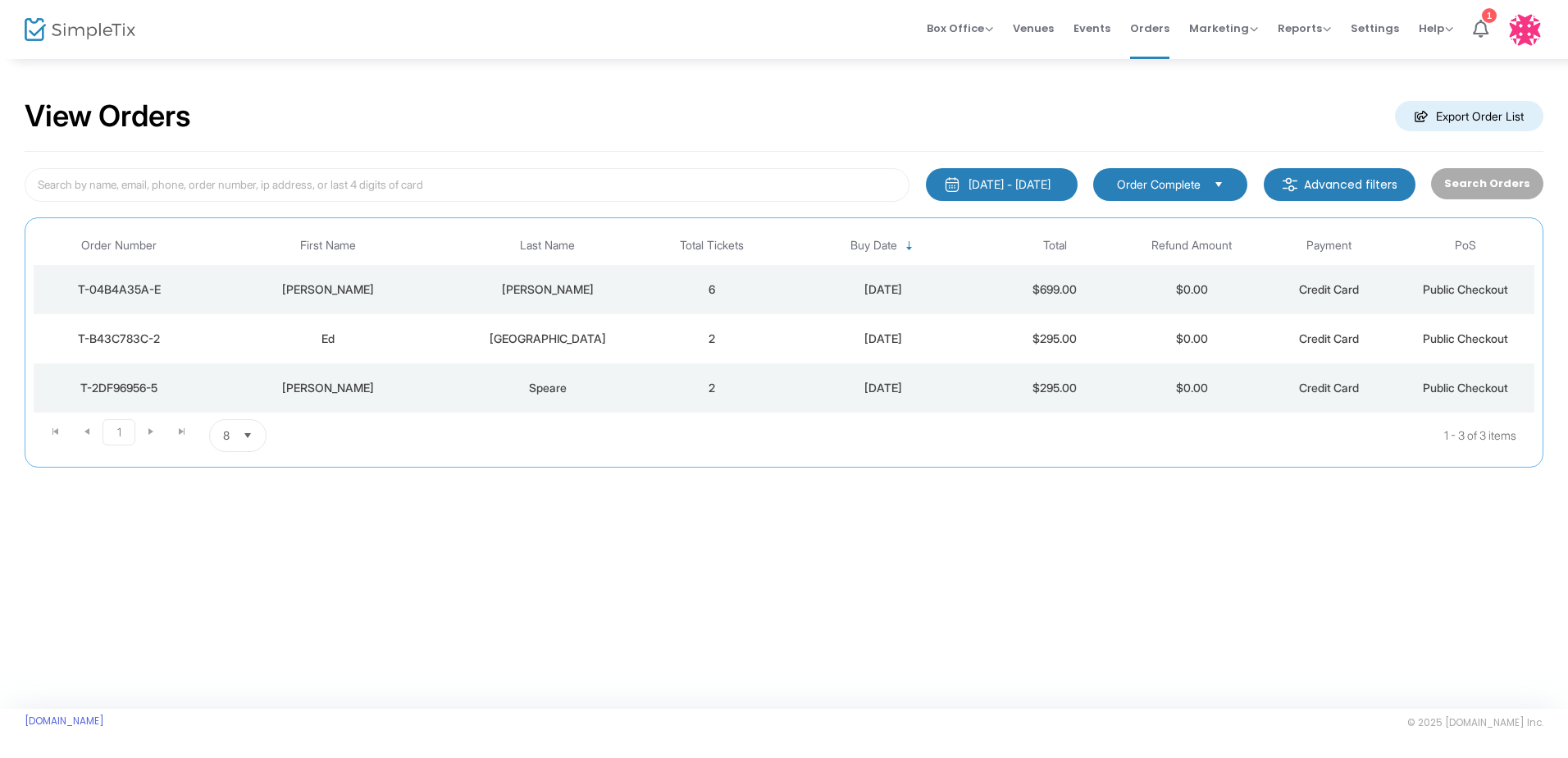
click at [992, 183] on div "[DATE] - [DATE]" at bounding box center [1009, 185] width 82 height 16
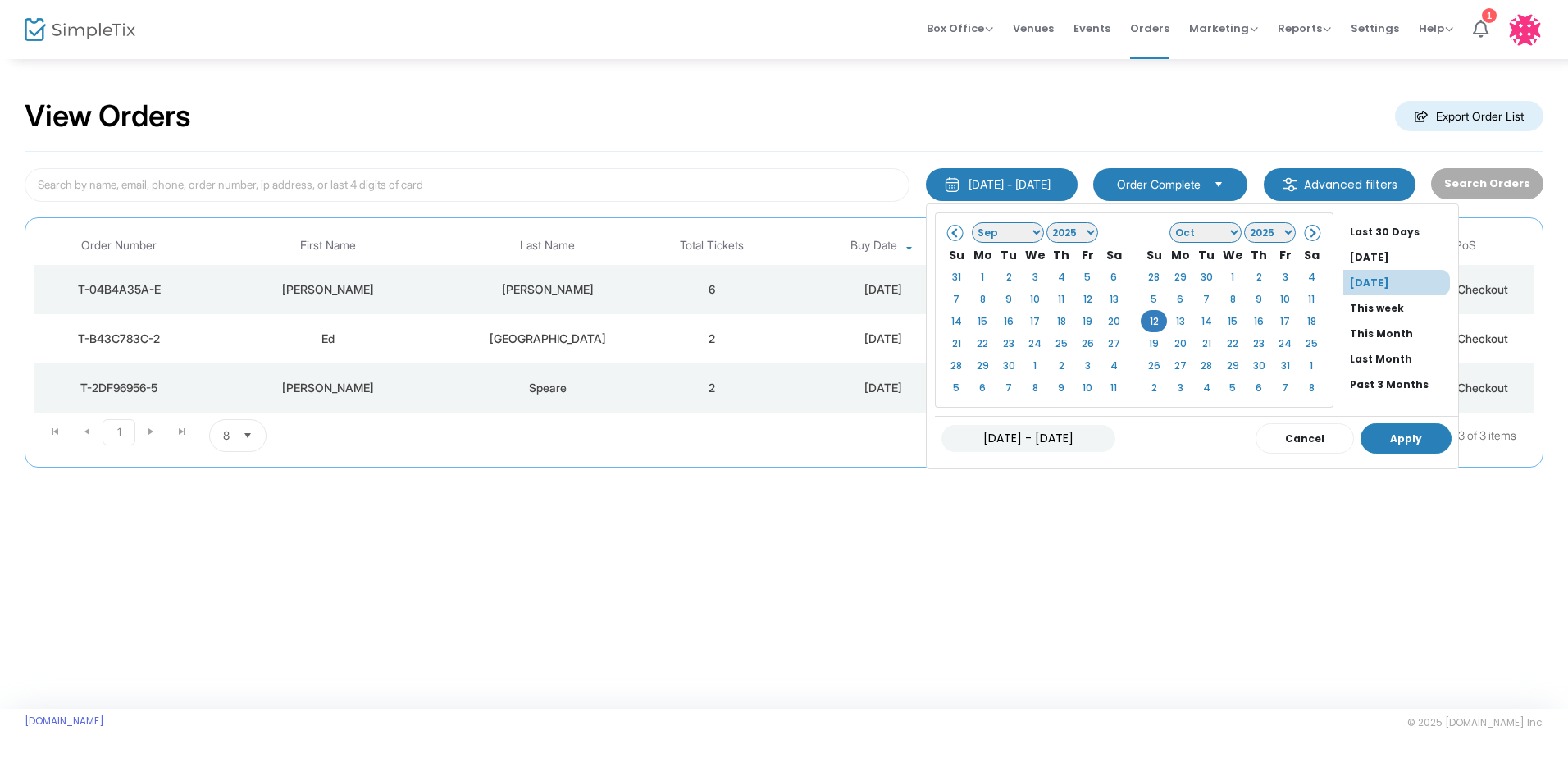
click at [1382, 438] on button "Apply" at bounding box center [1406, 438] width 91 height 31
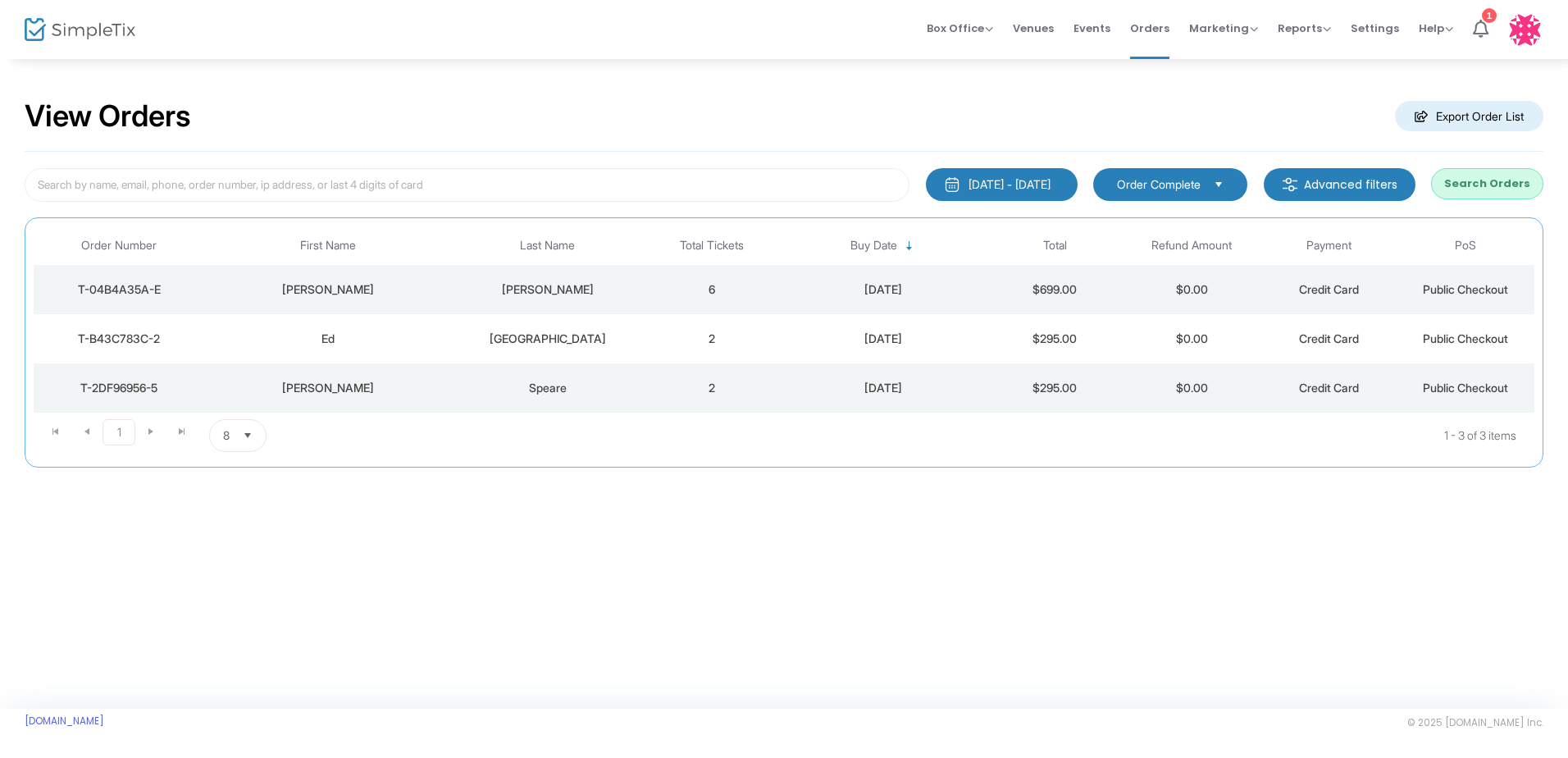
click at [1494, 179] on button "Search Orders" at bounding box center [1487, 184] width 112 height 31
click at [1303, 29] on span "Reports" at bounding box center [1304, 28] width 54 height 16
